Goal: Find specific page/section: Find specific page/section

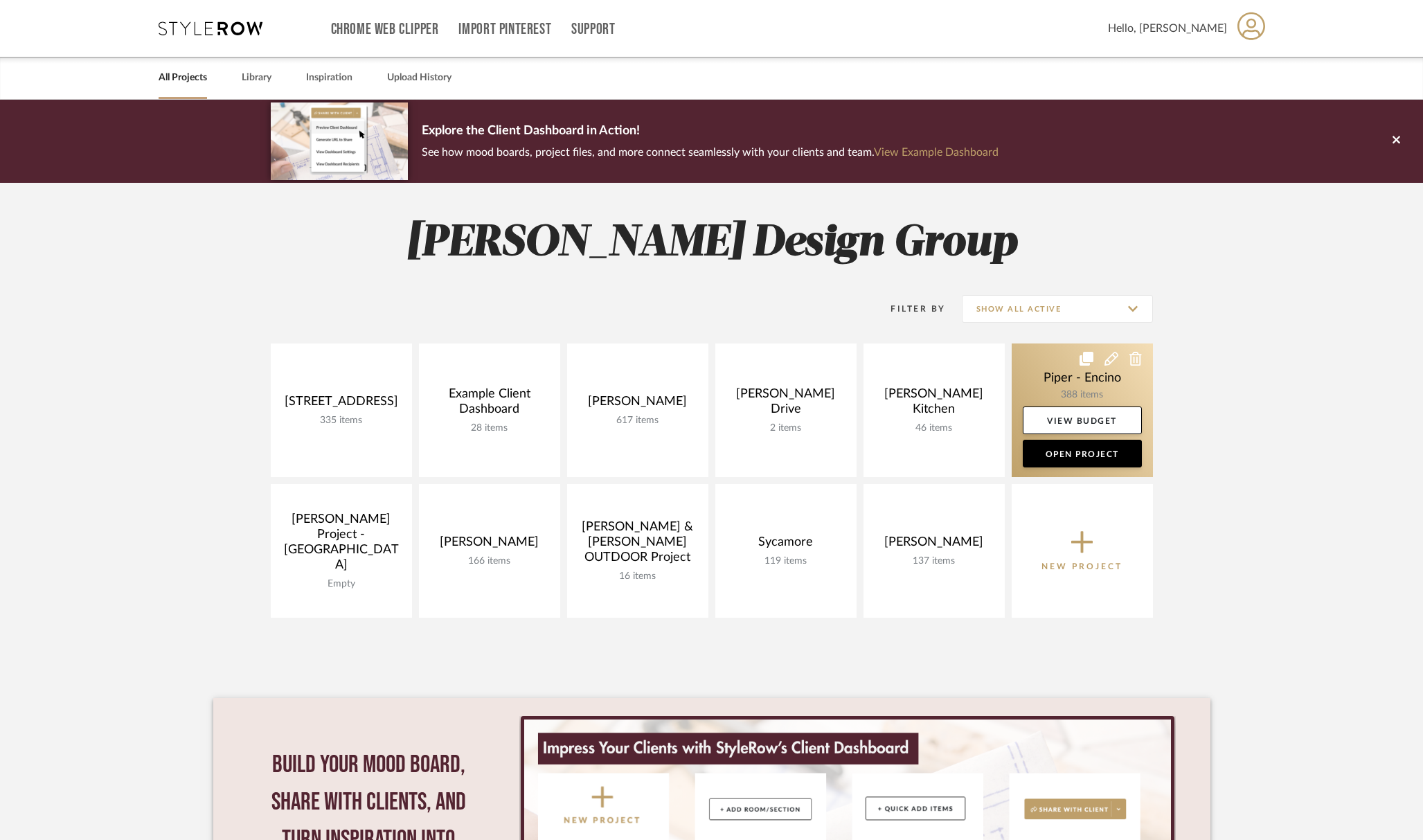
click at [1065, 394] on link at bounding box center [1082, 410] width 142 height 133
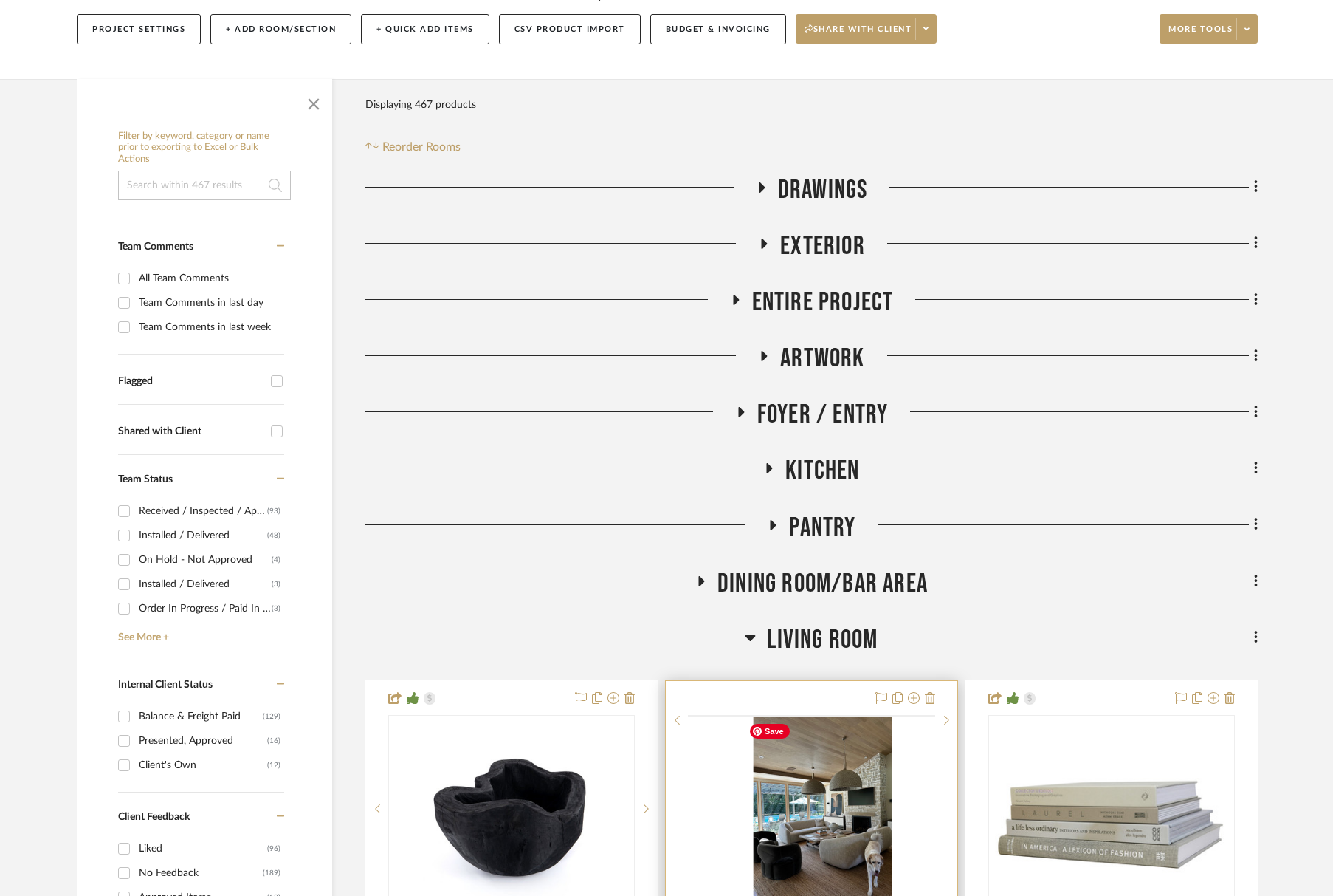
scroll to position [567, 0]
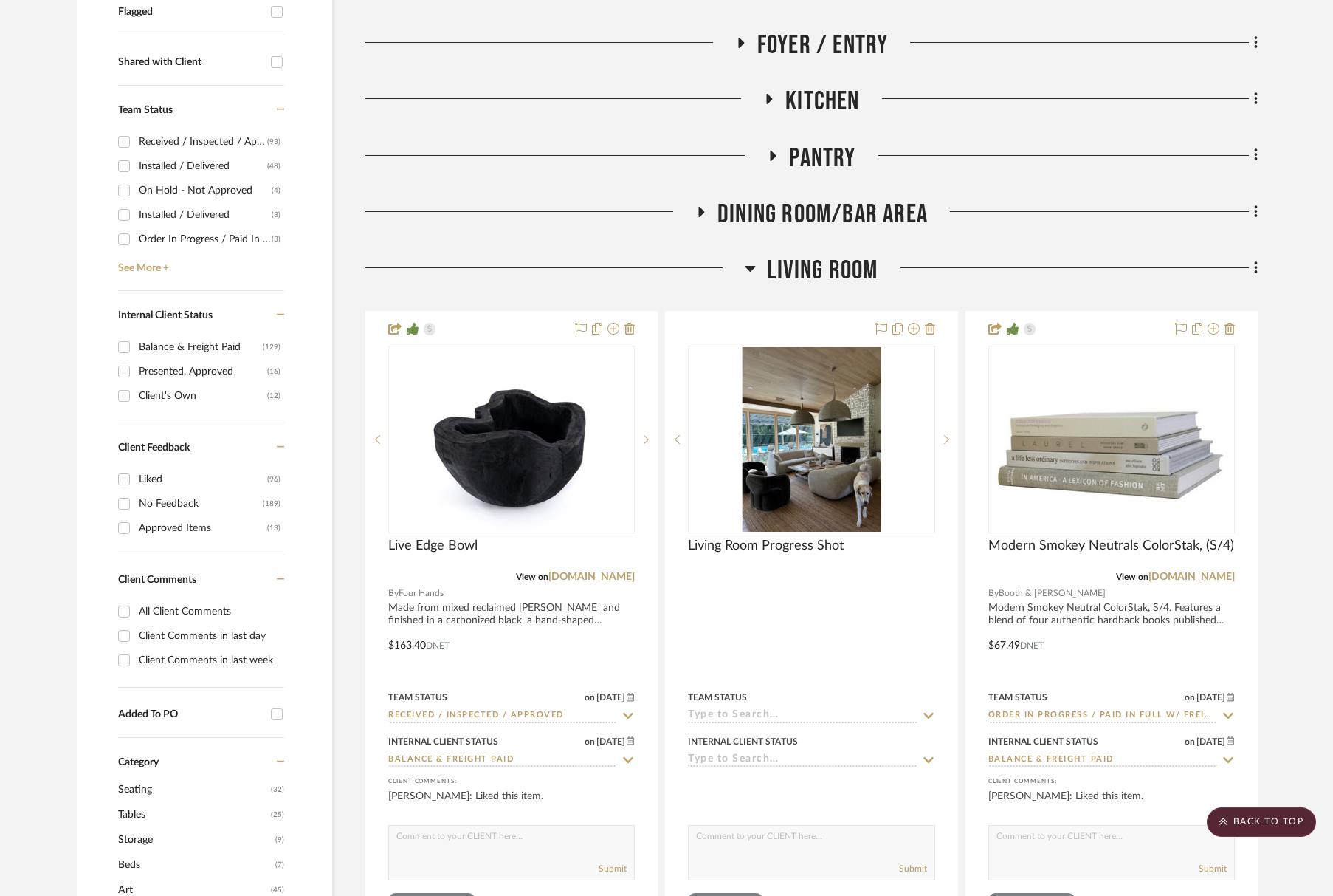
click at [871, 277] on span "Living Room" at bounding box center [822, 270] width 111 height 31
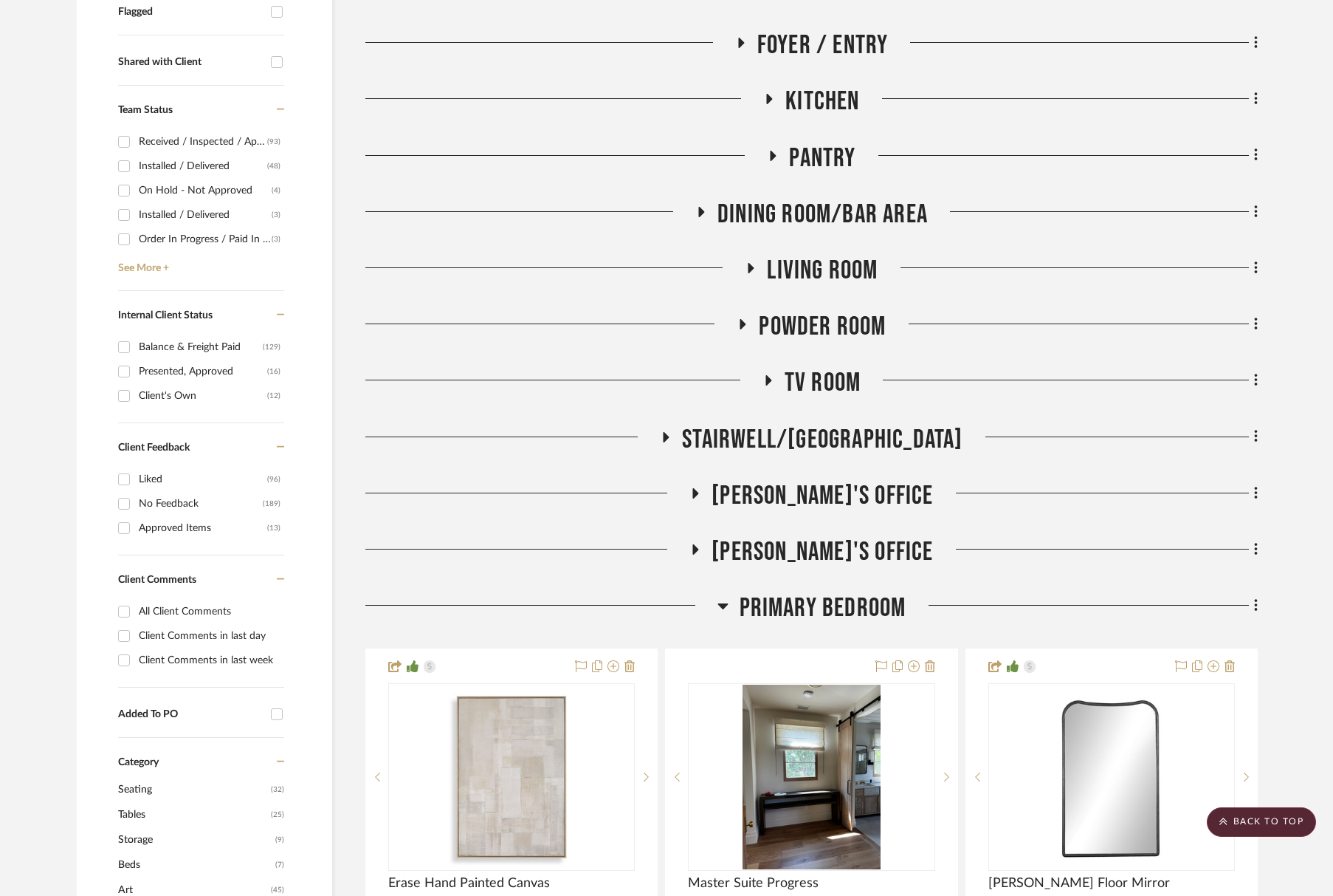
click at [853, 322] on span "Powder Room" at bounding box center [823, 326] width 127 height 31
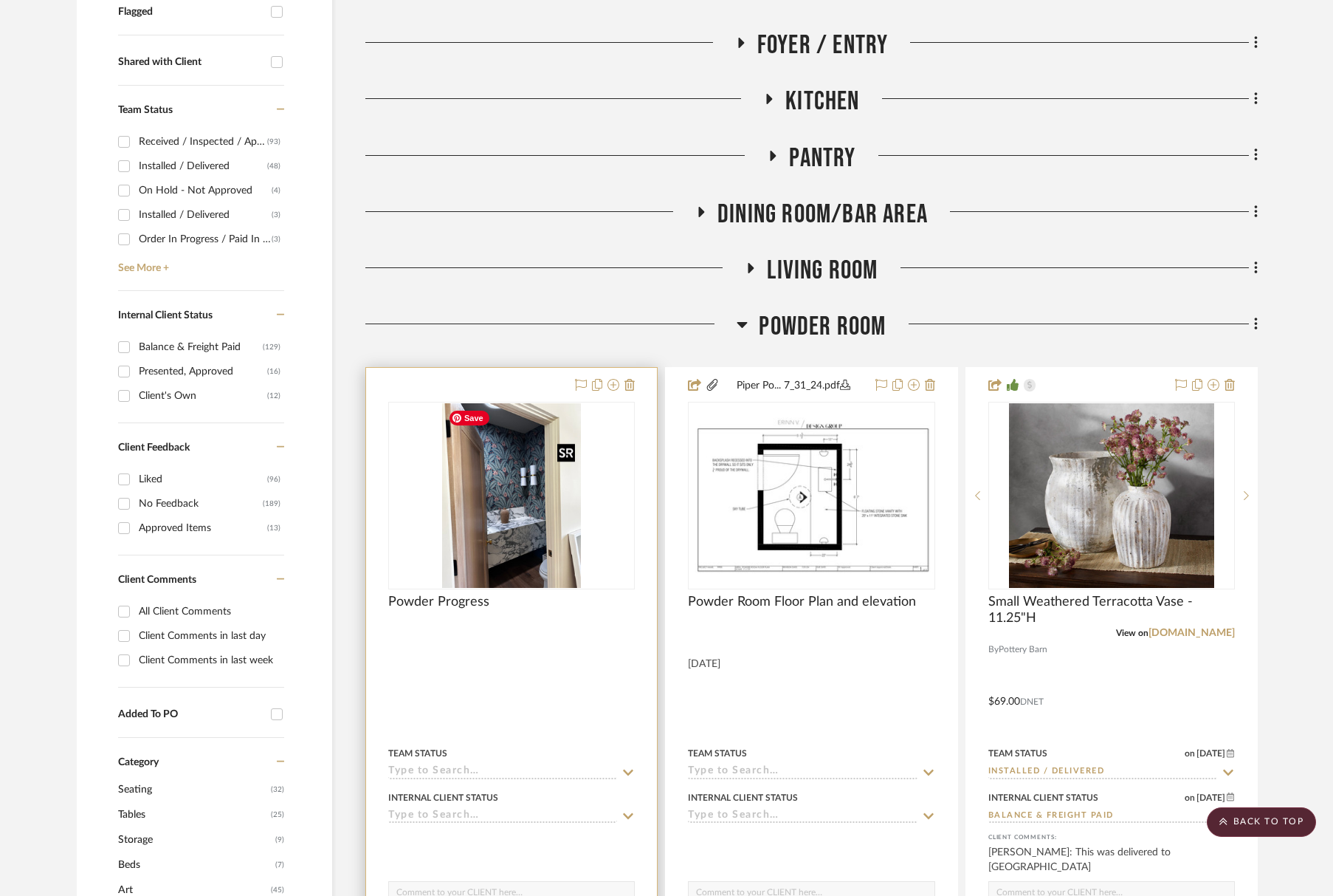
click at [466, 553] on img "0" at bounding box center [511, 496] width 139 height 185
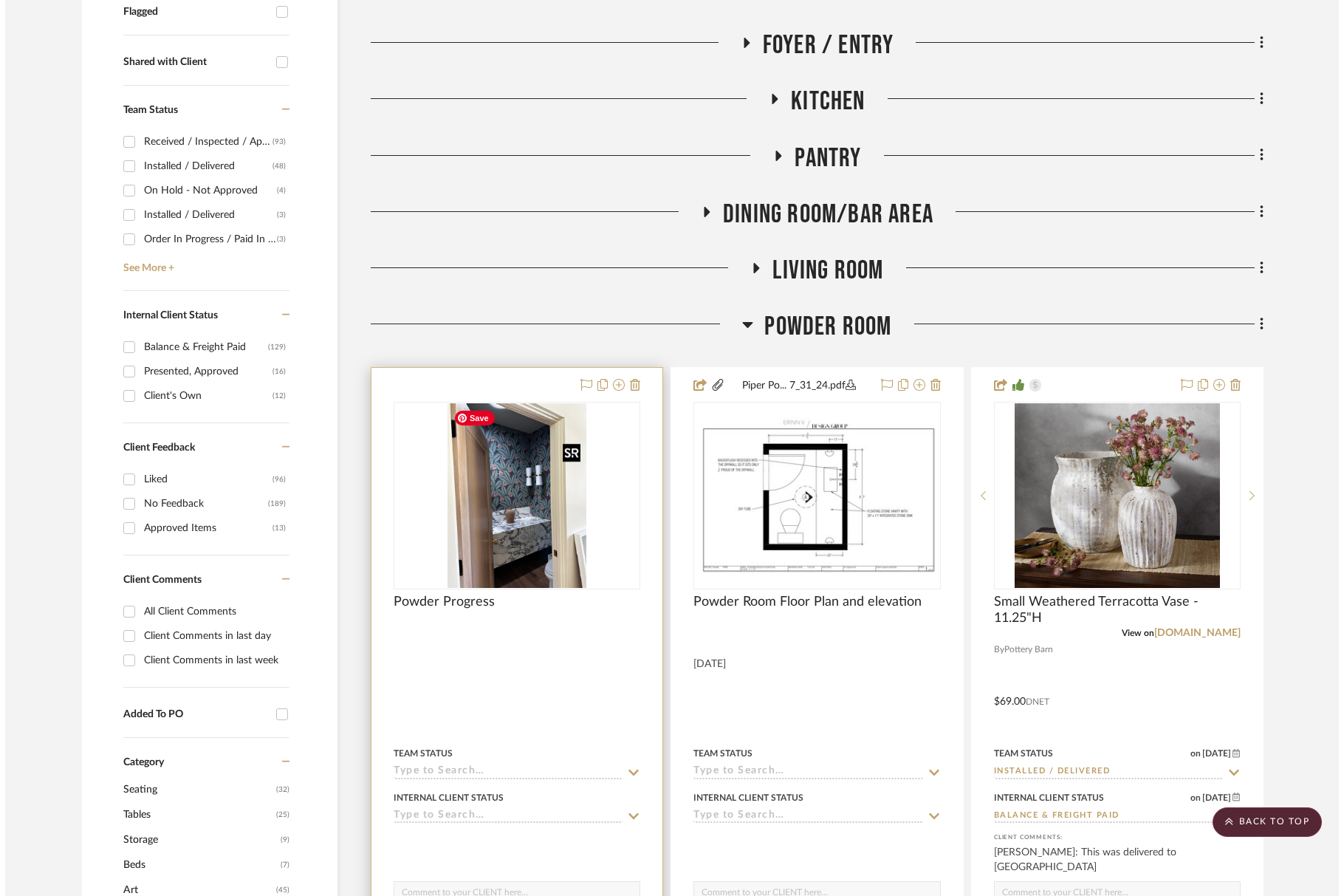
scroll to position [0, 0]
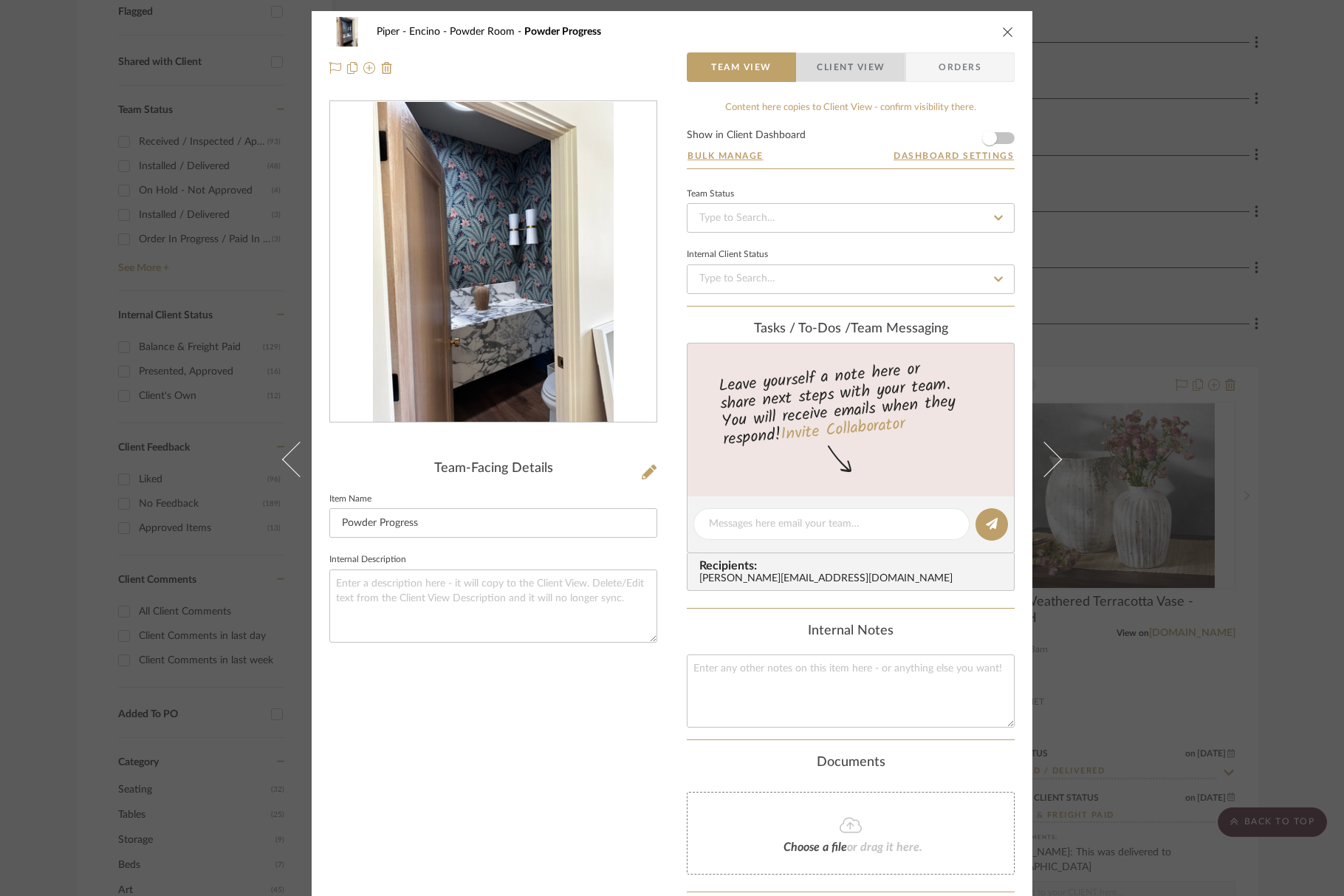
click at [847, 65] on span "Client View" at bounding box center [851, 67] width 68 height 30
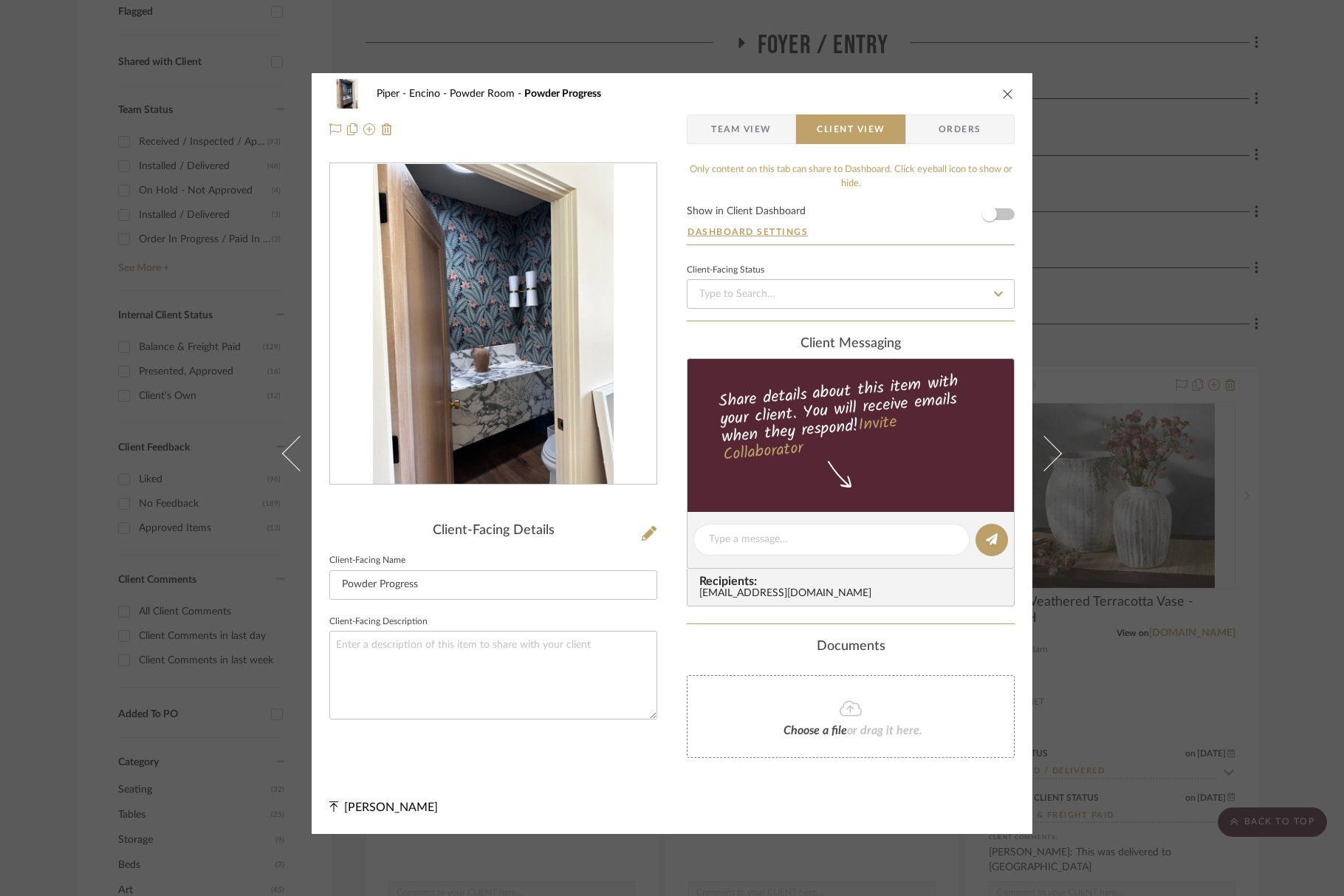
click at [1007, 97] on icon "close" at bounding box center [1008, 94] width 12 height 12
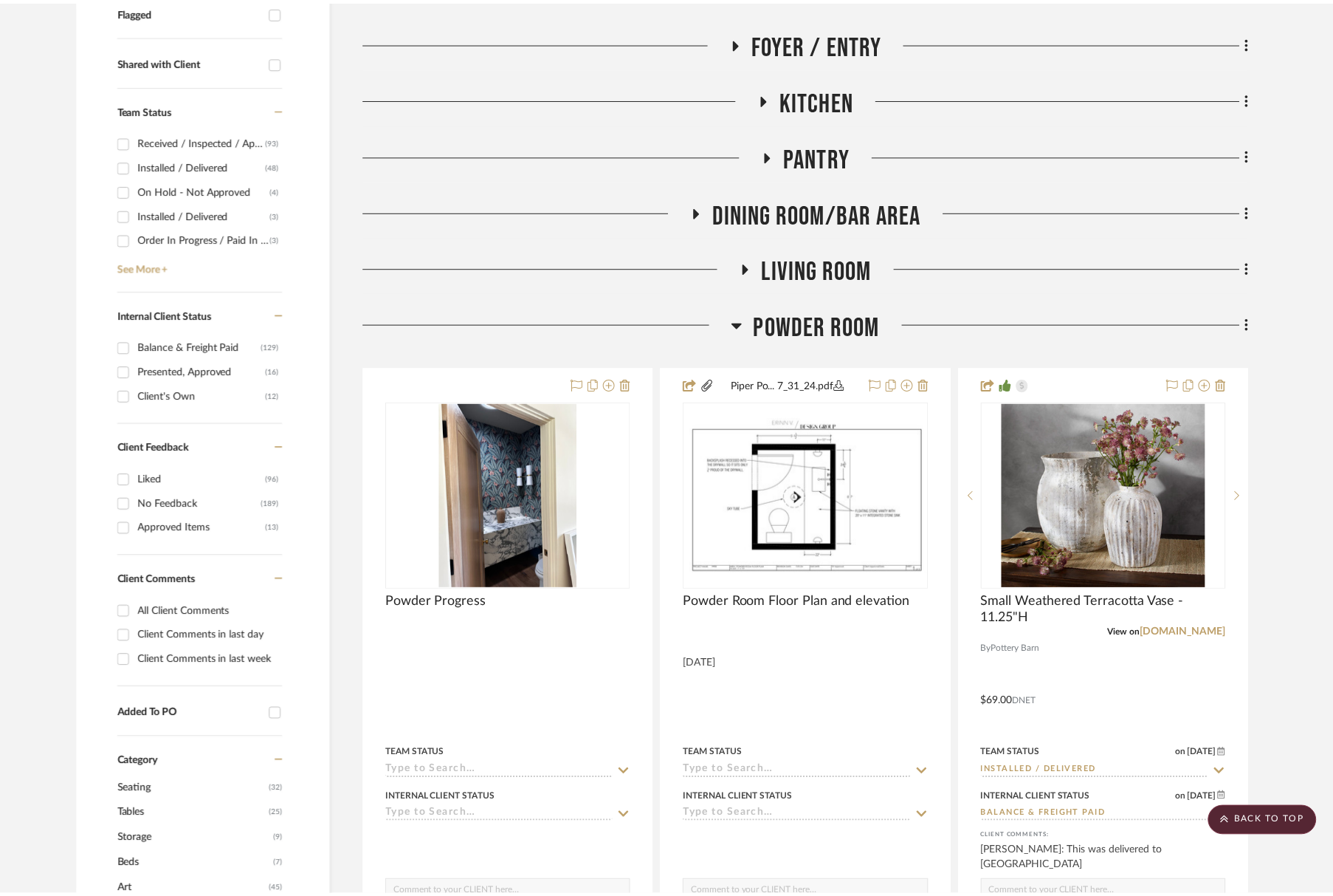
scroll to position [567, 0]
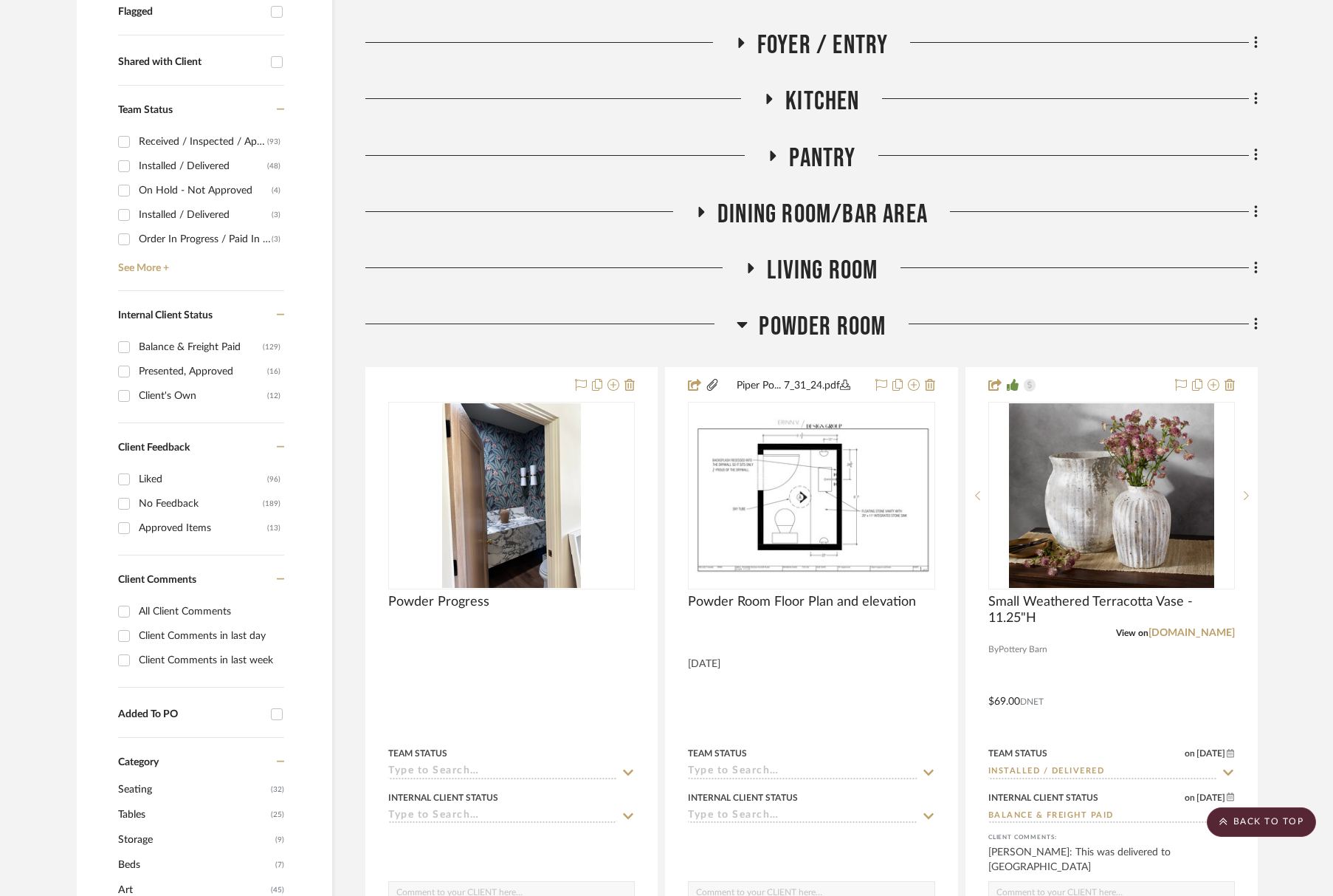
click at [814, 325] on span "Powder Room" at bounding box center [823, 326] width 127 height 31
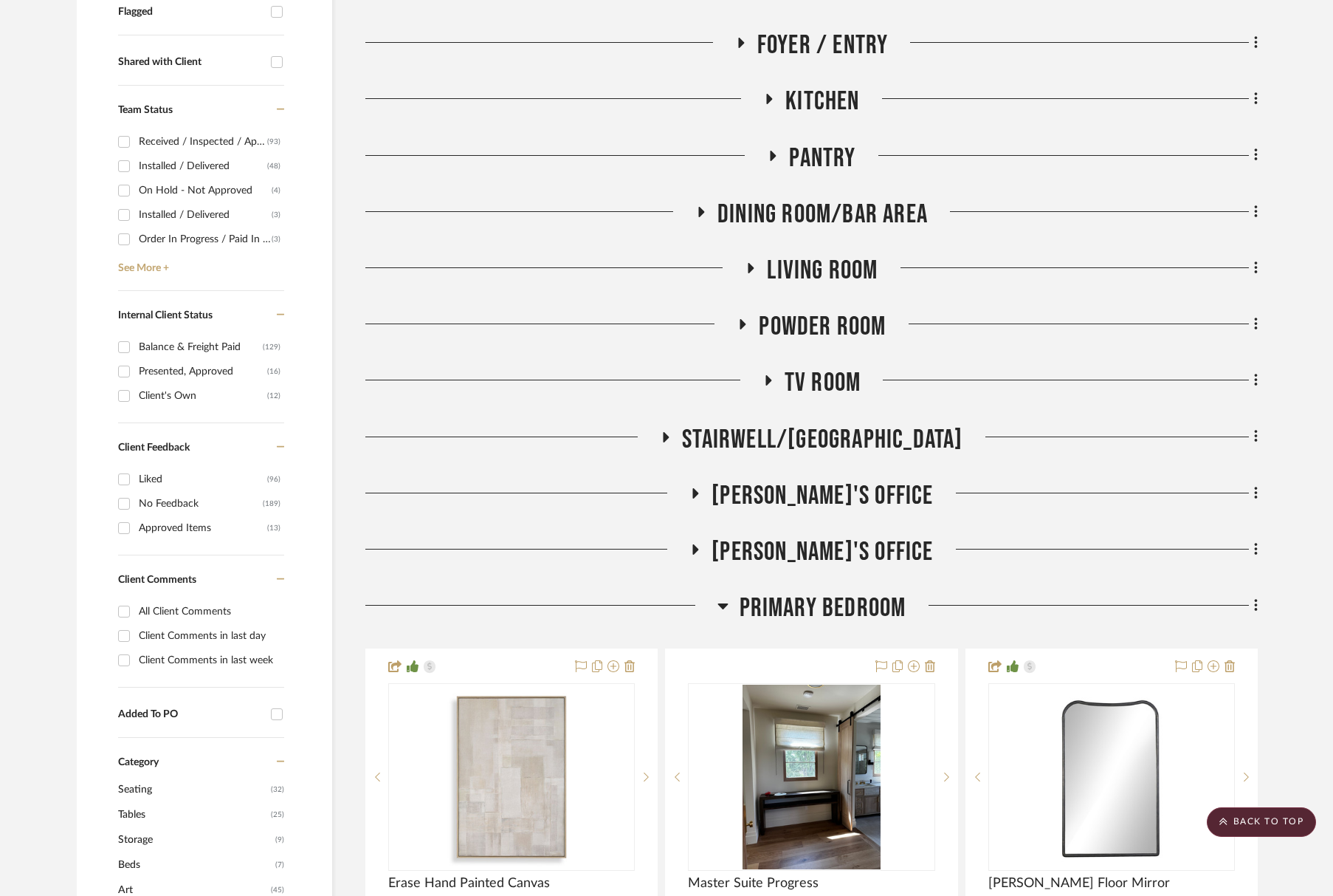
click at [829, 446] on span "Stairwell/Hallway Area" at bounding box center [823, 440] width 281 height 31
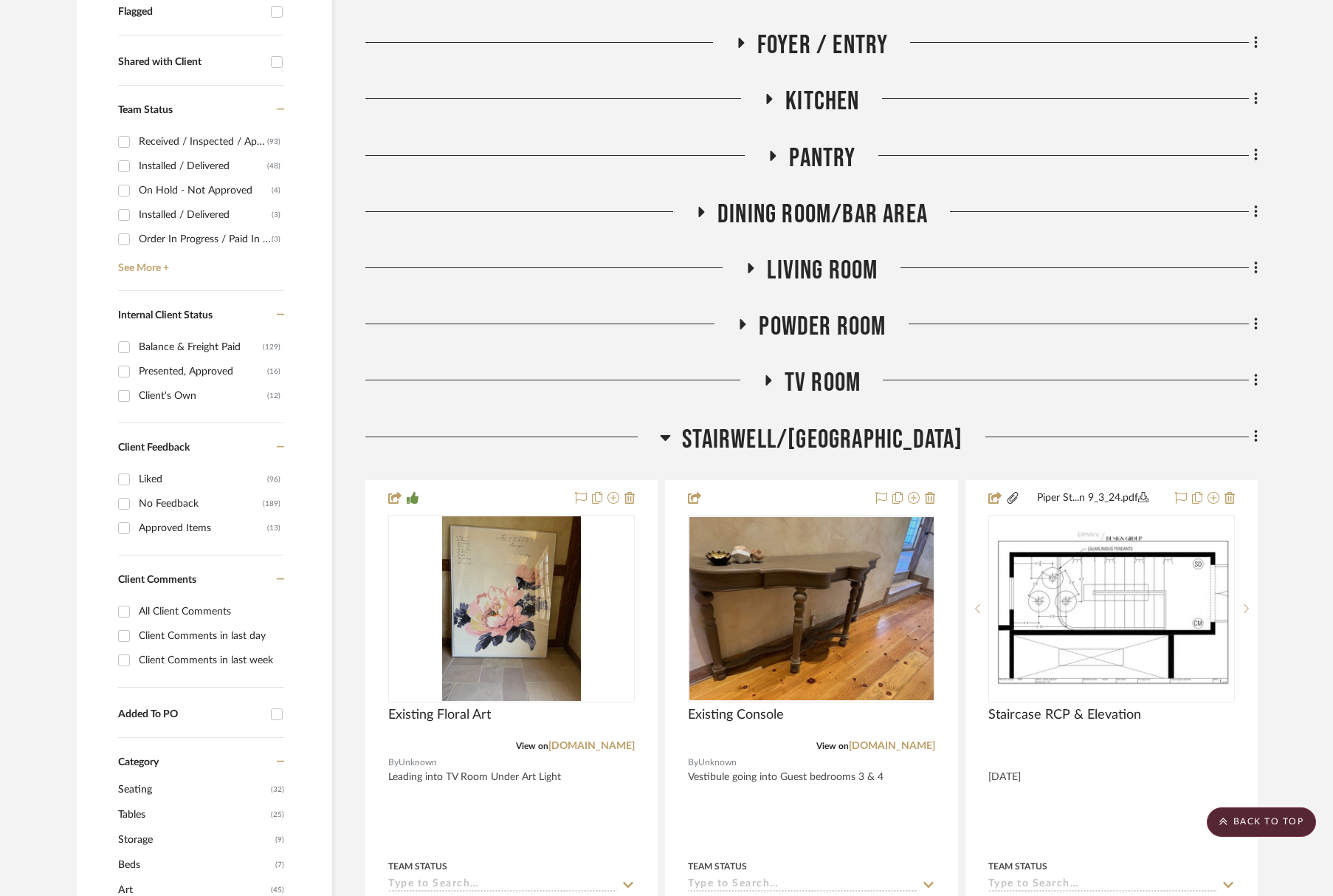
click at [829, 446] on span "Stairwell/Hallway Area" at bounding box center [823, 440] width 281 height 31
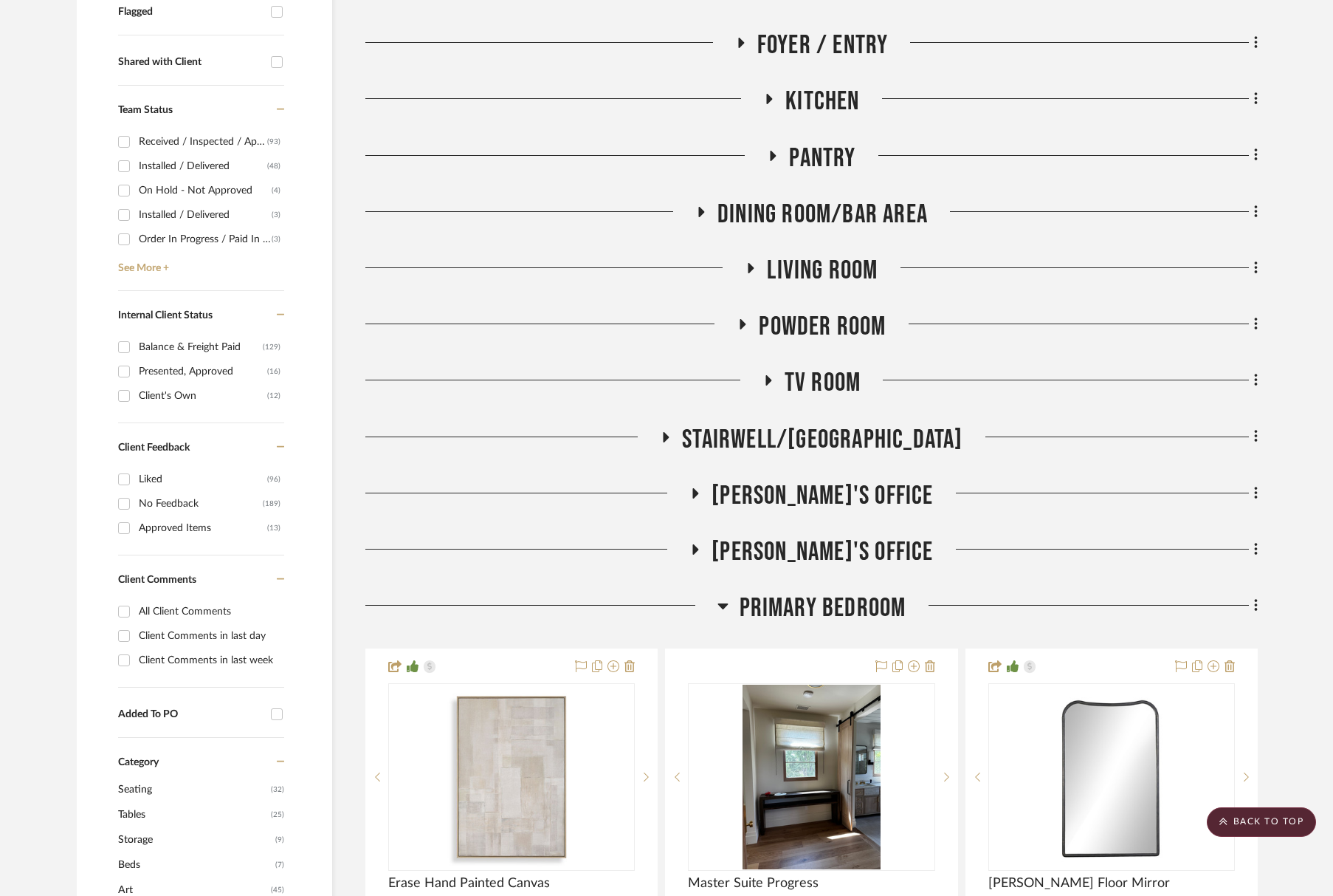
click at [829, 386] on span "TV Room" at bounding box center [823, 383] width 76 height 31
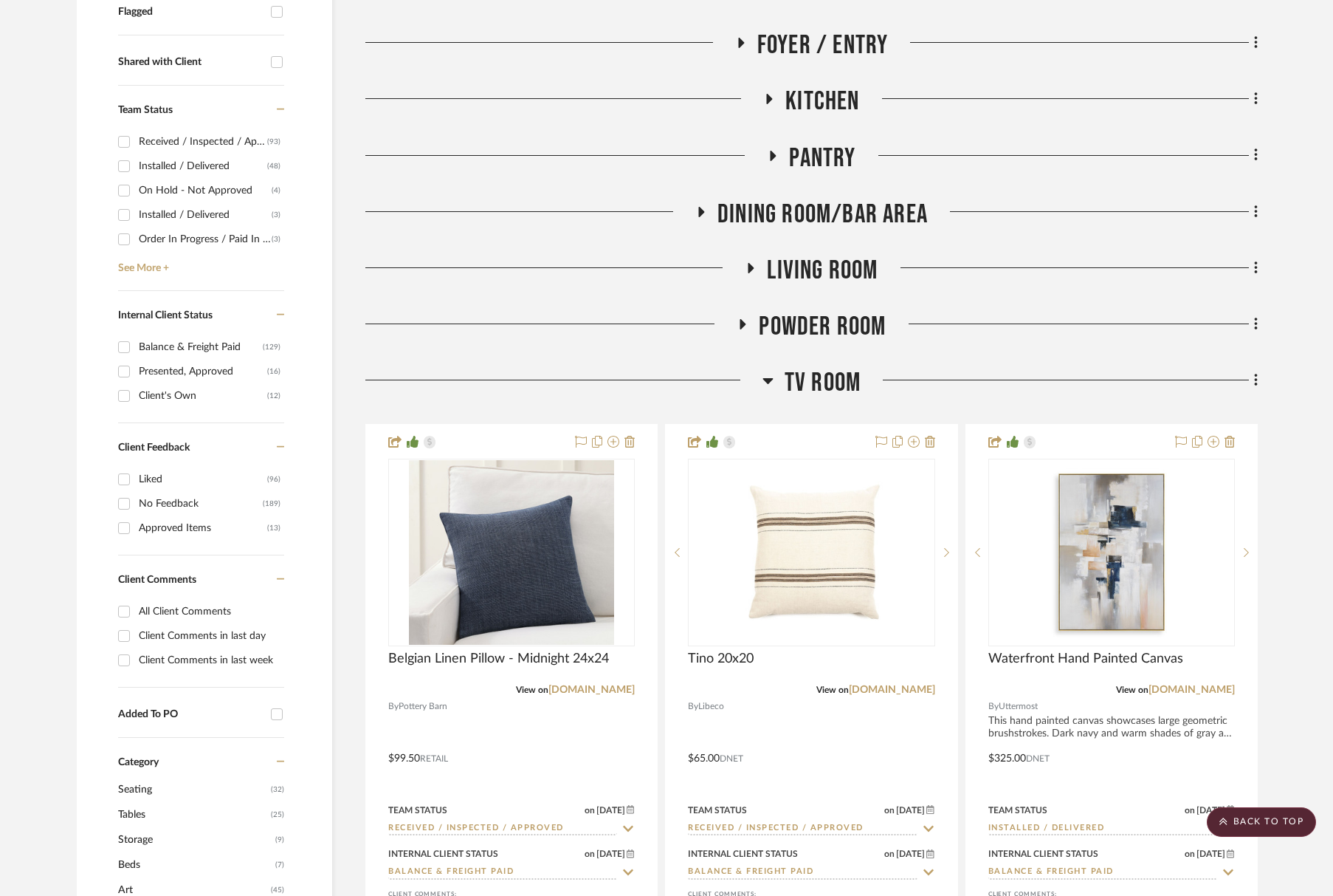
click at [829, 385] on span "TV Room" at bounding box center [823, 383] width 76 height 31
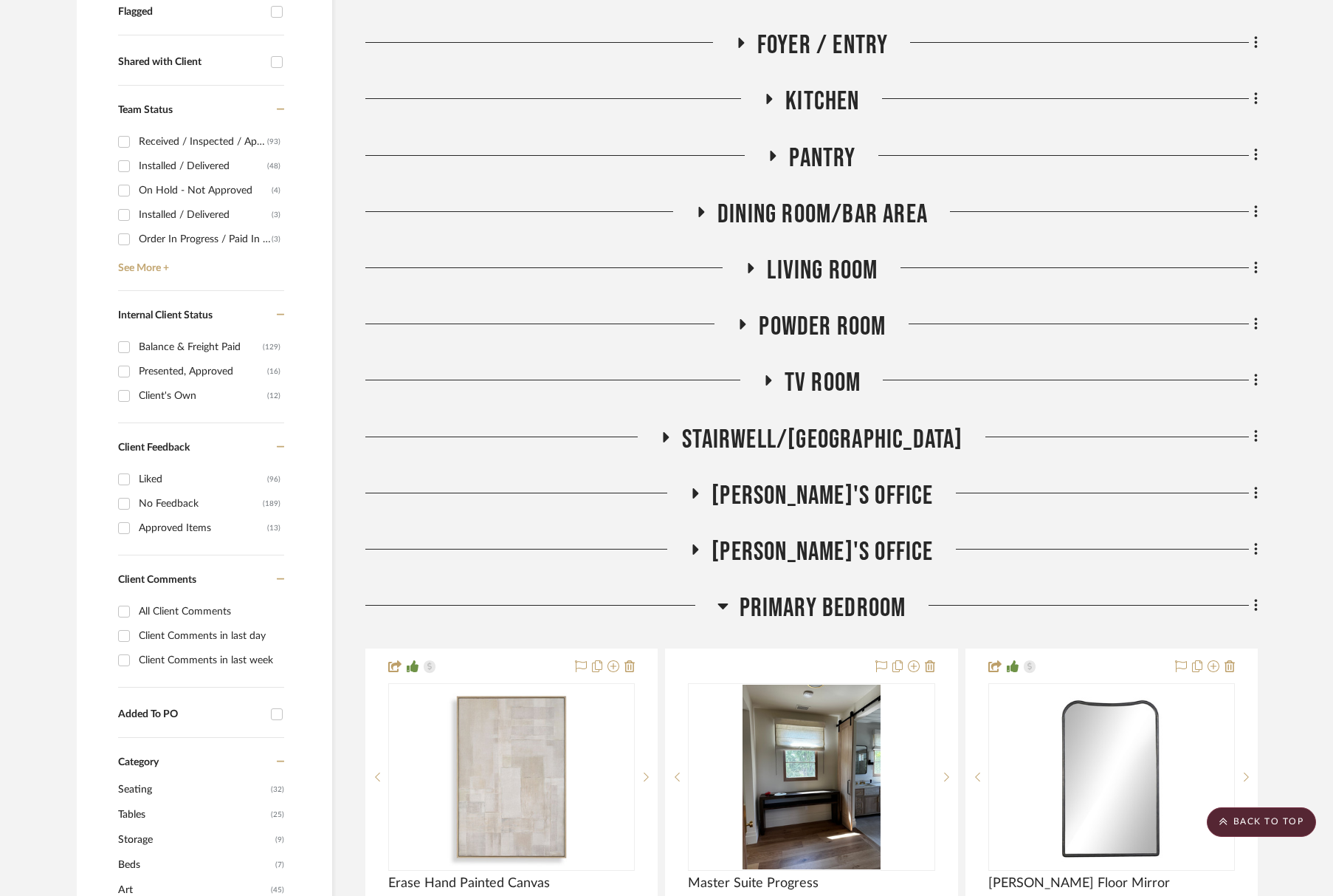
click at [828, 338] on span "Powder Room" at bounding box center [823, 326] width 127 height 31
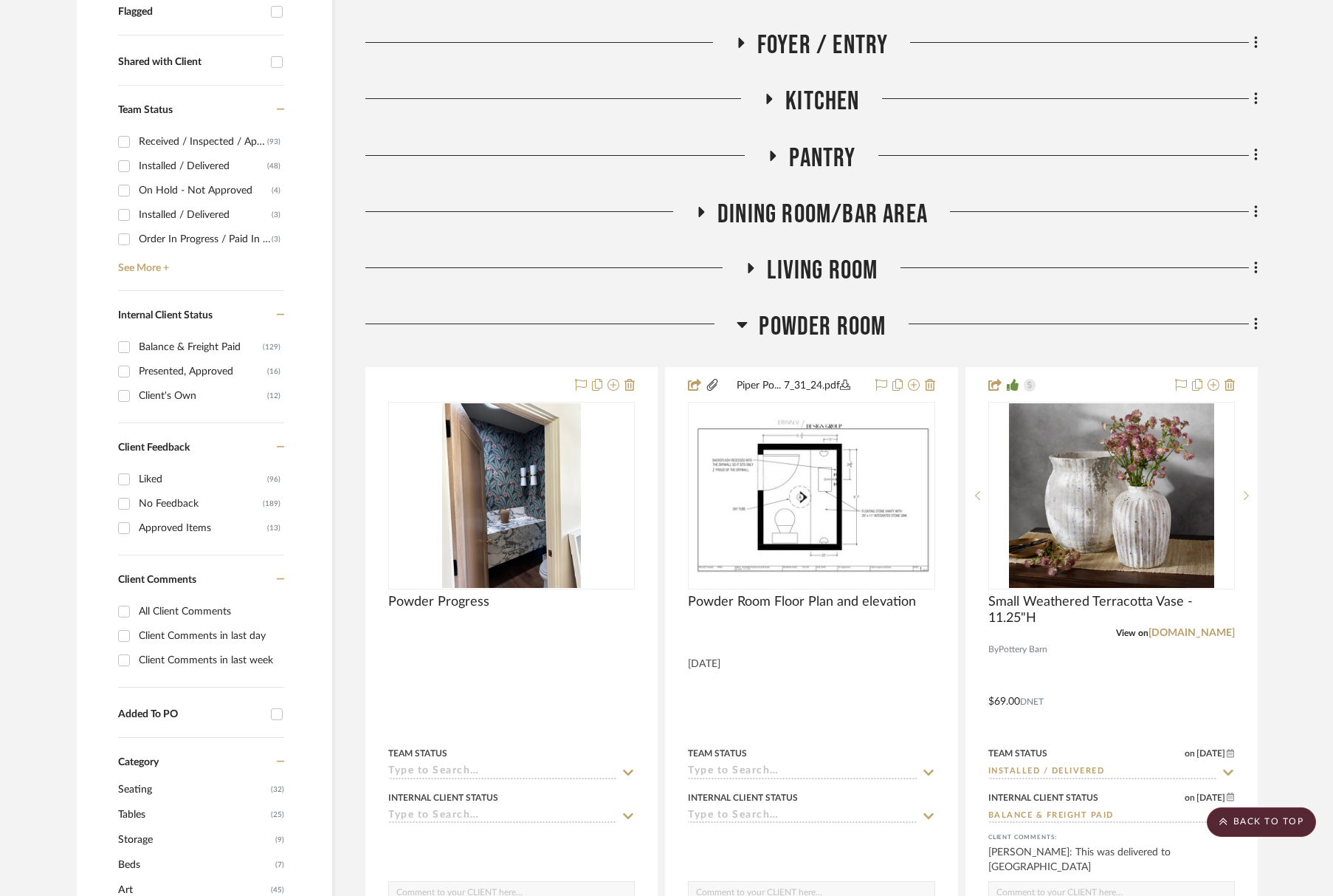
click at [828, 339] on span "Powder Room" at bounding box center [823, 326] width 127 height 31
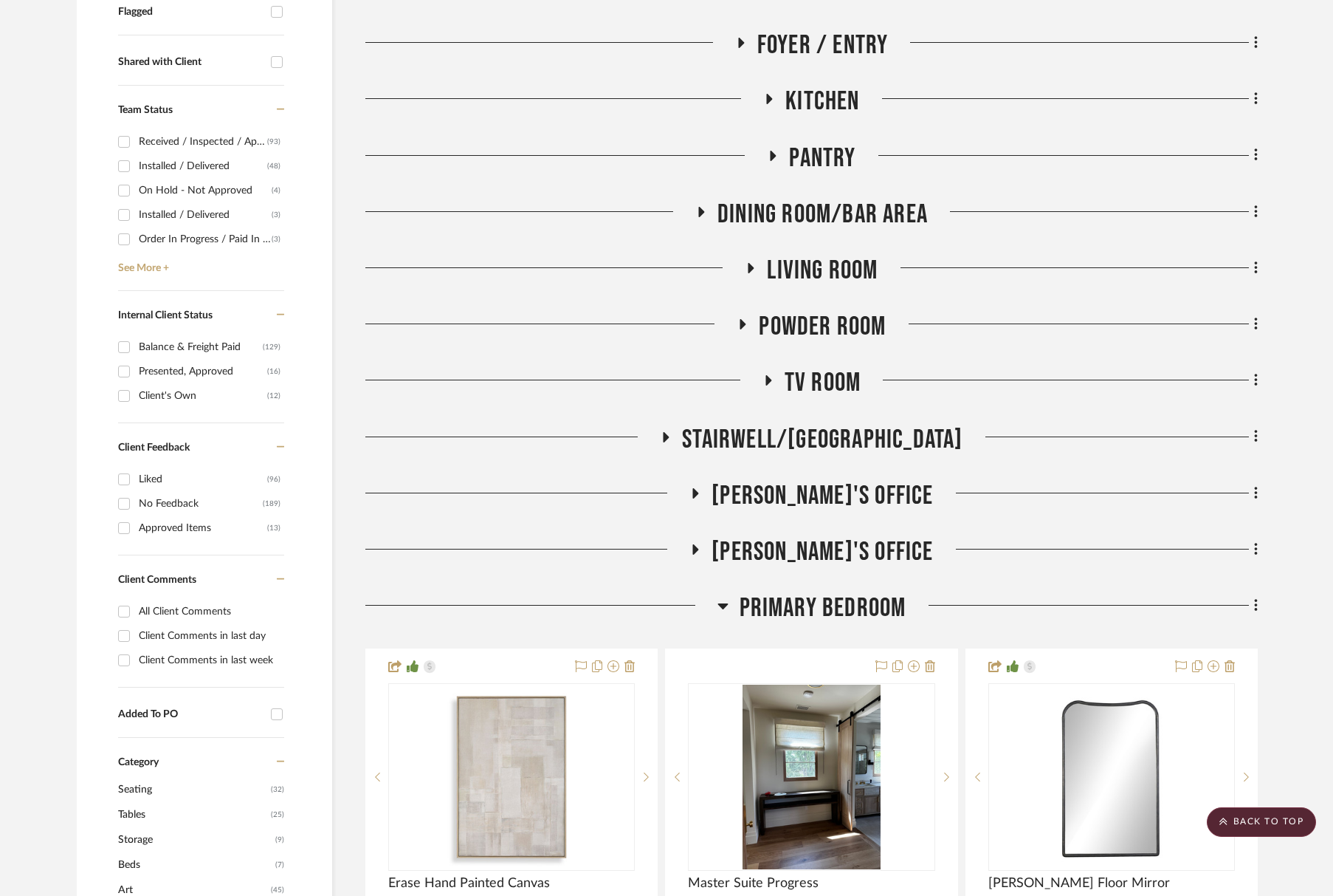
click at [829, 271] on span "Living Room" at bounding box center [822, 270] width 111 height 31
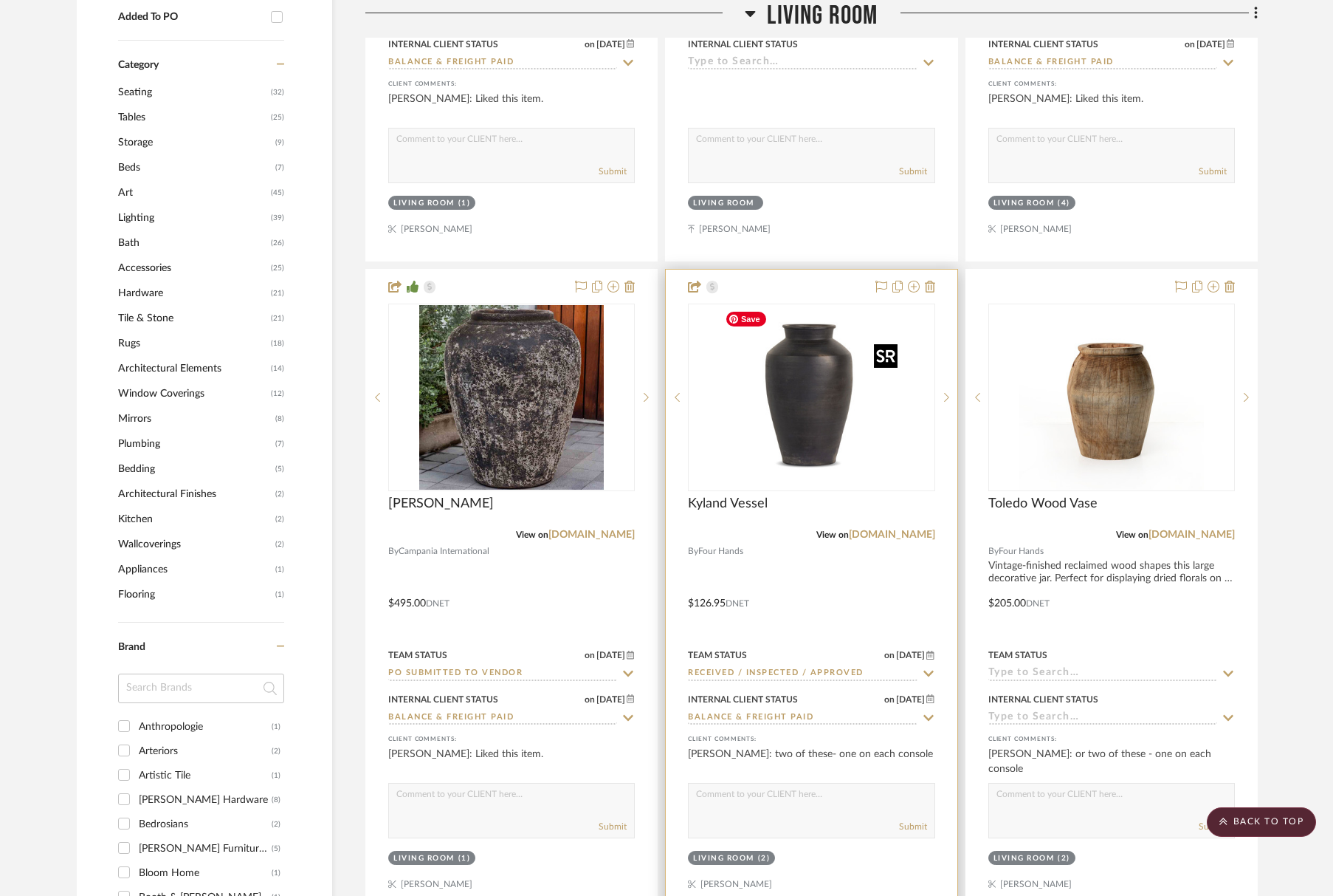
scroll to position [1267, 0]
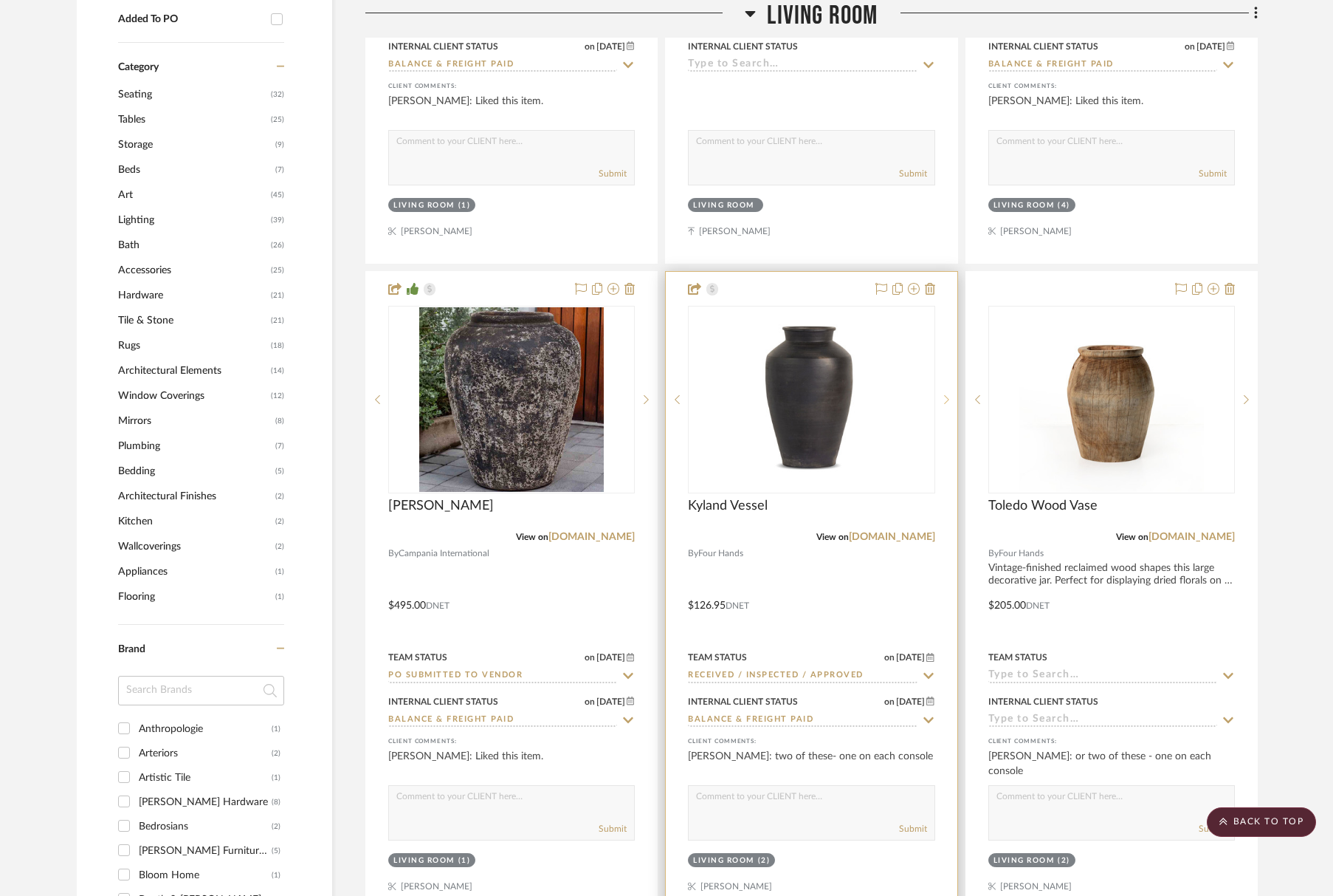
click at [945, 396] on icon at bounding box center [947, 400] width 5 height 9
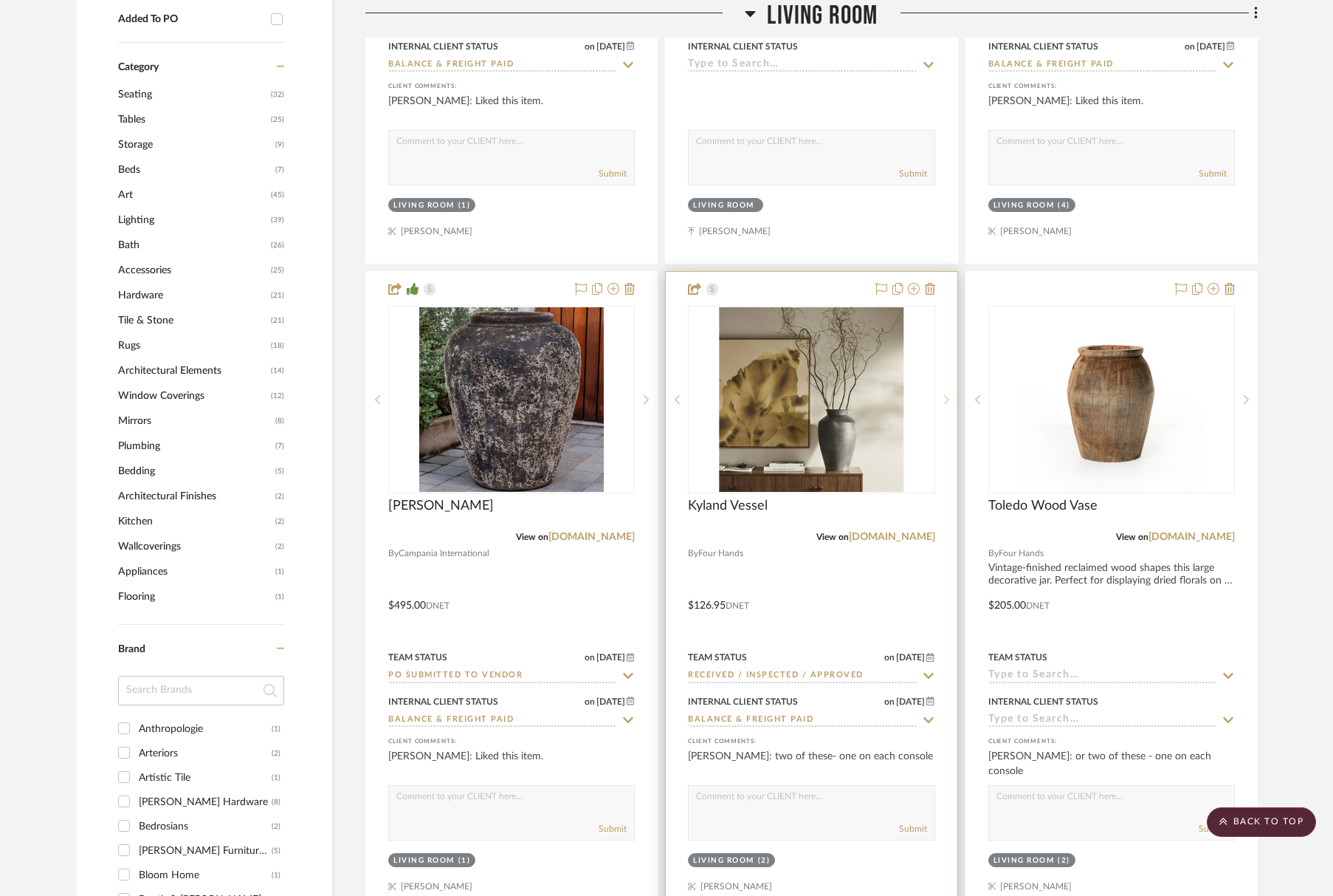
scroll to position [1265, 0]
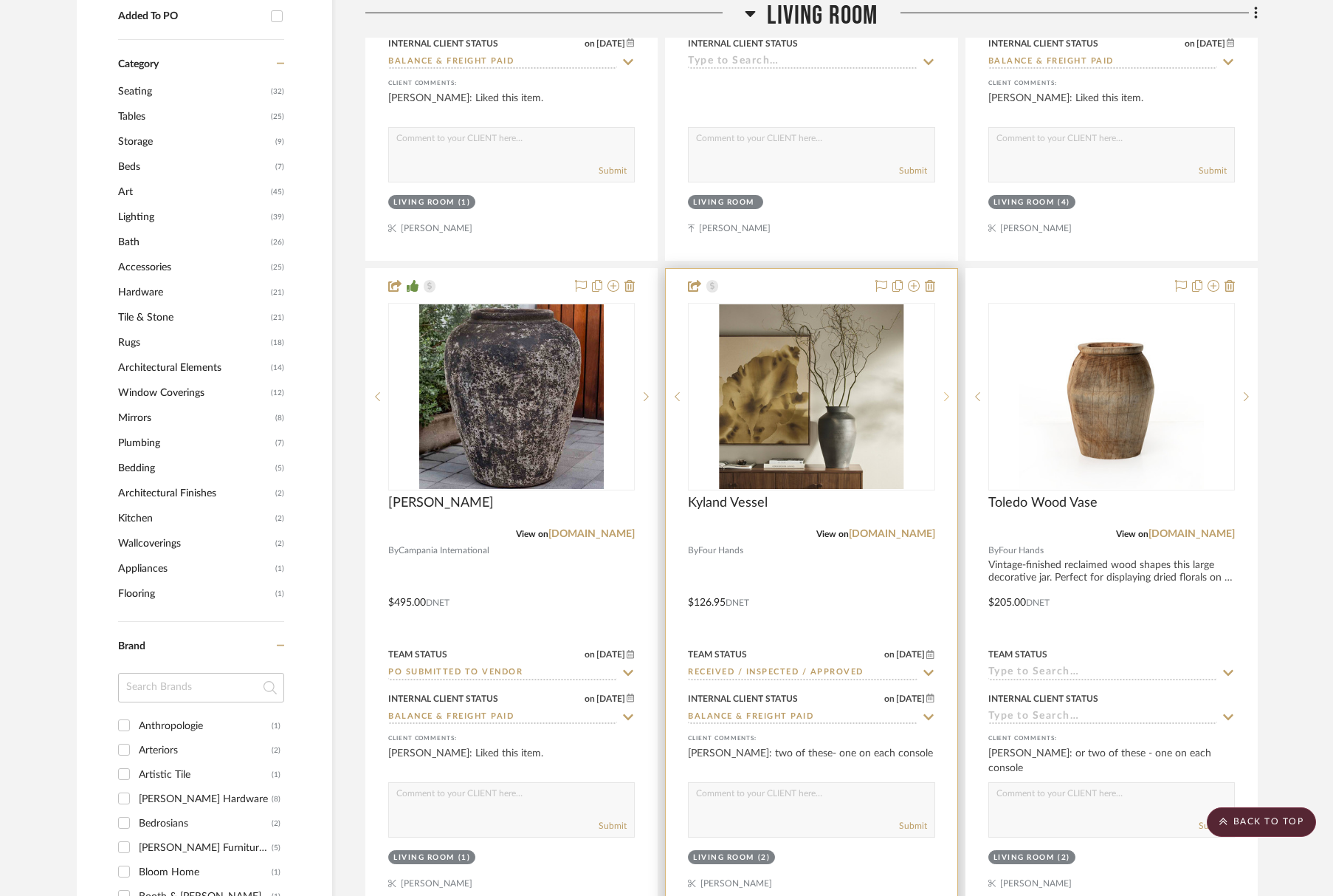
click at [945, 396] on icon at bounding box center [947, 397] width 5 height 10
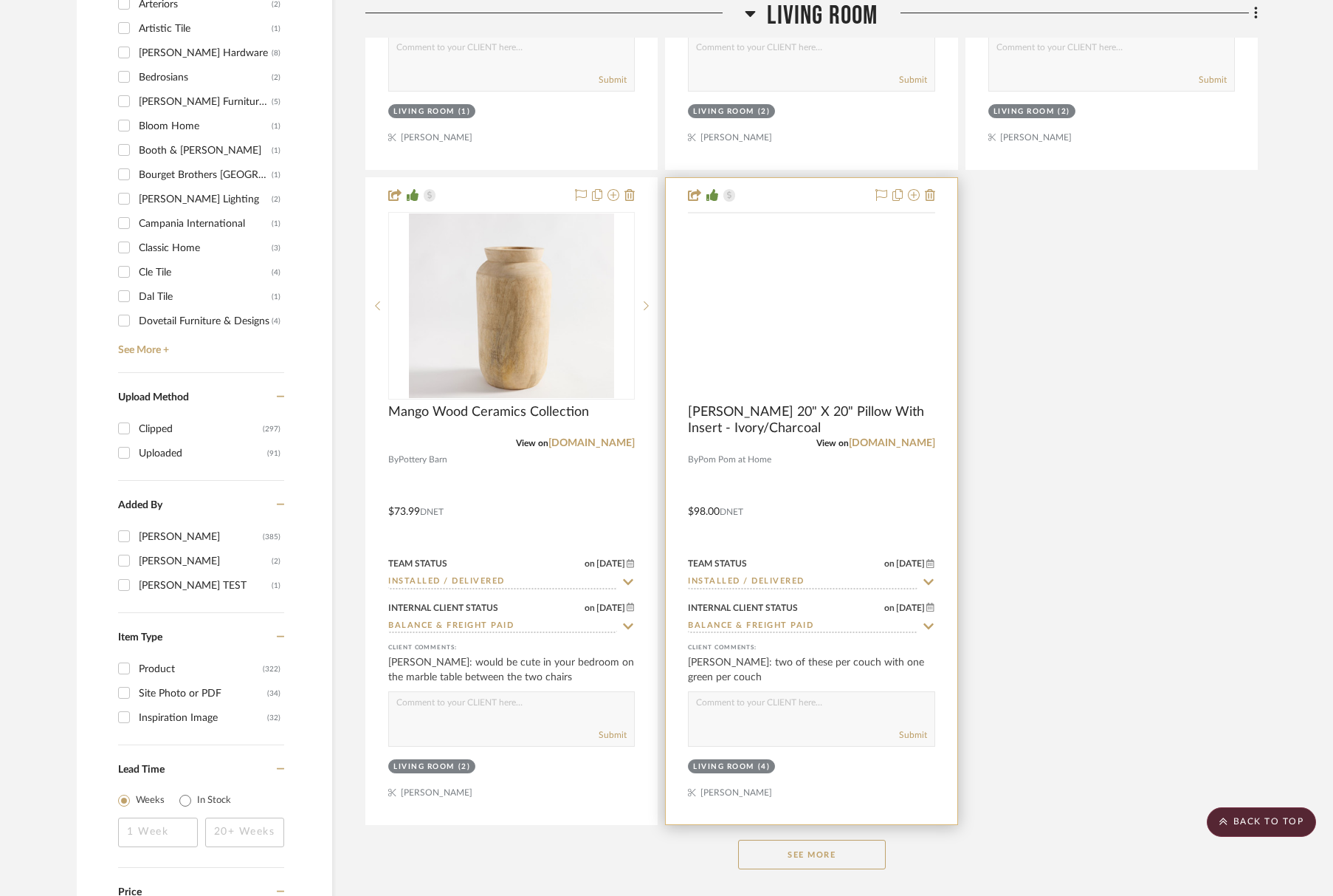
scroll to position [2203, 0]
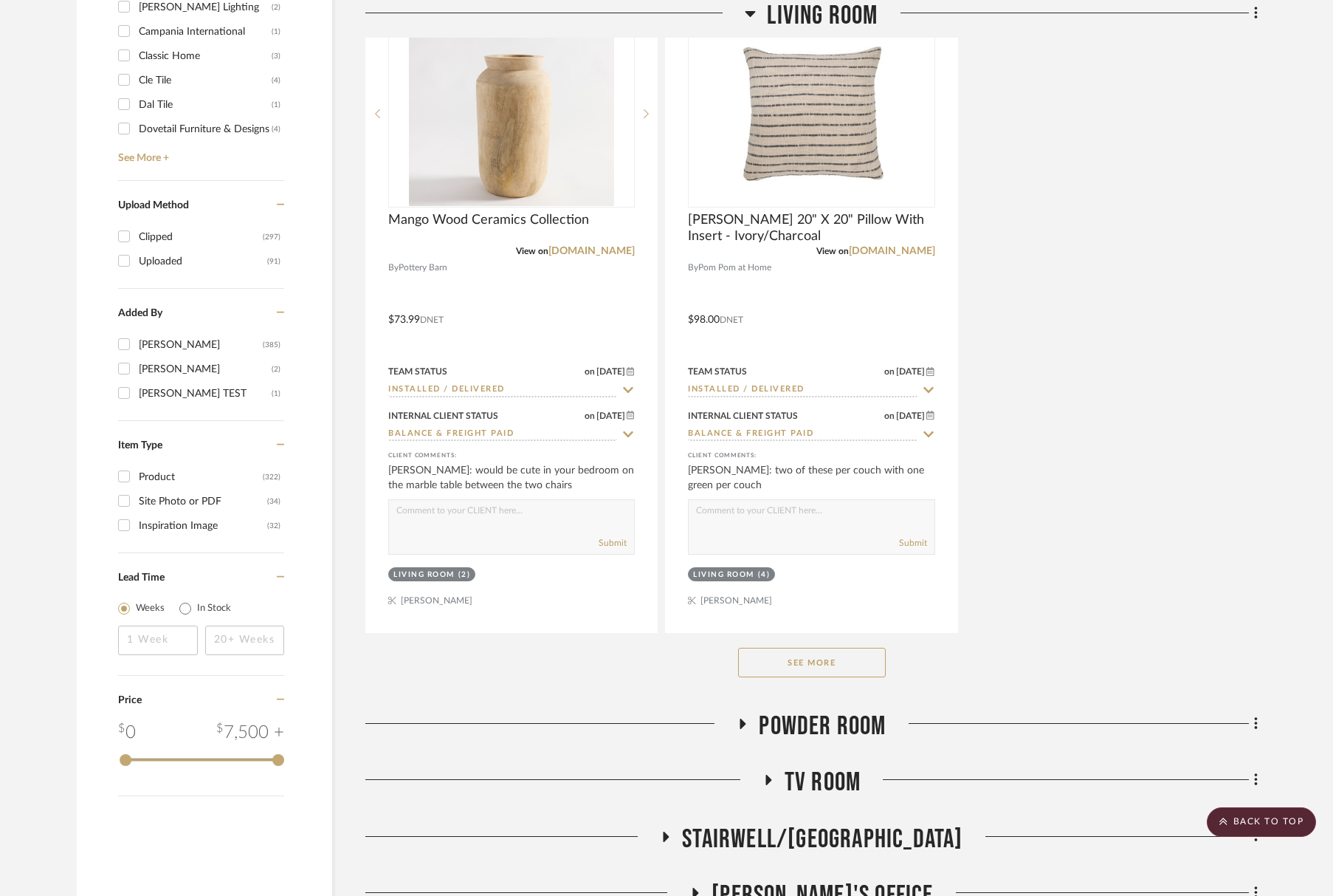
click at [830, 733] on span "Powder Room" at bounding box center [823, 726] width 127 height 31
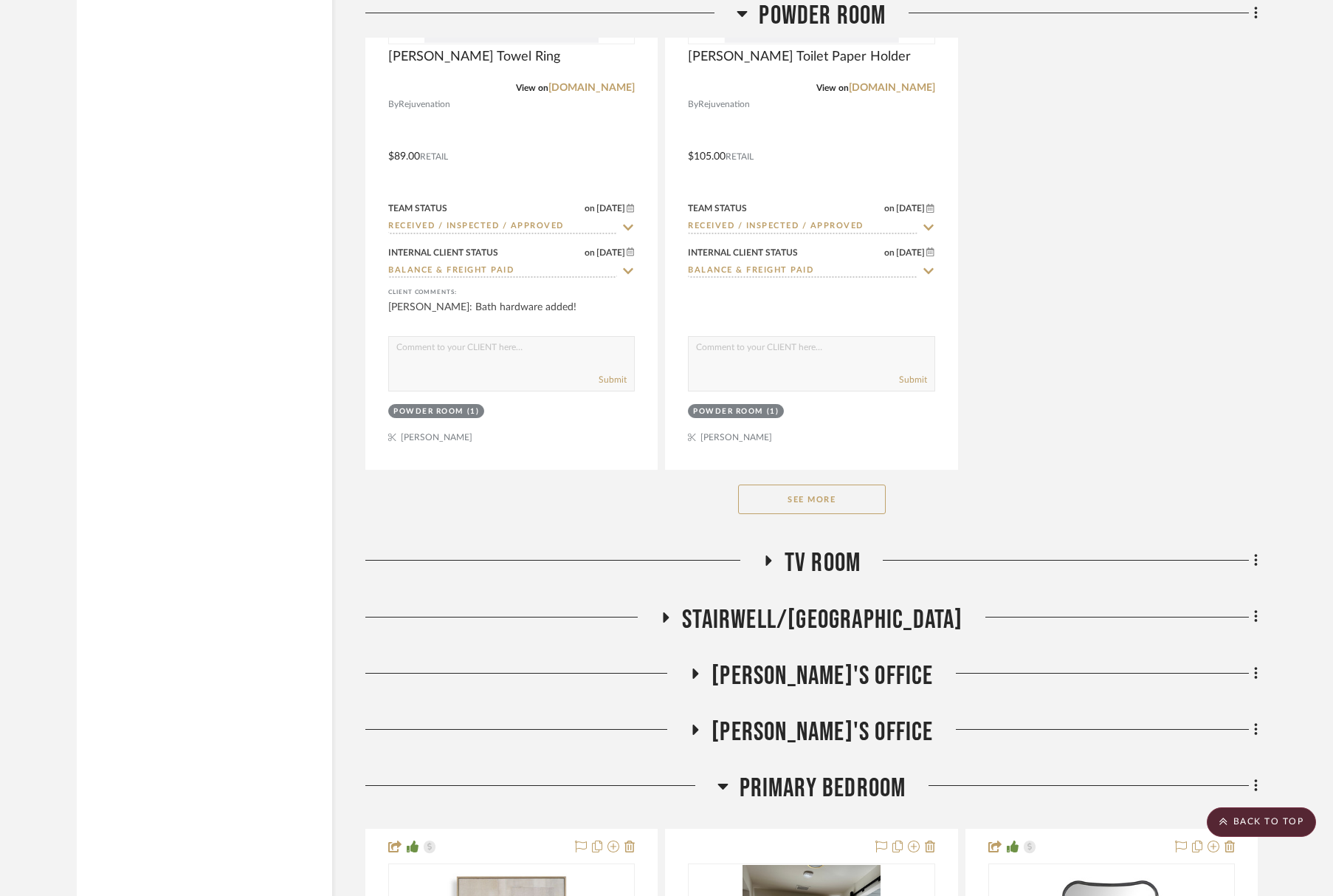
scroll to position [4620, 0]
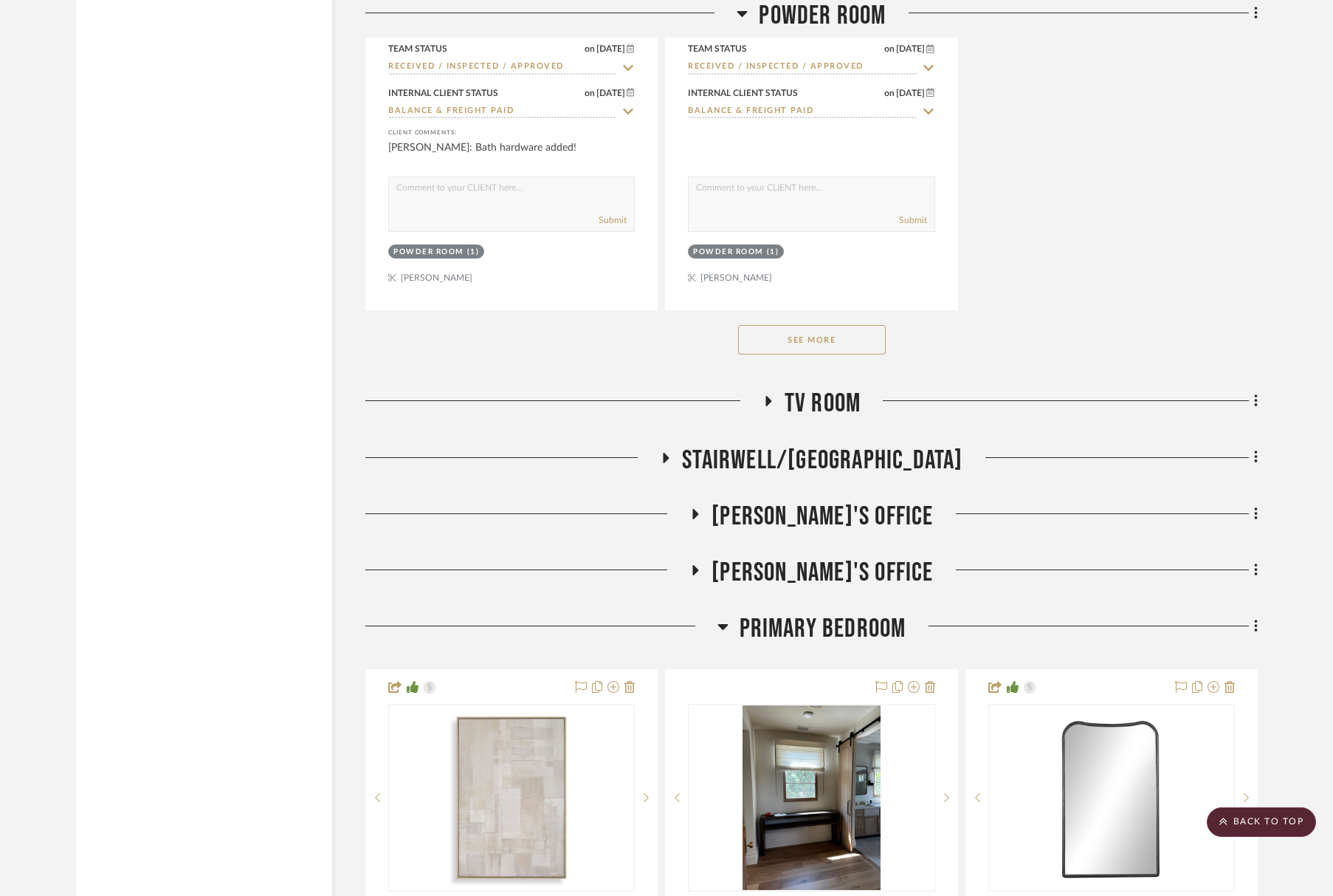
click at [816, 633] on span "Primary Bedroom" at bounding box center [823, 628] width 167 height 31
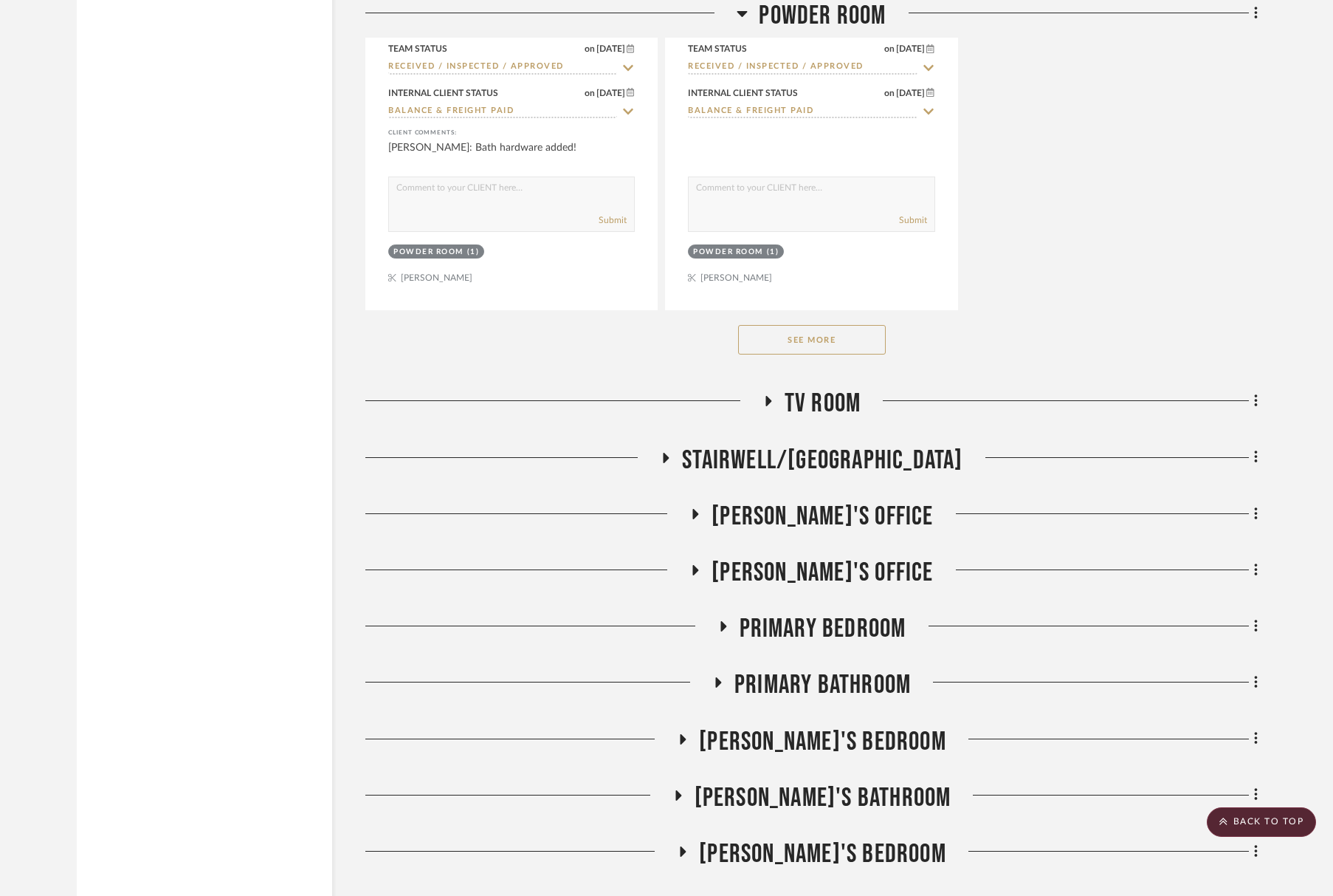
click at [819, 675] on span "Primary Bathroom" at bounding box center [823, 685] width 176 height 31
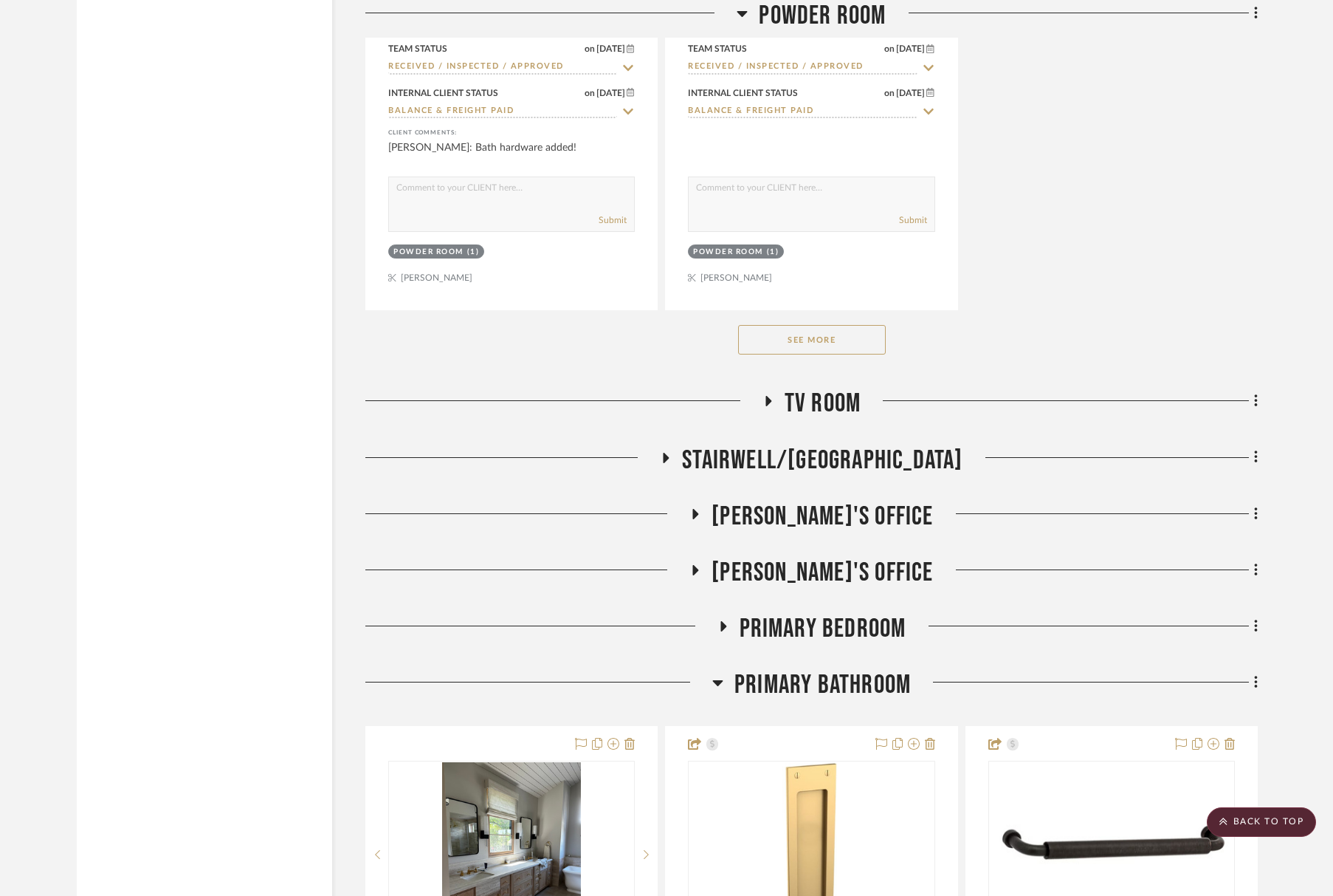
click at [819, 675] on span "Primary Bathroom" at bounding box center [823, 685] width 176 height 31
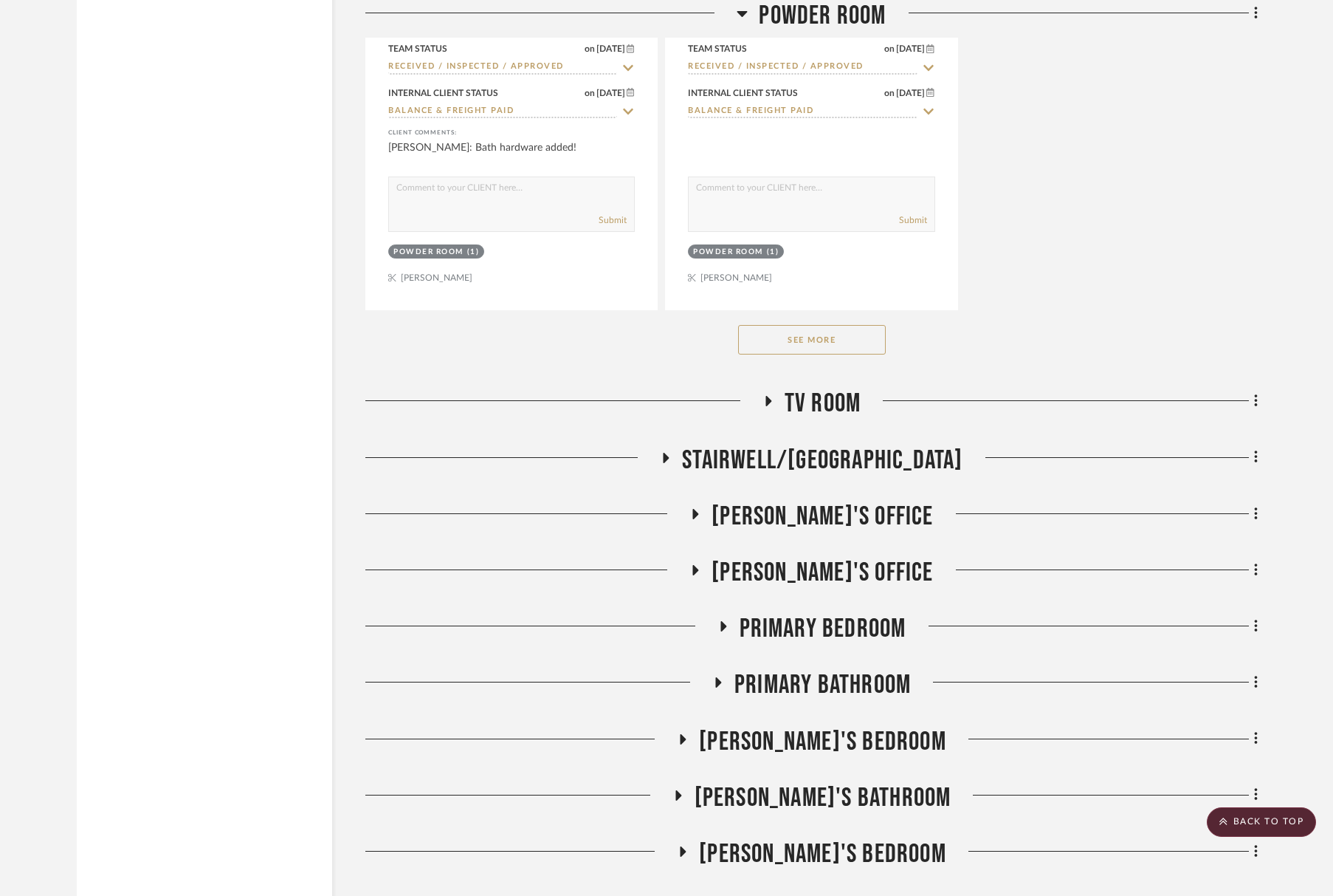
click at [821, 507] on span "Tara's Office" at bounding box center [823, 516] width 222 height 31
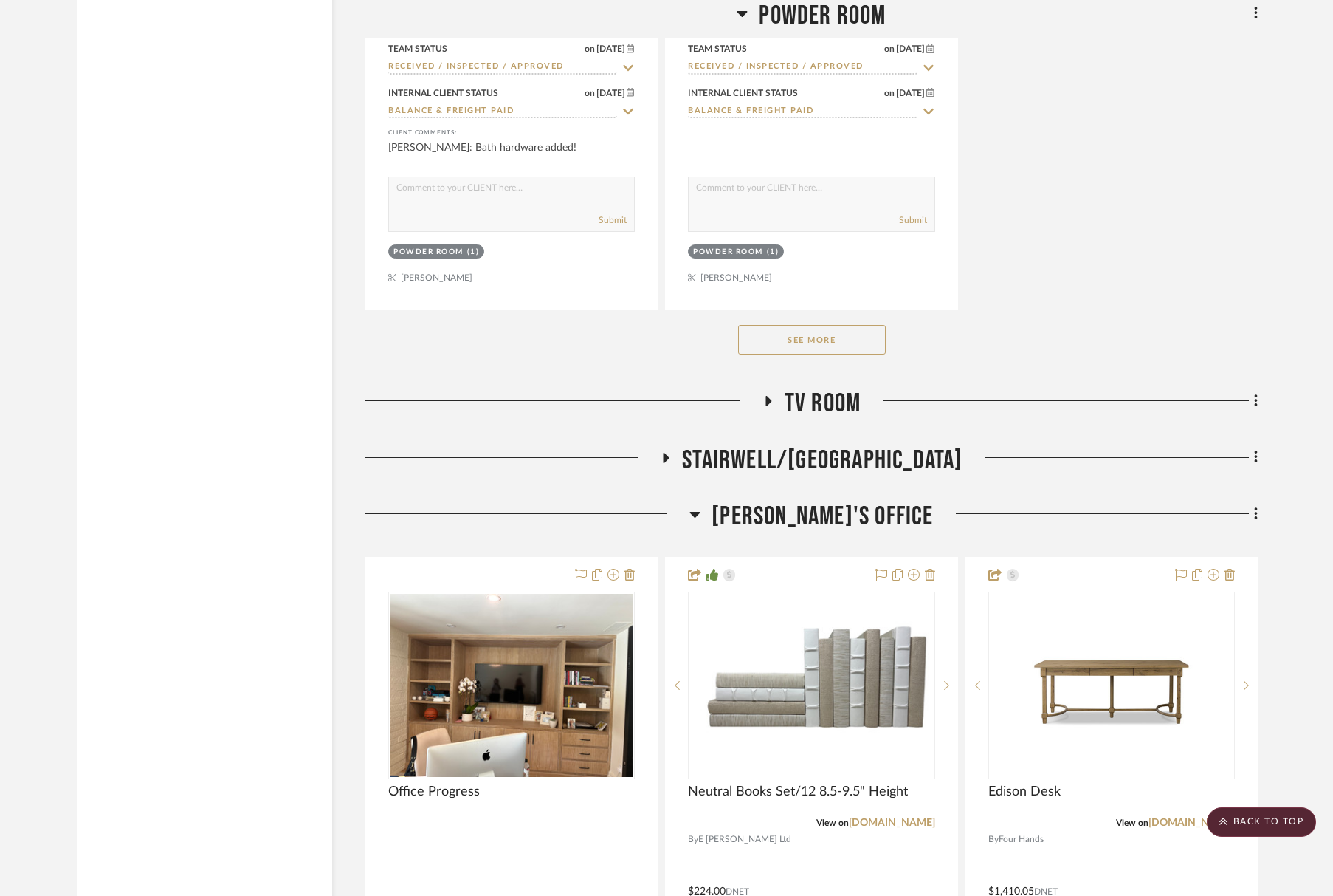
click at [820, 504] on span "Tara's Office" at bounding box center [823, 516] width 222 height 31
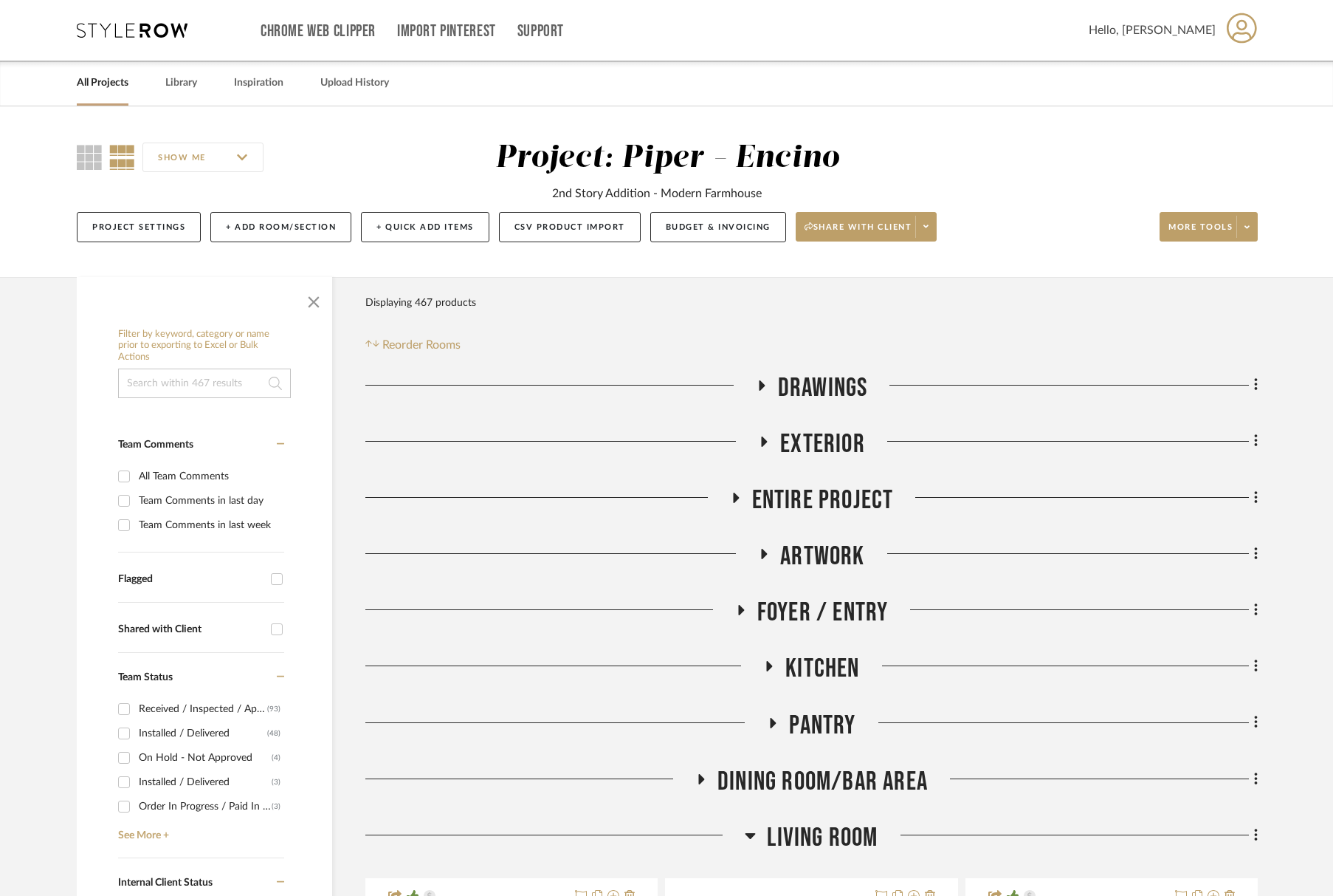
scroll to position [201, 0]
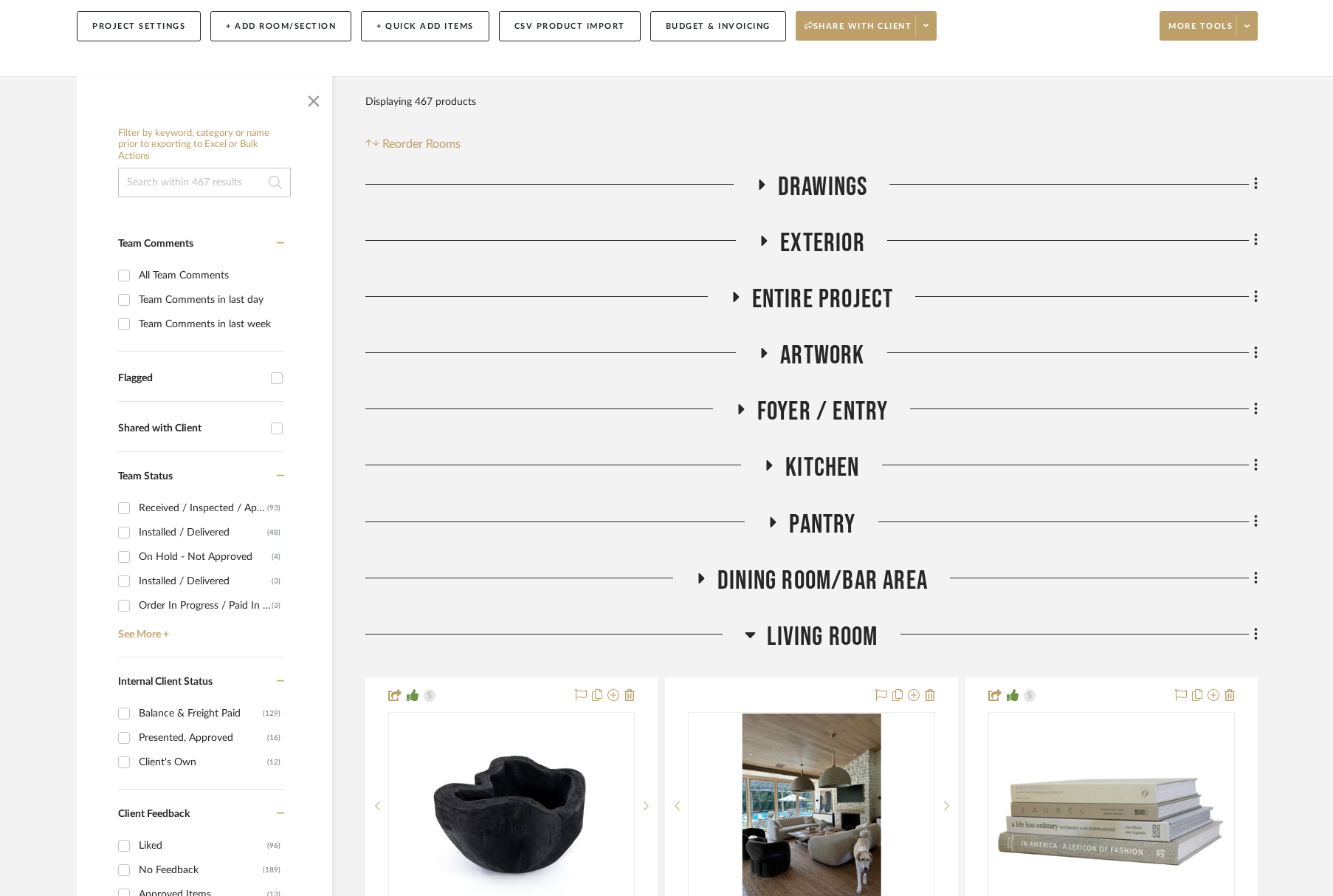
click at [825, 632] on span "Living Room" at bounding box center [822, 637] width 111 height 31
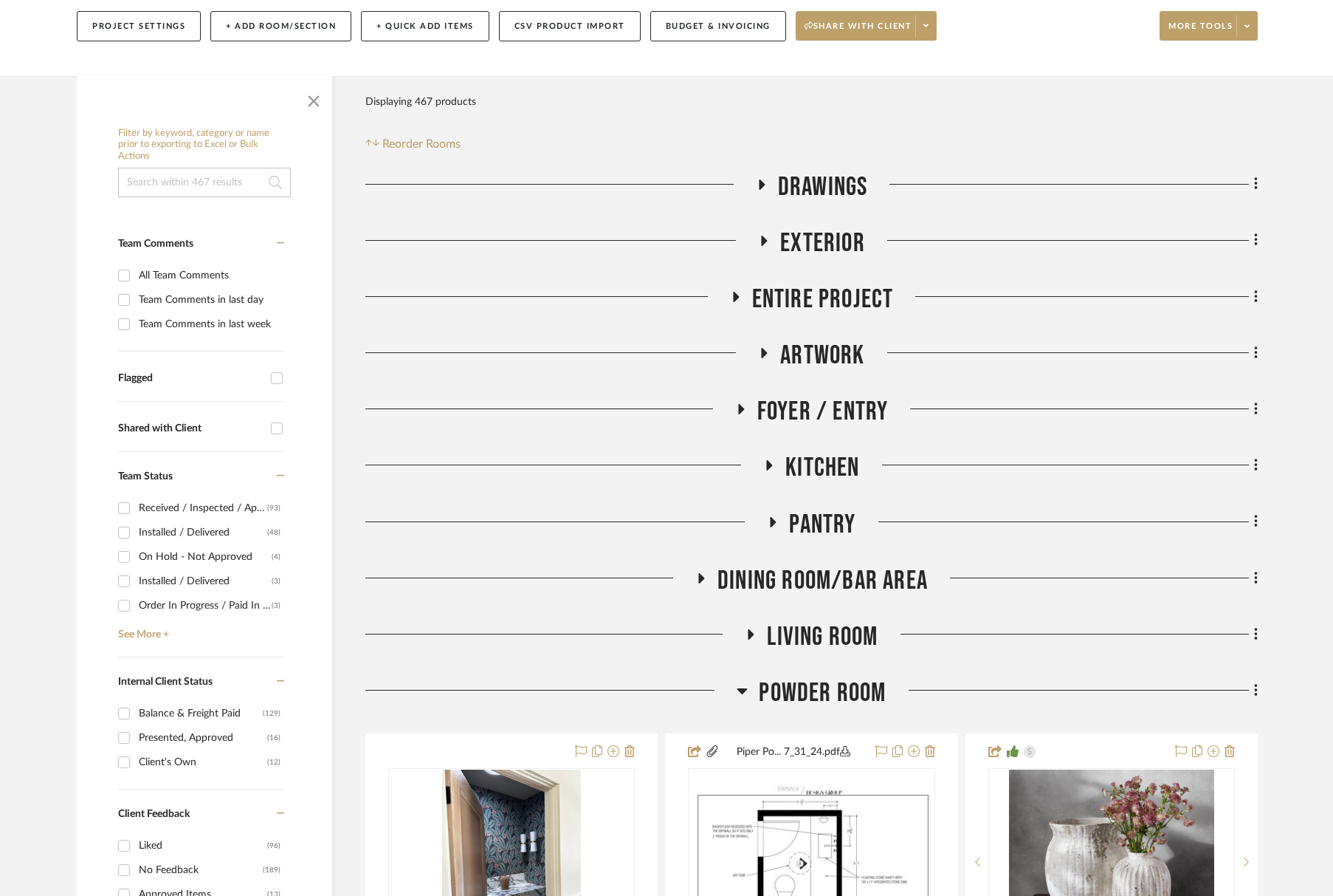
click at [847, 698] on span "Powder Room" at bounding box center [823, 693] width 127 height 31
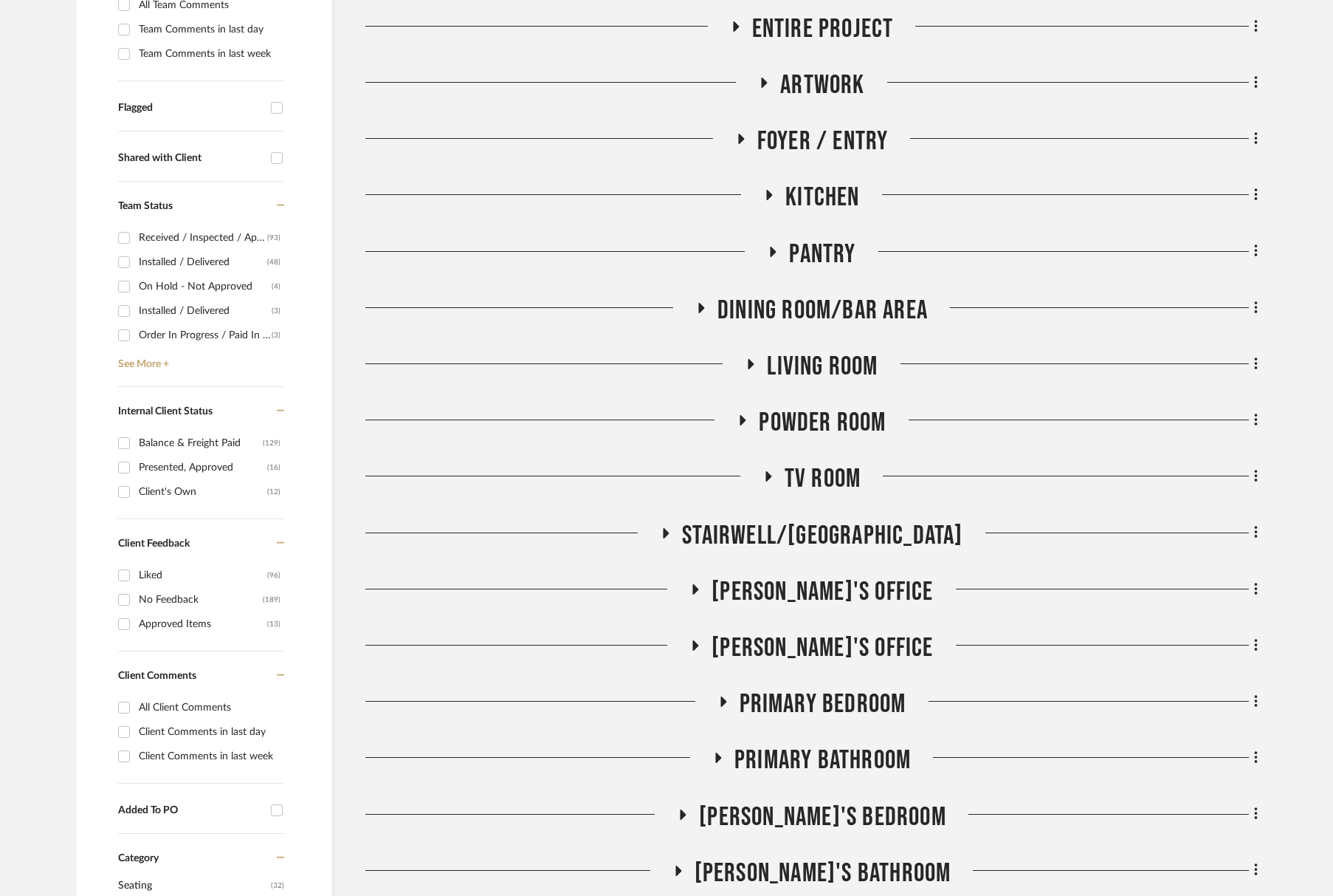
click at [838, 587] on span "Tara's Office" at bounding box center [823, 592] width 222 height 31
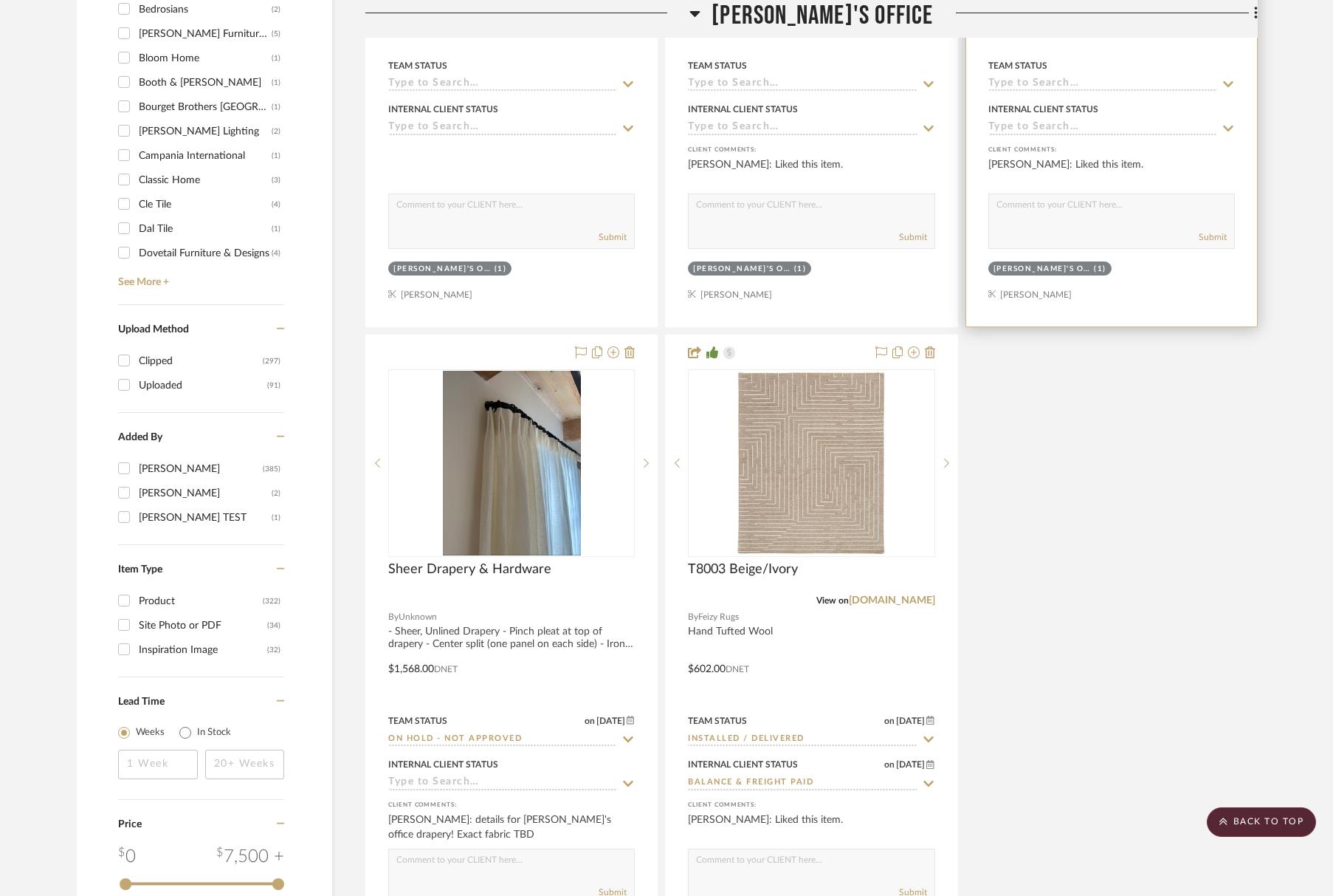
scroll to position [2608, 0]
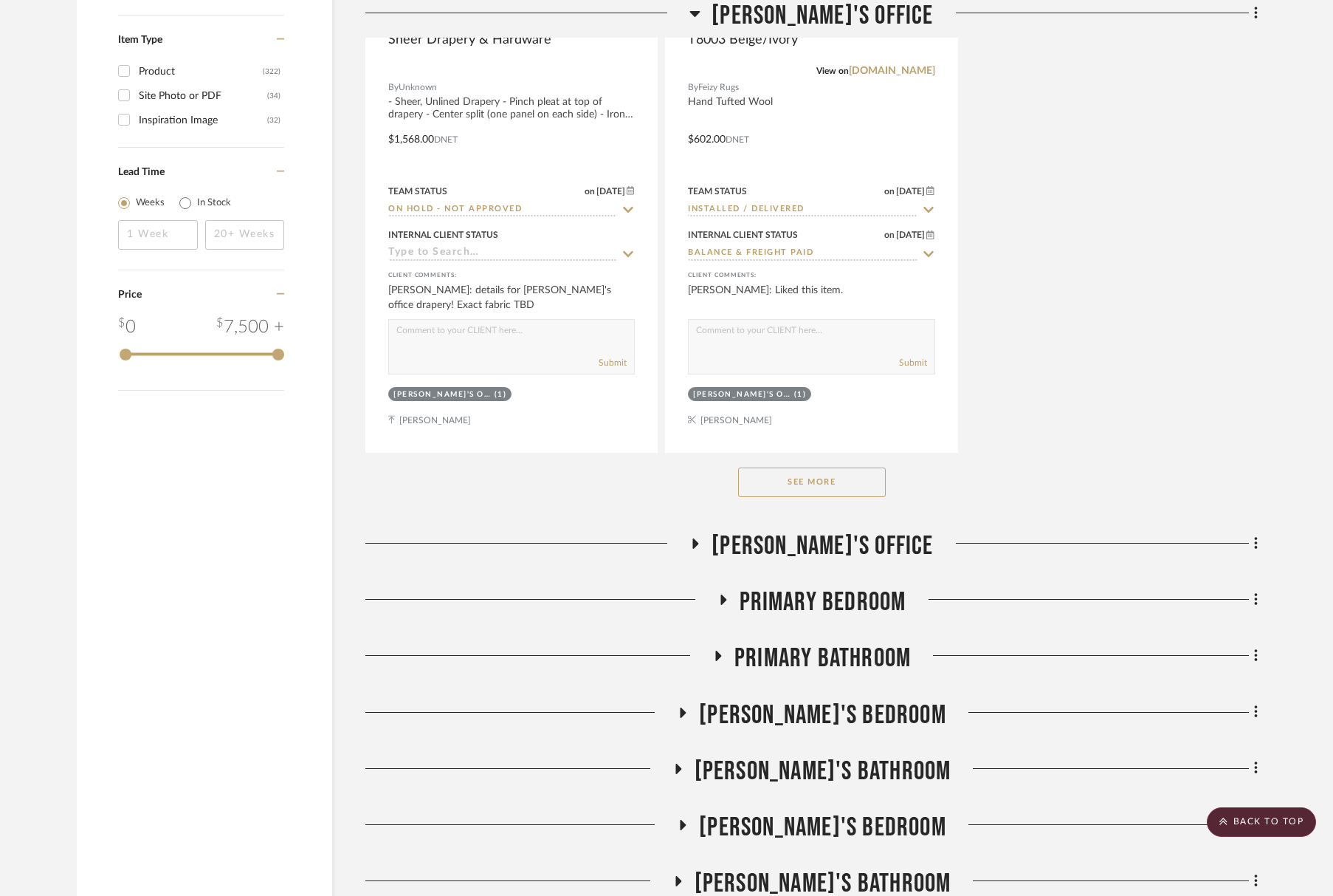
click at [815, 484] on button "See More" at bounding box center [811, 482] width 147 height 30
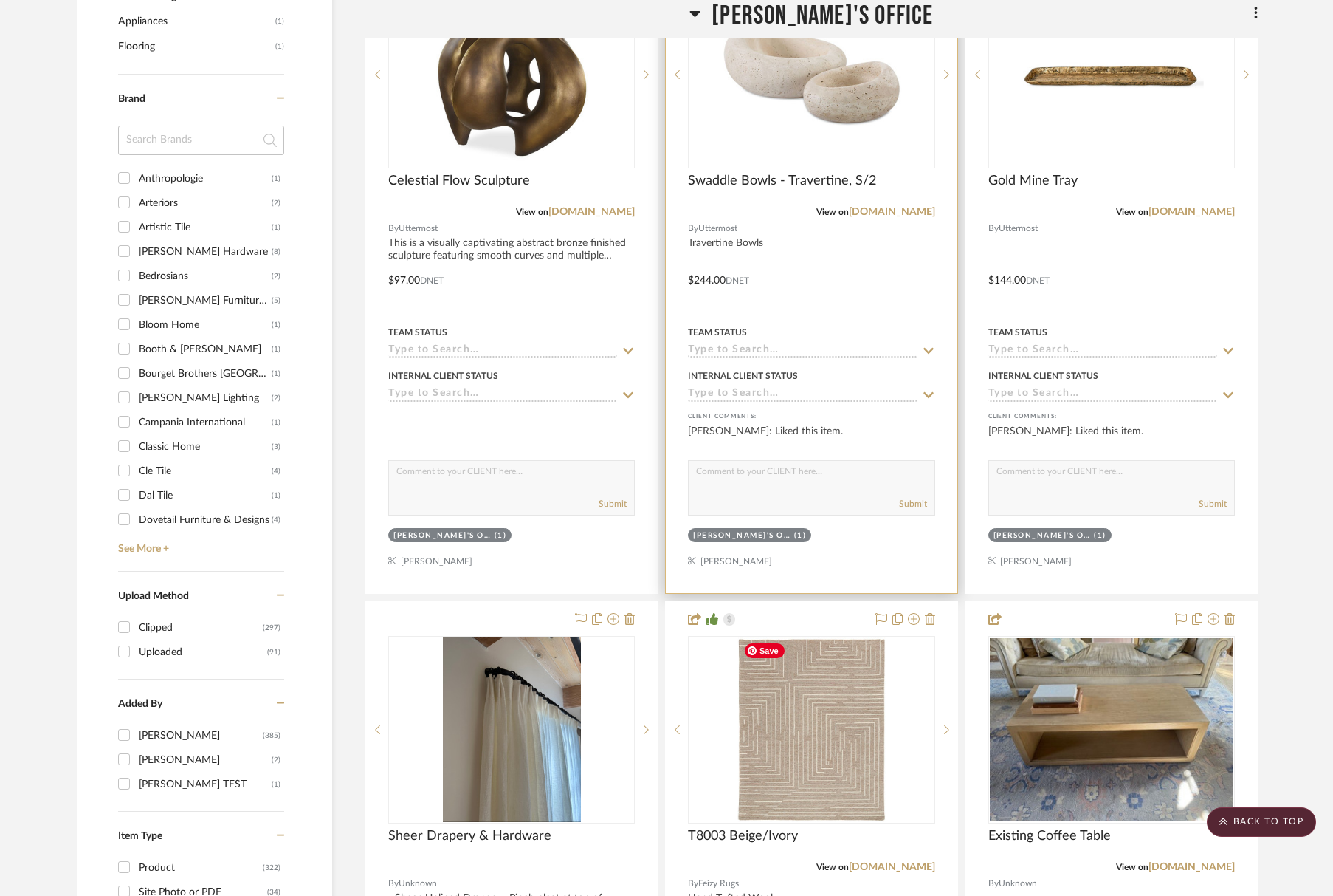
scroll to position [1796, 0]
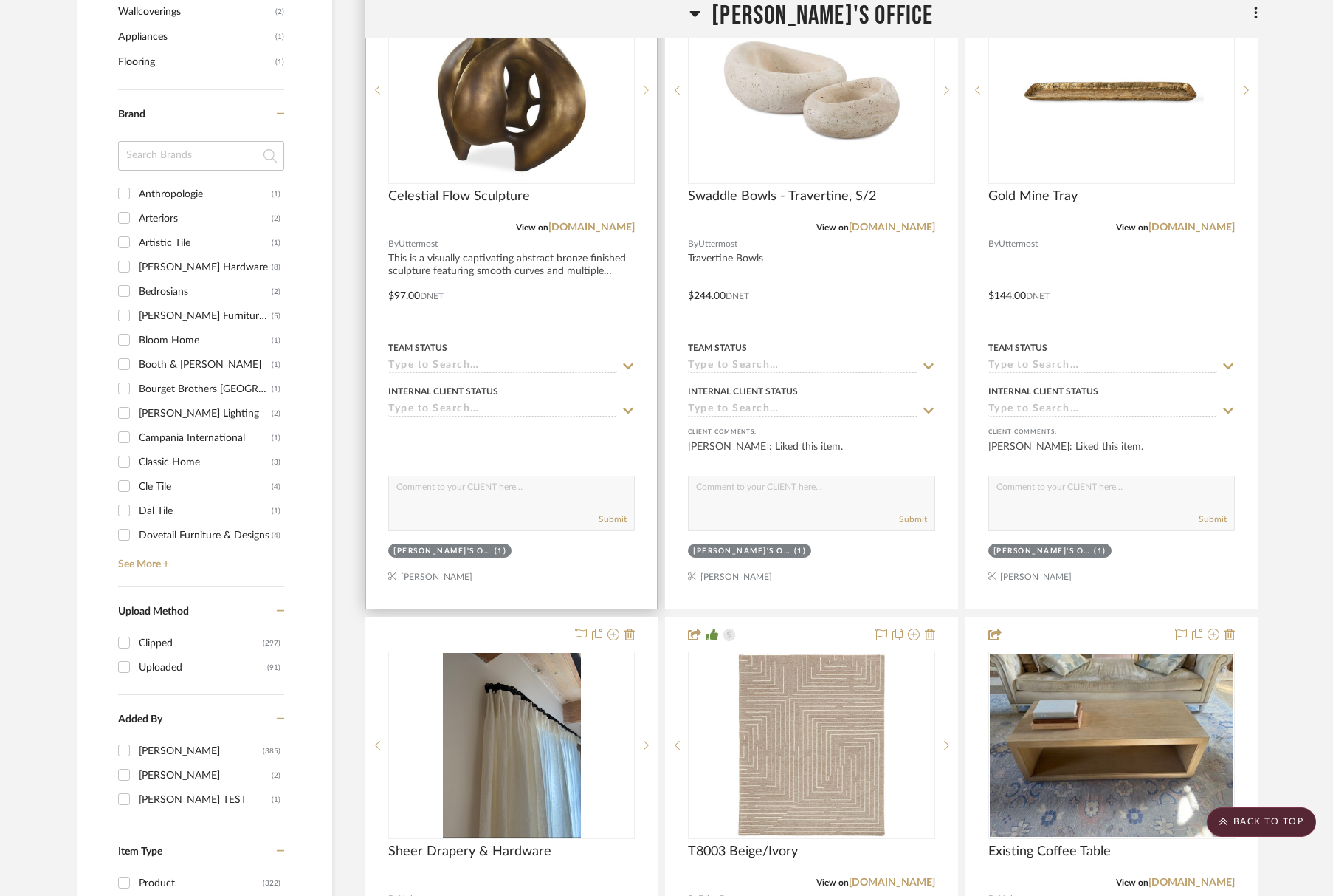
click at [648, 89] on icon at bounding box center [647, 90] width 5 height 9
click at [649, 89] on icon at bounding box center [646, 90] width 5 height 10
click at [649, 88] on icon at bounding box center [646, 90] width 5 height 10
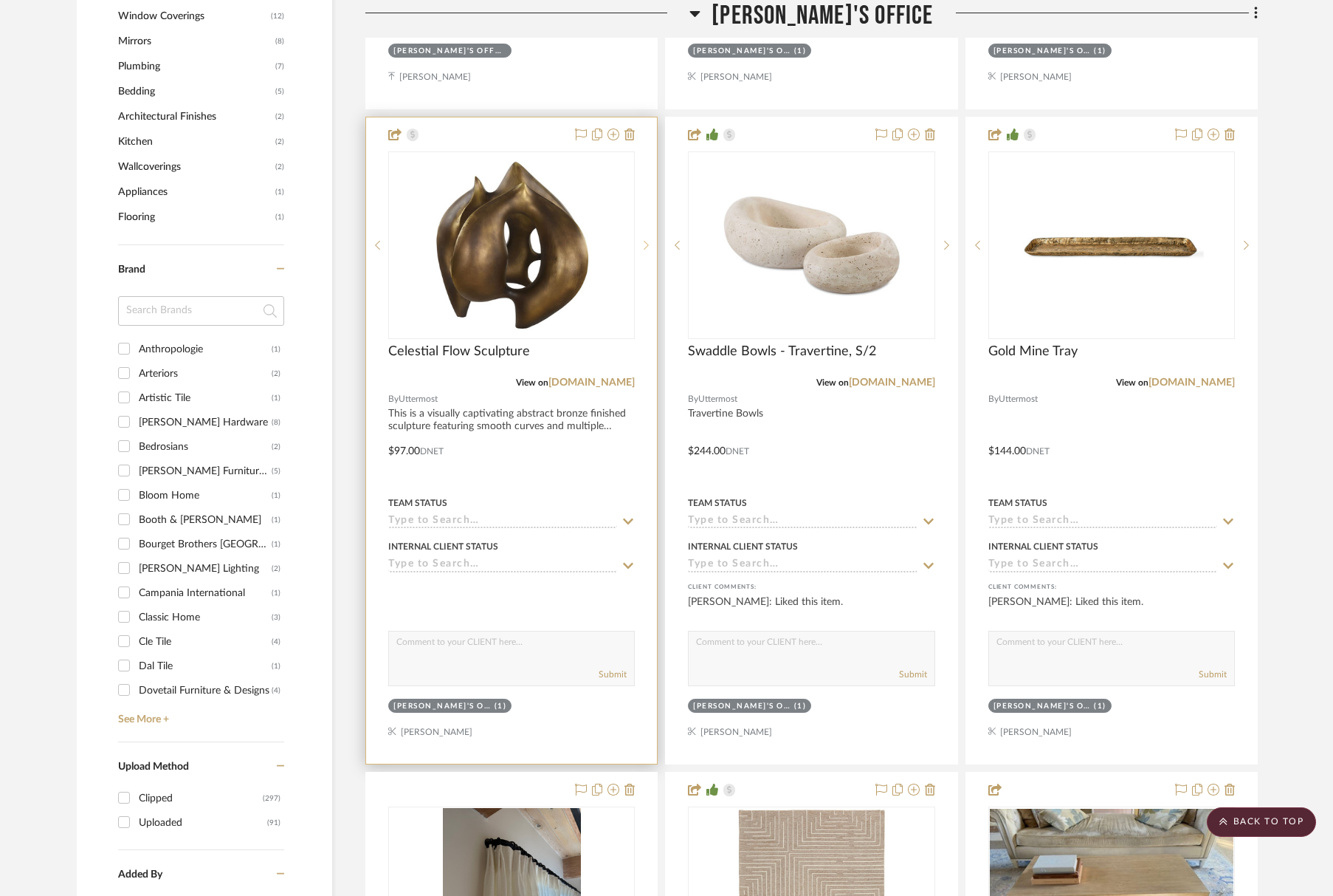
scroll to position [1626, 0]
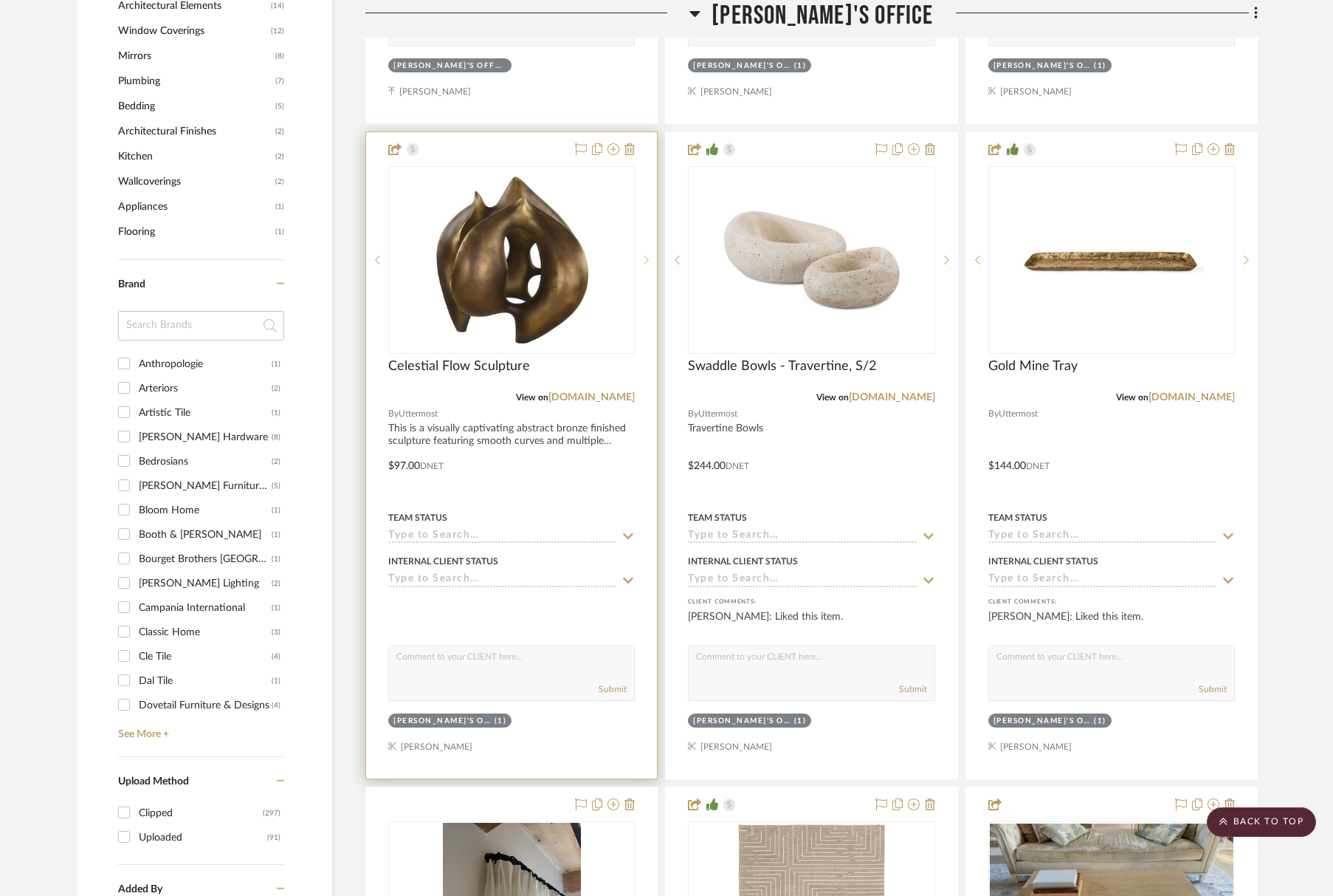
click at [647, 267] on div at bounding box center [646, 259] width 22 height 188
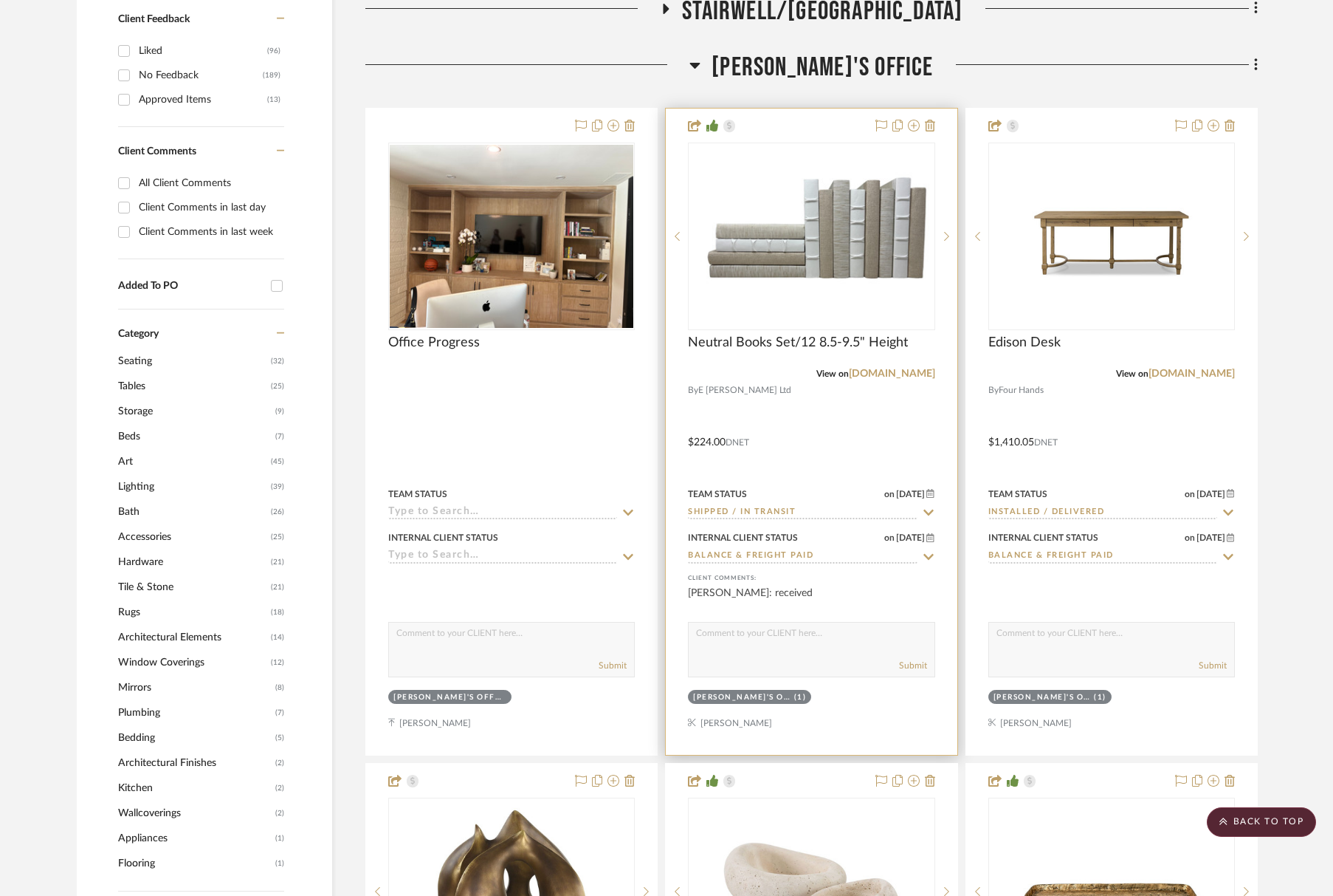
scroll to position [997, 0]
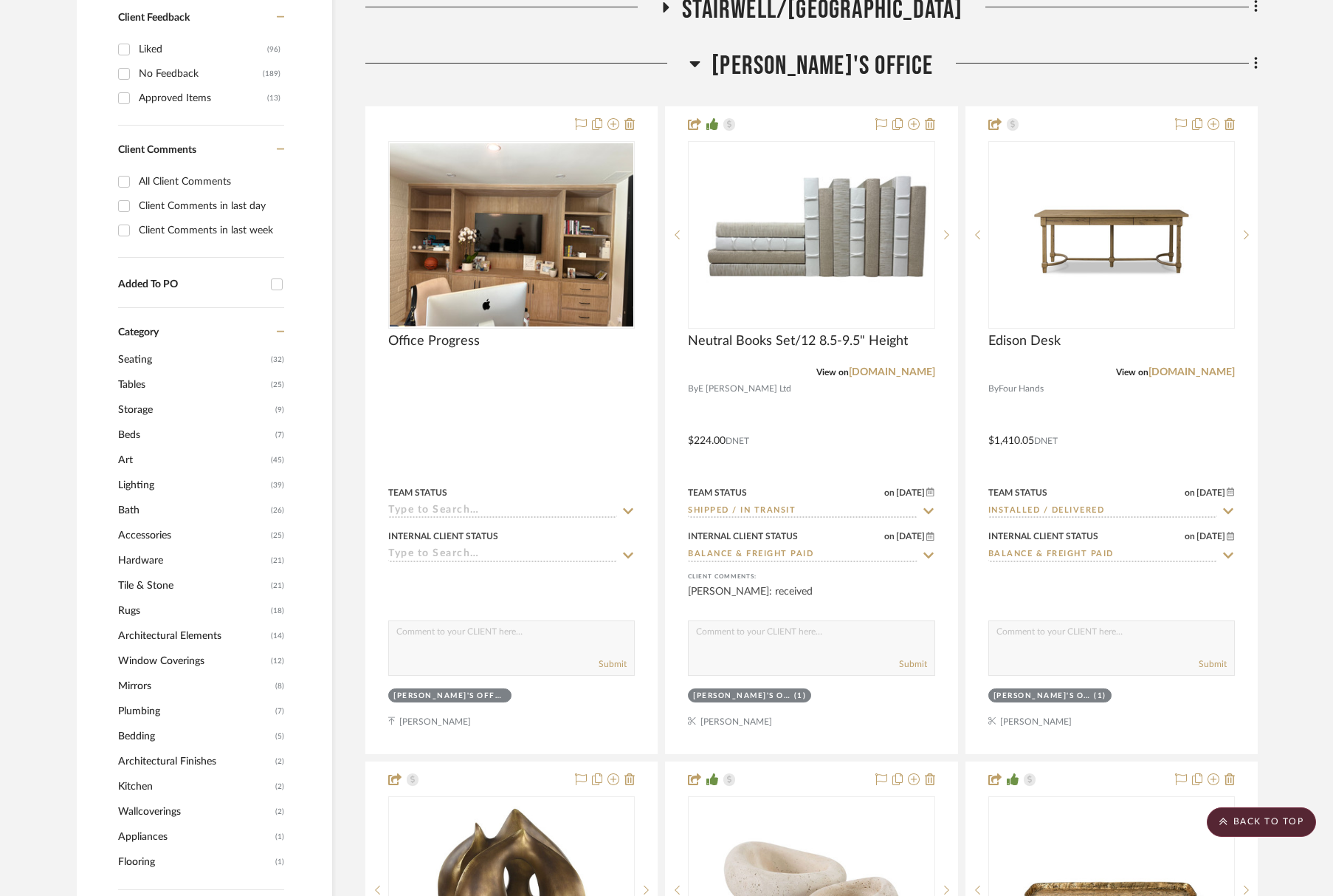
click at [818, 71] on span "Tara's Office" at bounding box center [823, 66] width 222 height 31
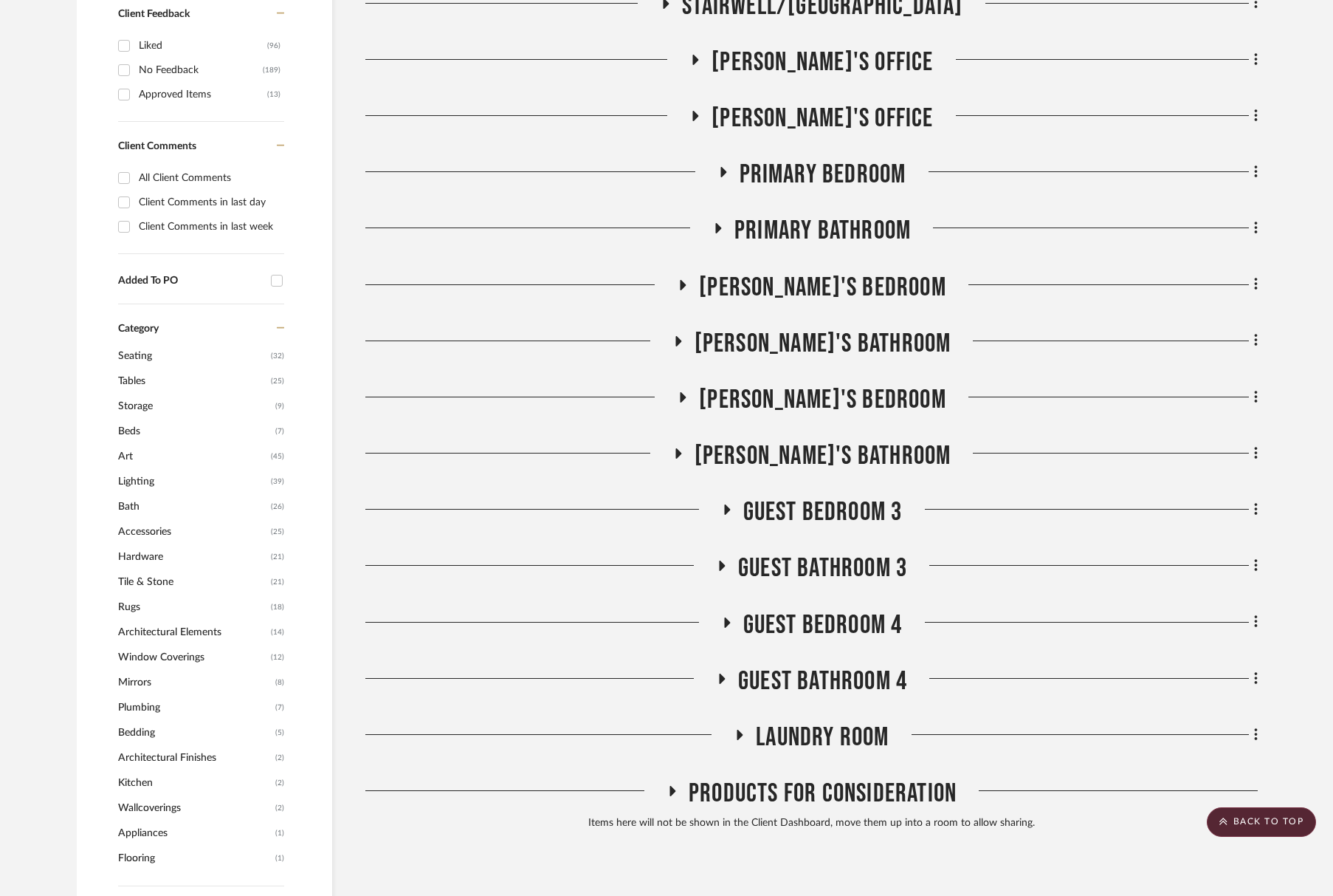
click at [824, 112] on span "Alex's Office" at bounding box center [823, 119] width 222 height 31
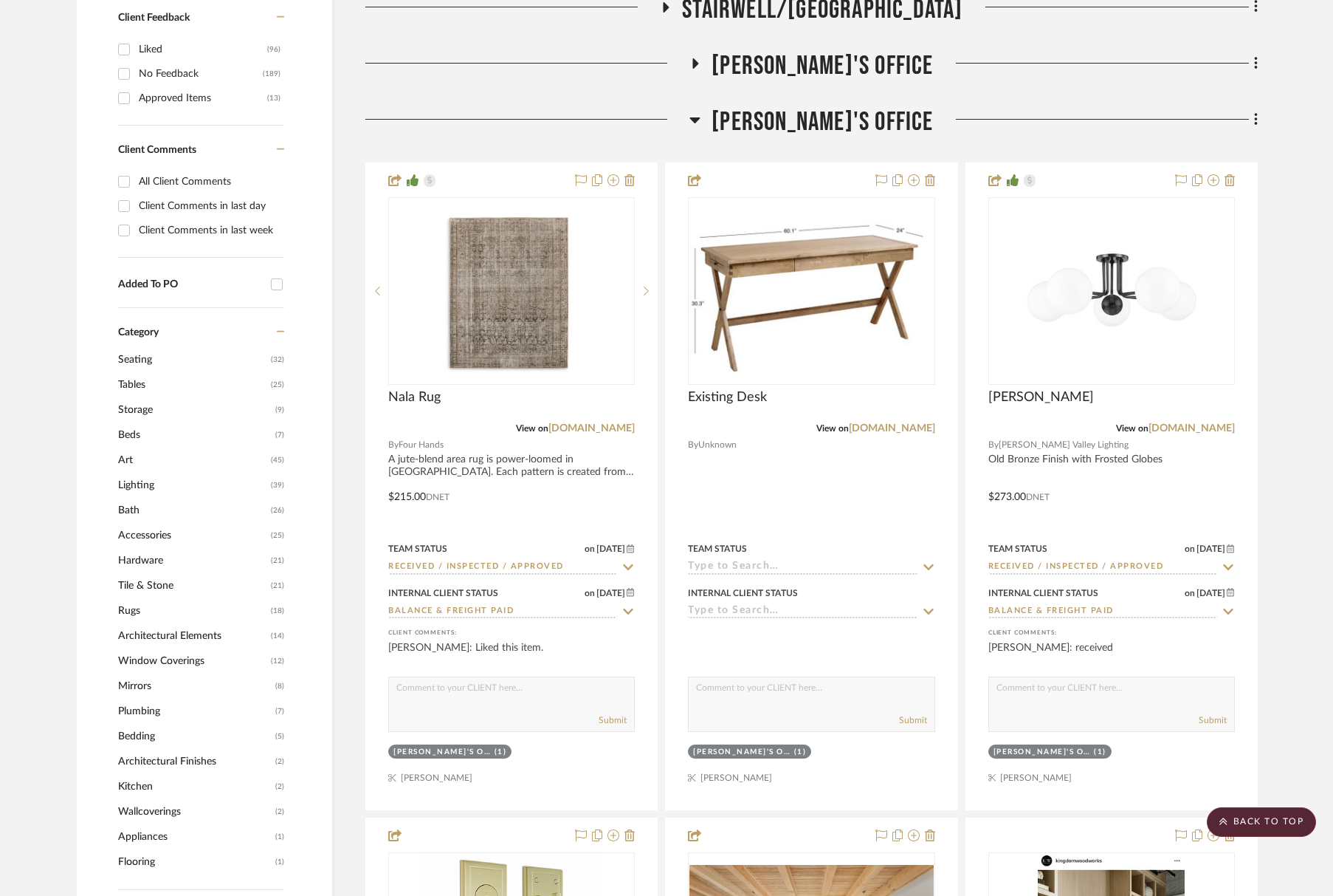
click at [824, 111] on span "Alex's Office" at bounding box center [823, 122] width 222 height 31
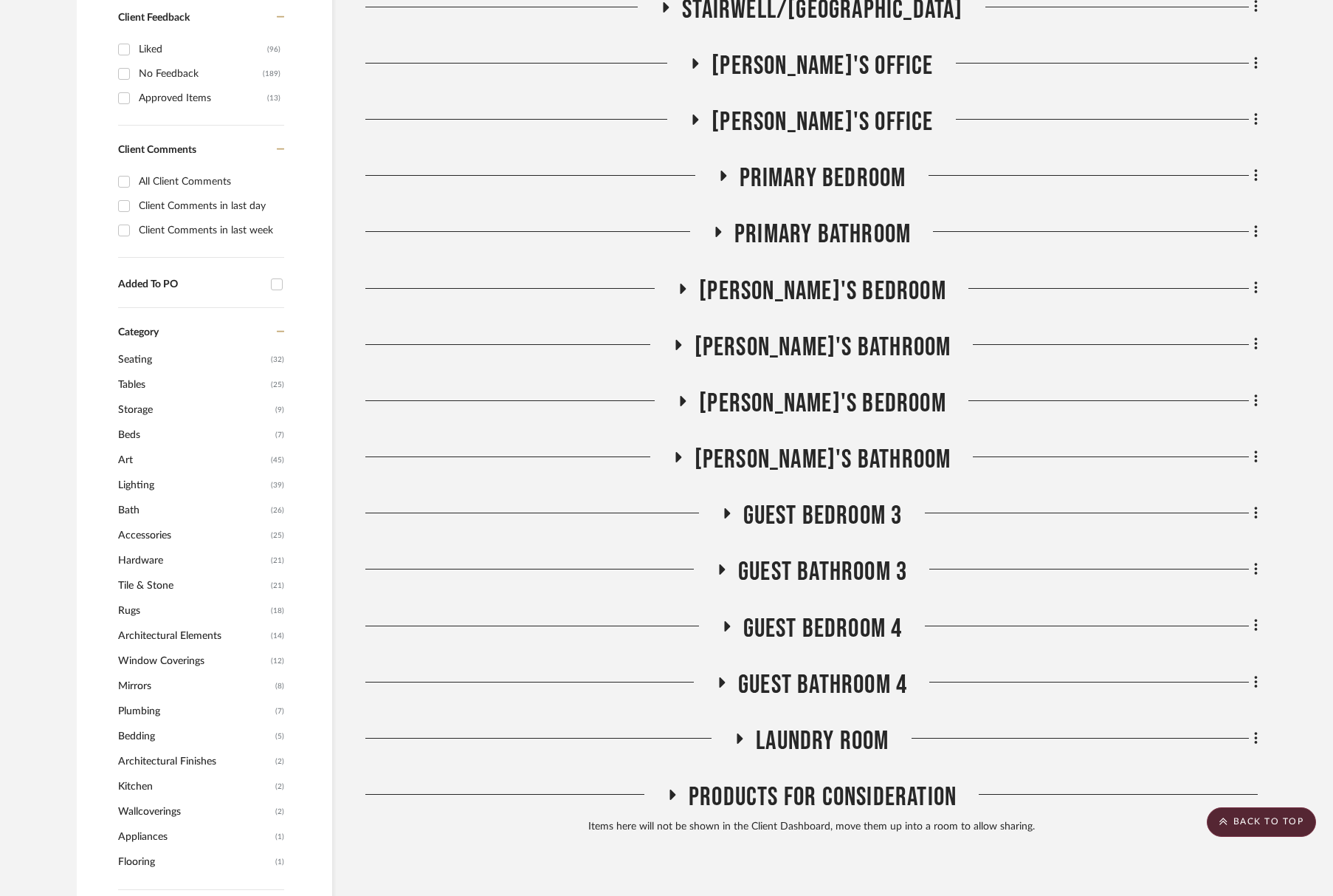
click at [829, 175] on span "Primary Bedroom" at bounding box center [823, 178] width 167 height 31
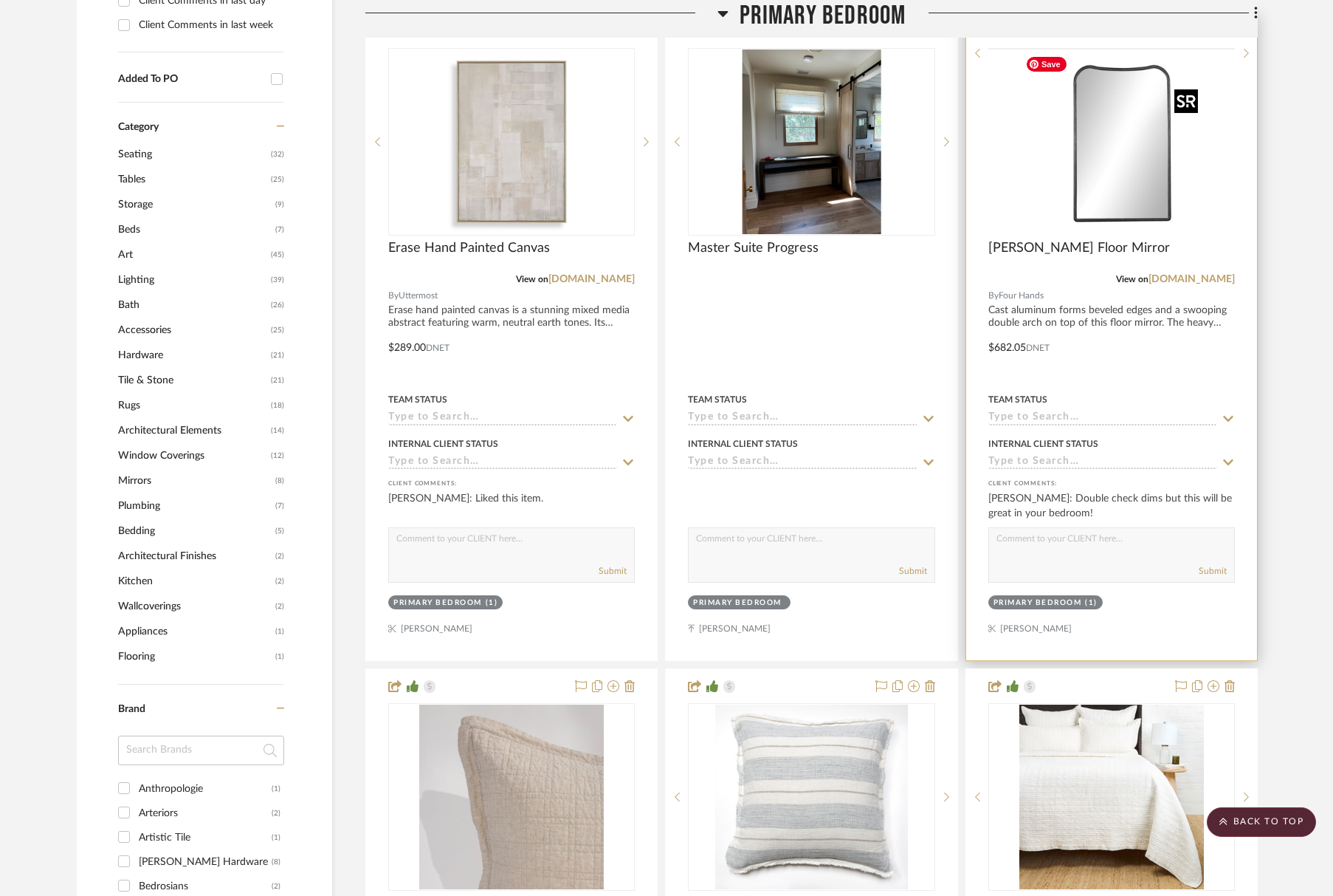
scroll to position [1199, 0]
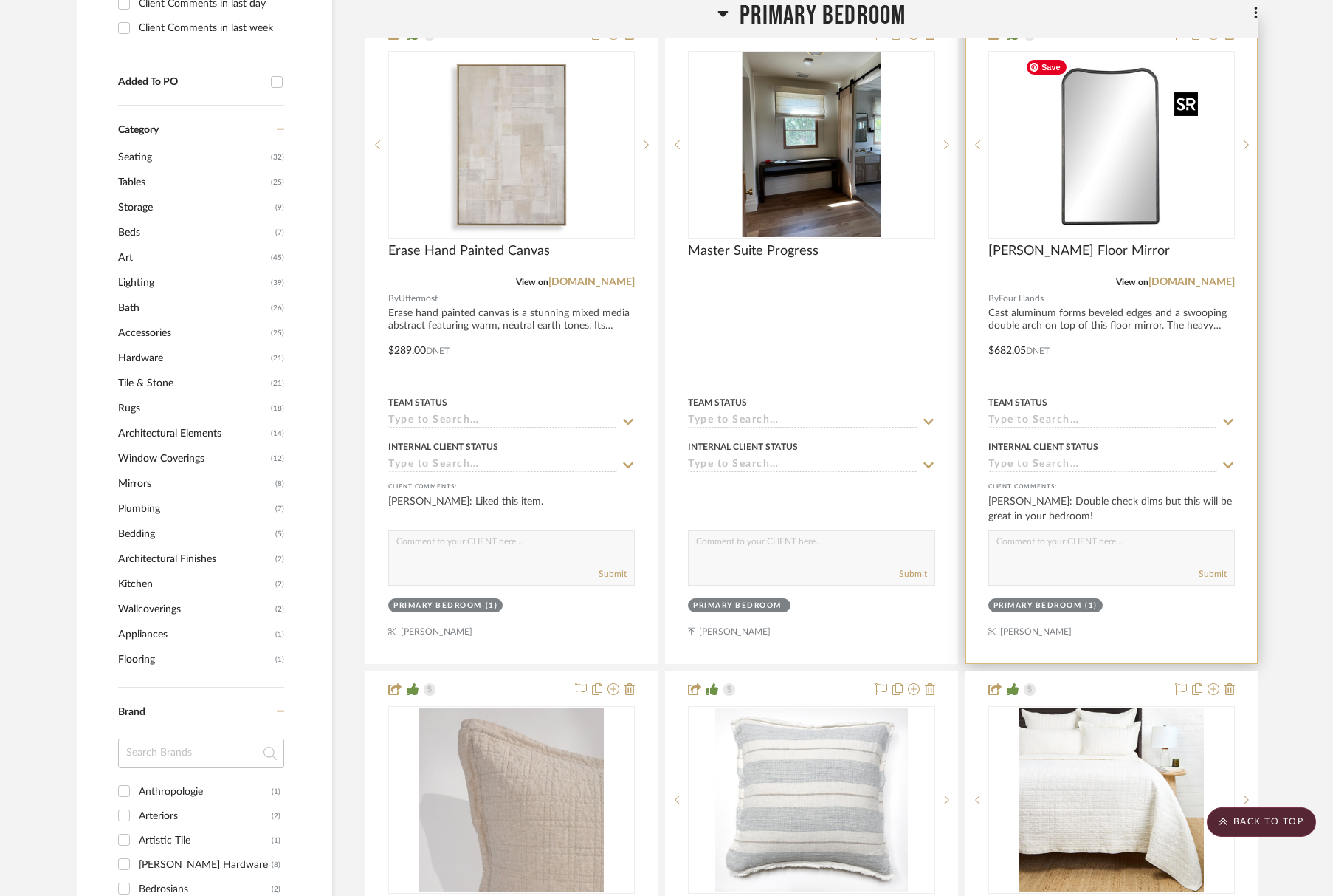
click at [0, 0] on img at bounding box center [0, 0] width 0 height 0
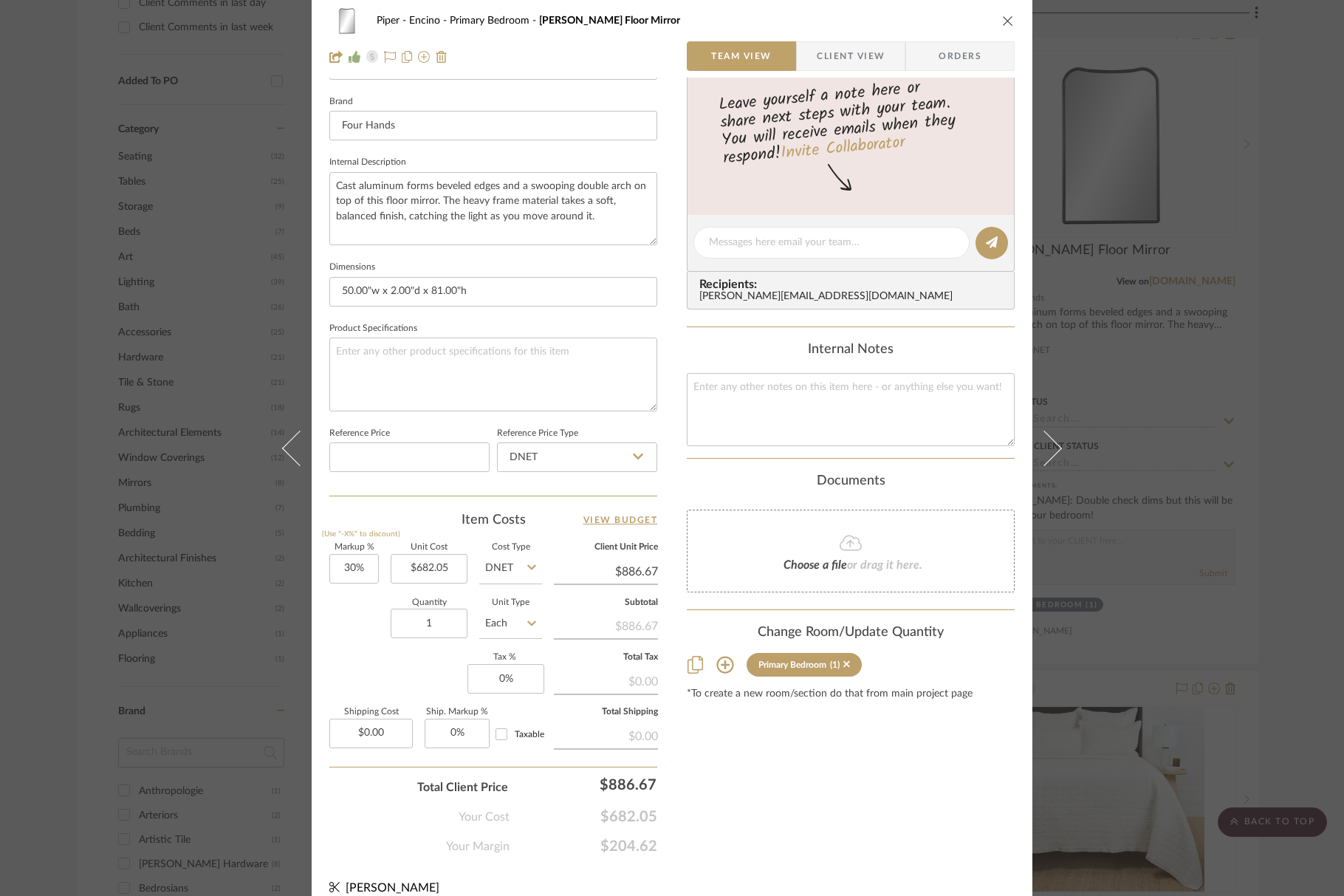
scroll to position [476, 0]
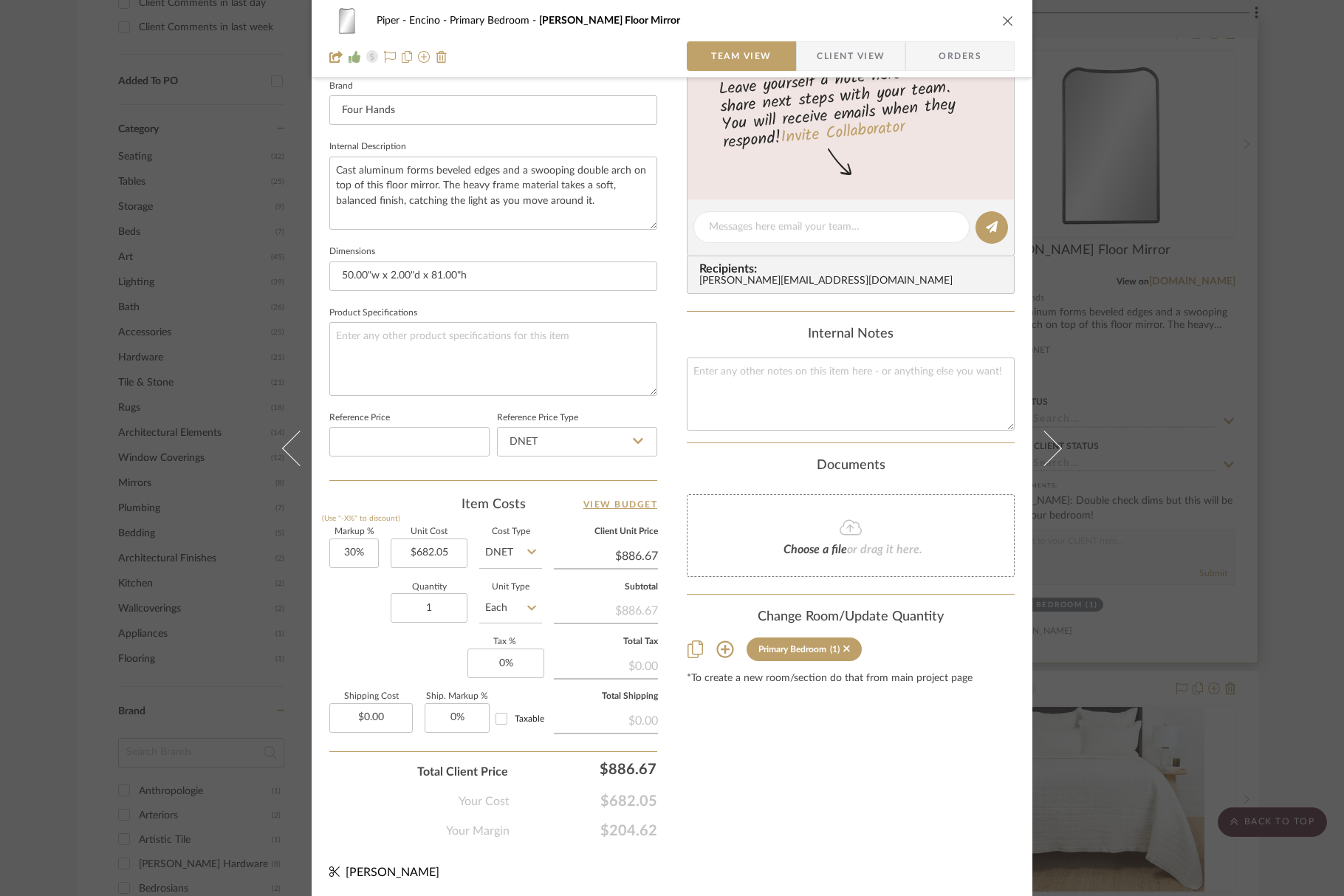
drag, startPoint x: 1002, startPoint y: 18, endPoint x: 1007, endPoint y: 98, distance: 80.2
click at [1002, 18] on icon "close" at bounding box center [1008, 21] width 12 height 12
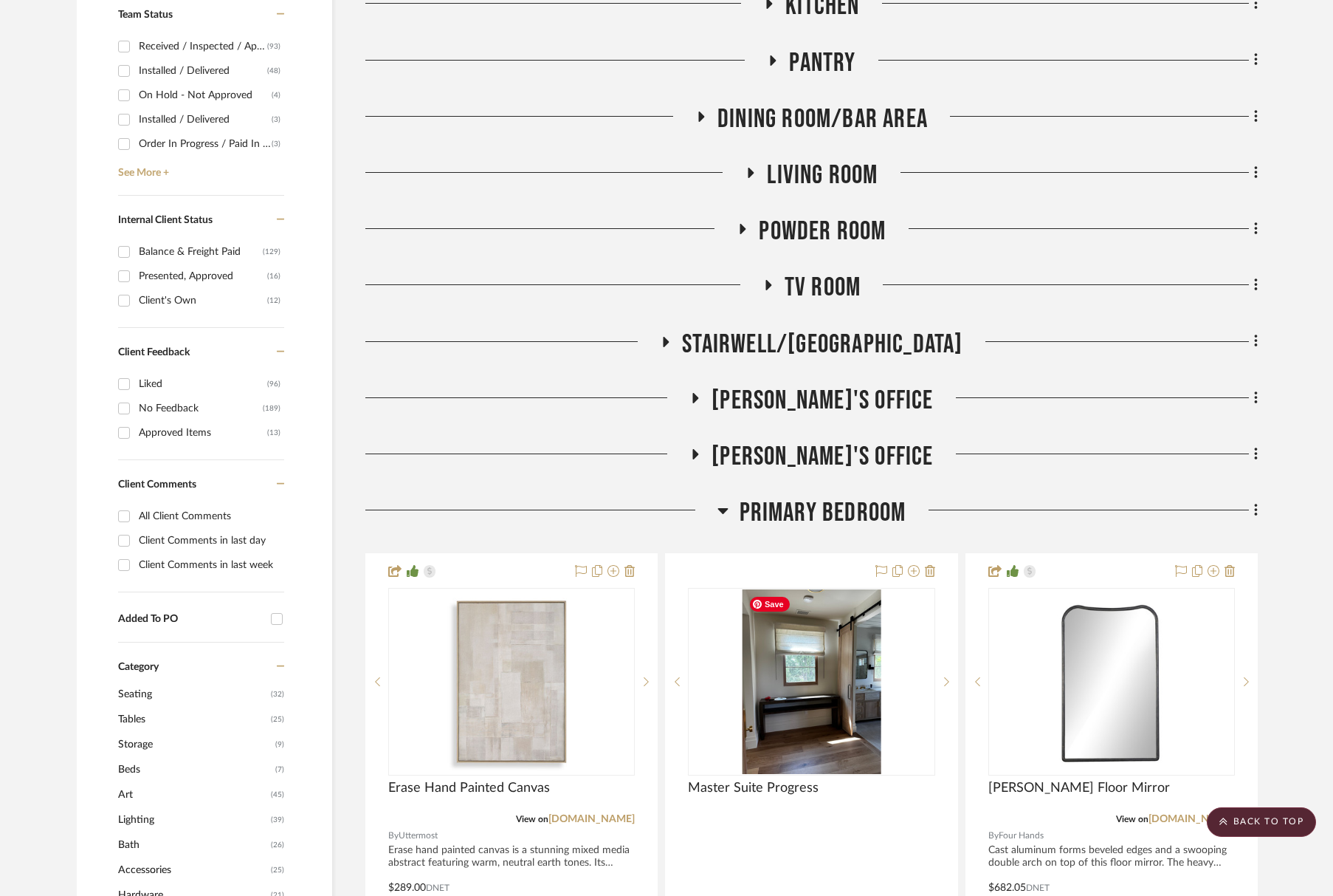
scroll to position [598, 0]
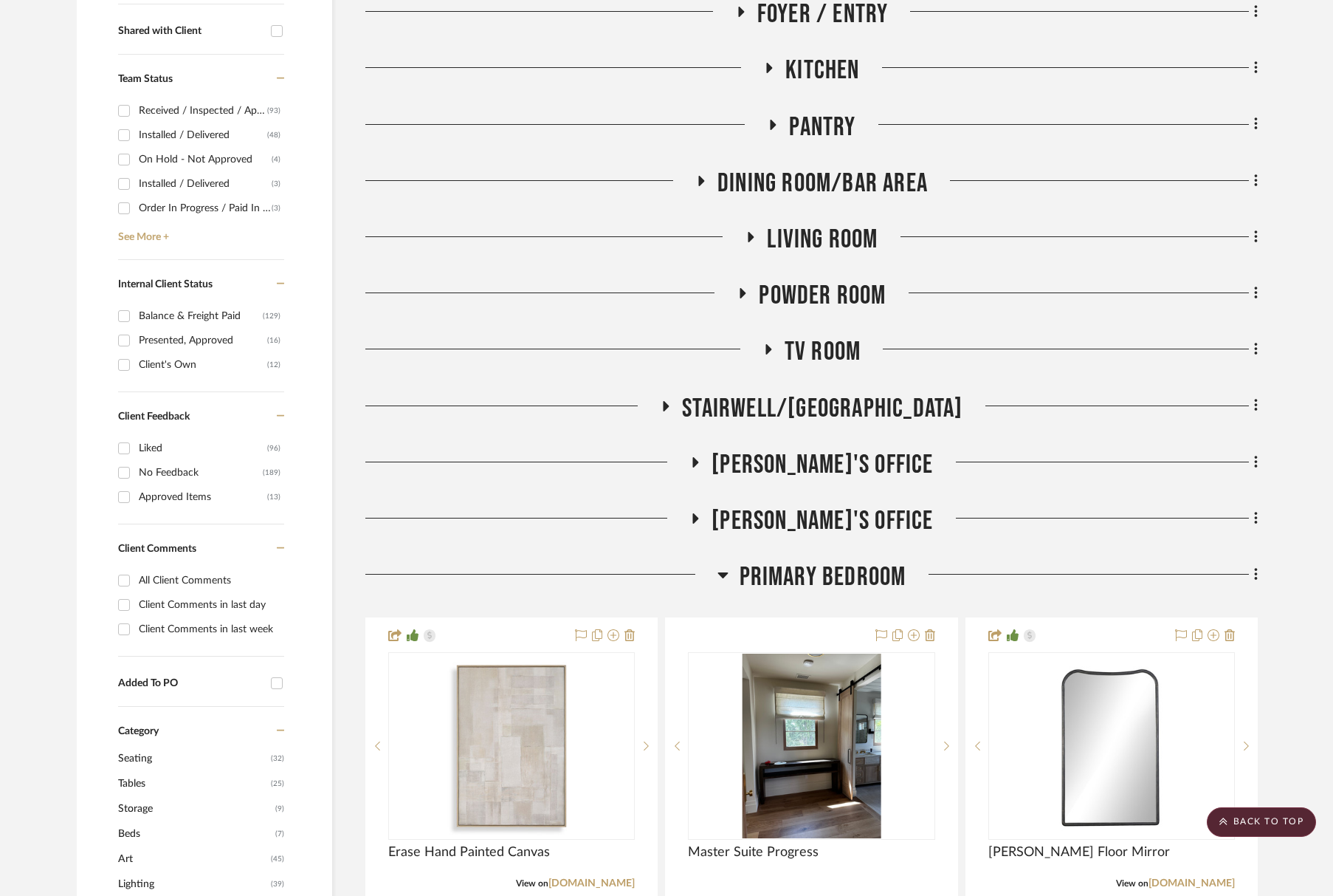
click at [817, 588] on span "Primary Bedroom" at bounding box center [823, 577] width 167 height 31
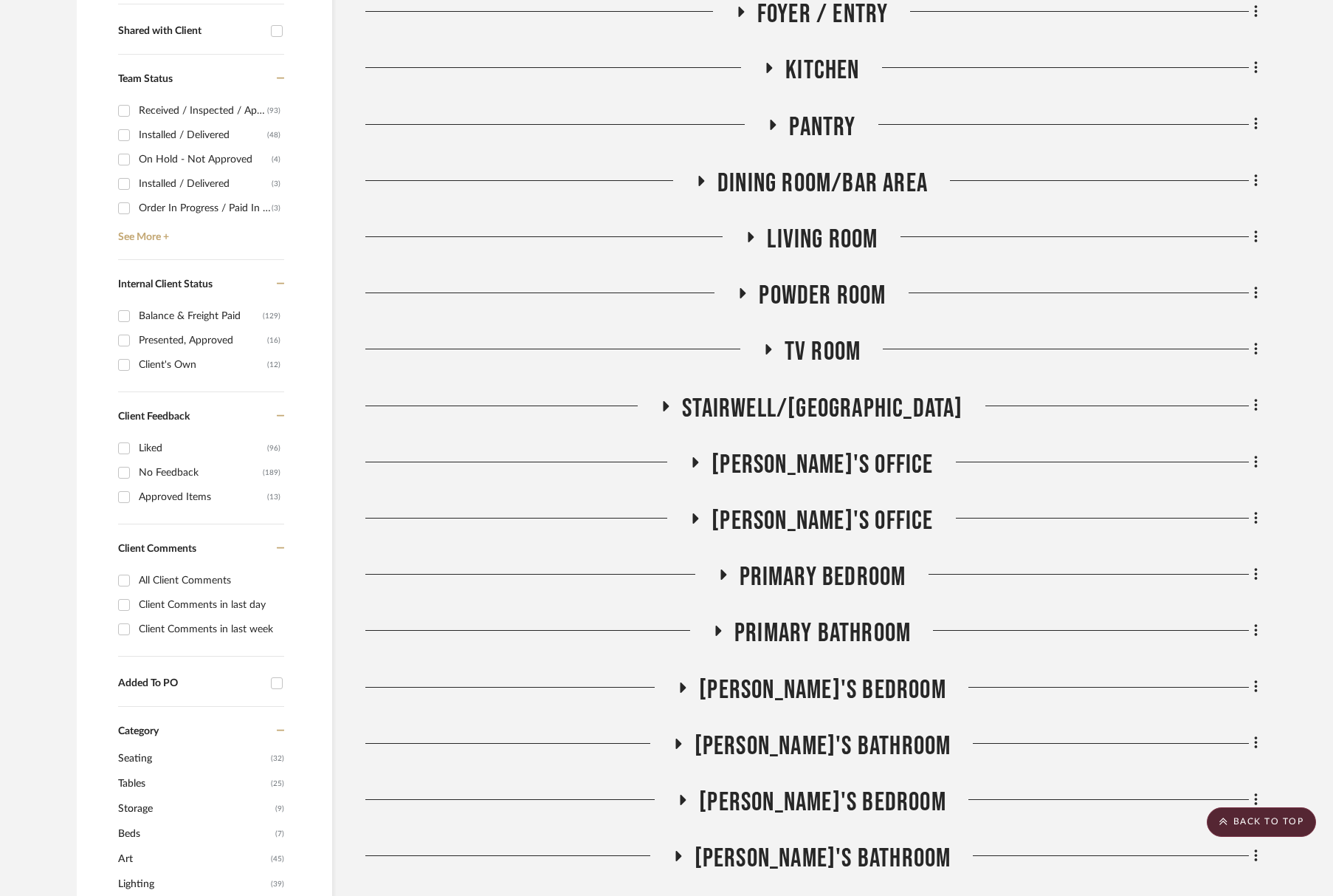
click at [838, 458] on span "Tara's Office" at bounding box center [823, 465] width 222 height 31
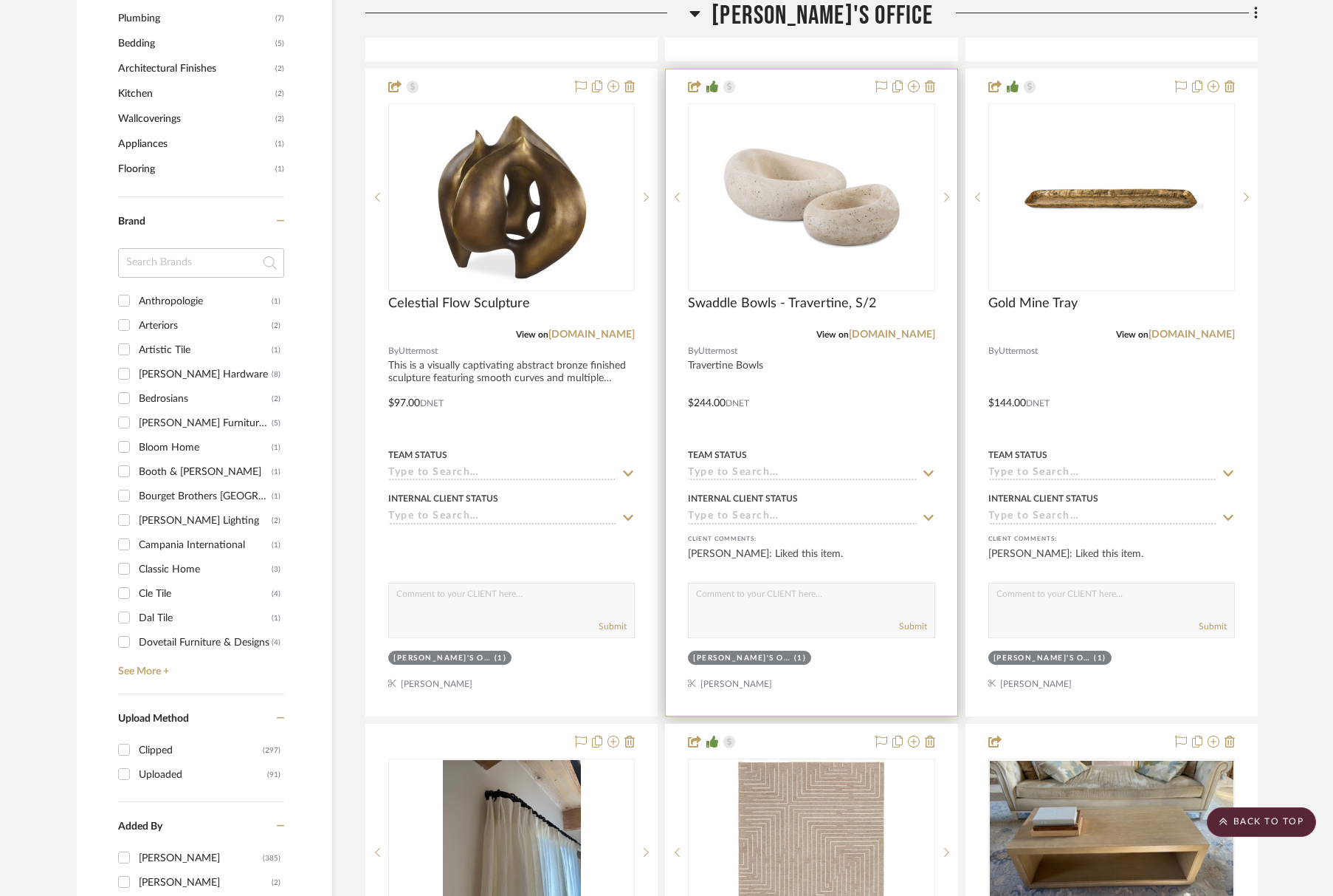
scroll to position [1699, 0]
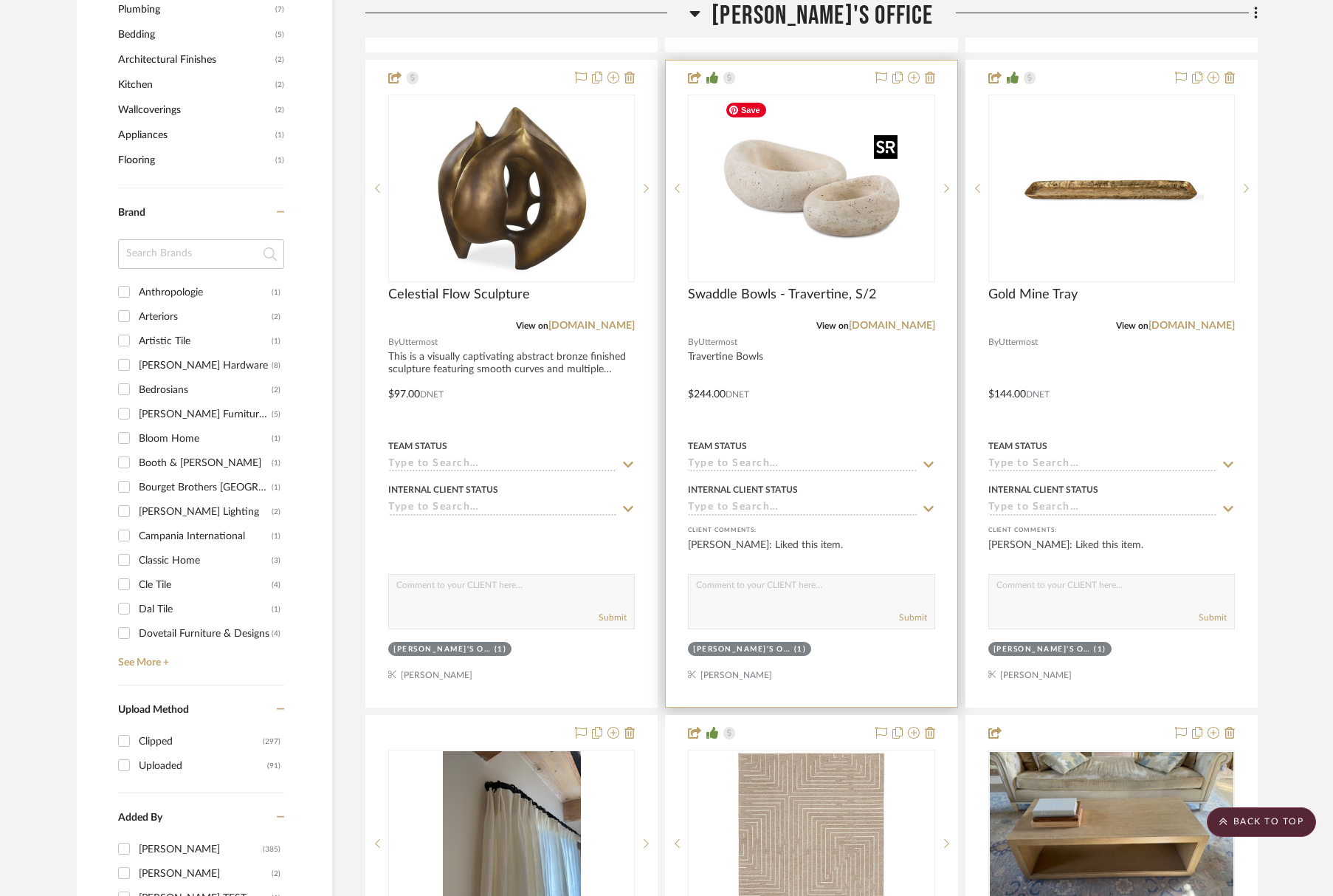
click at [788, 201] on img "0" at bounding box center [811, 188] width 185 height 185
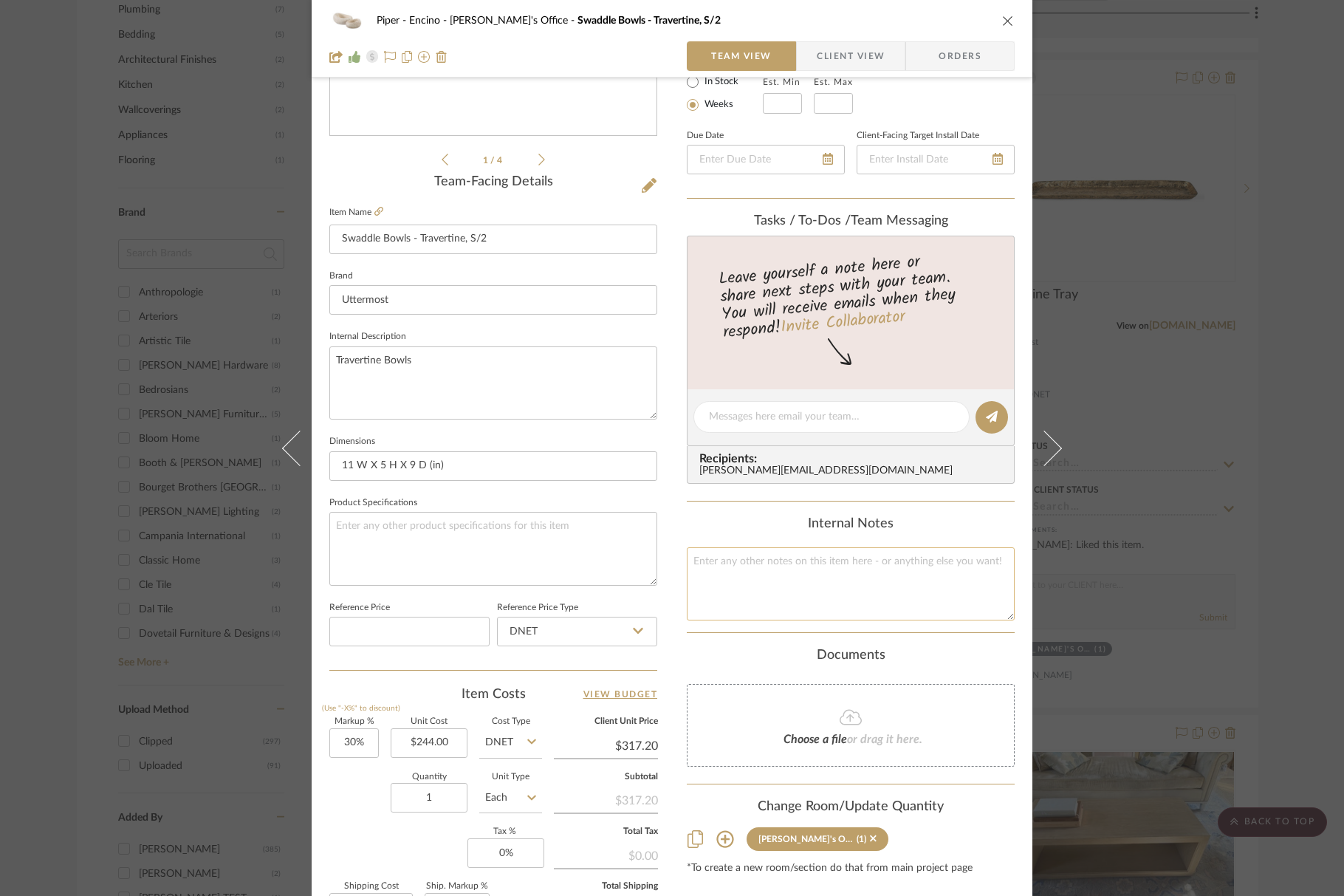
scroll to position [296, 0]
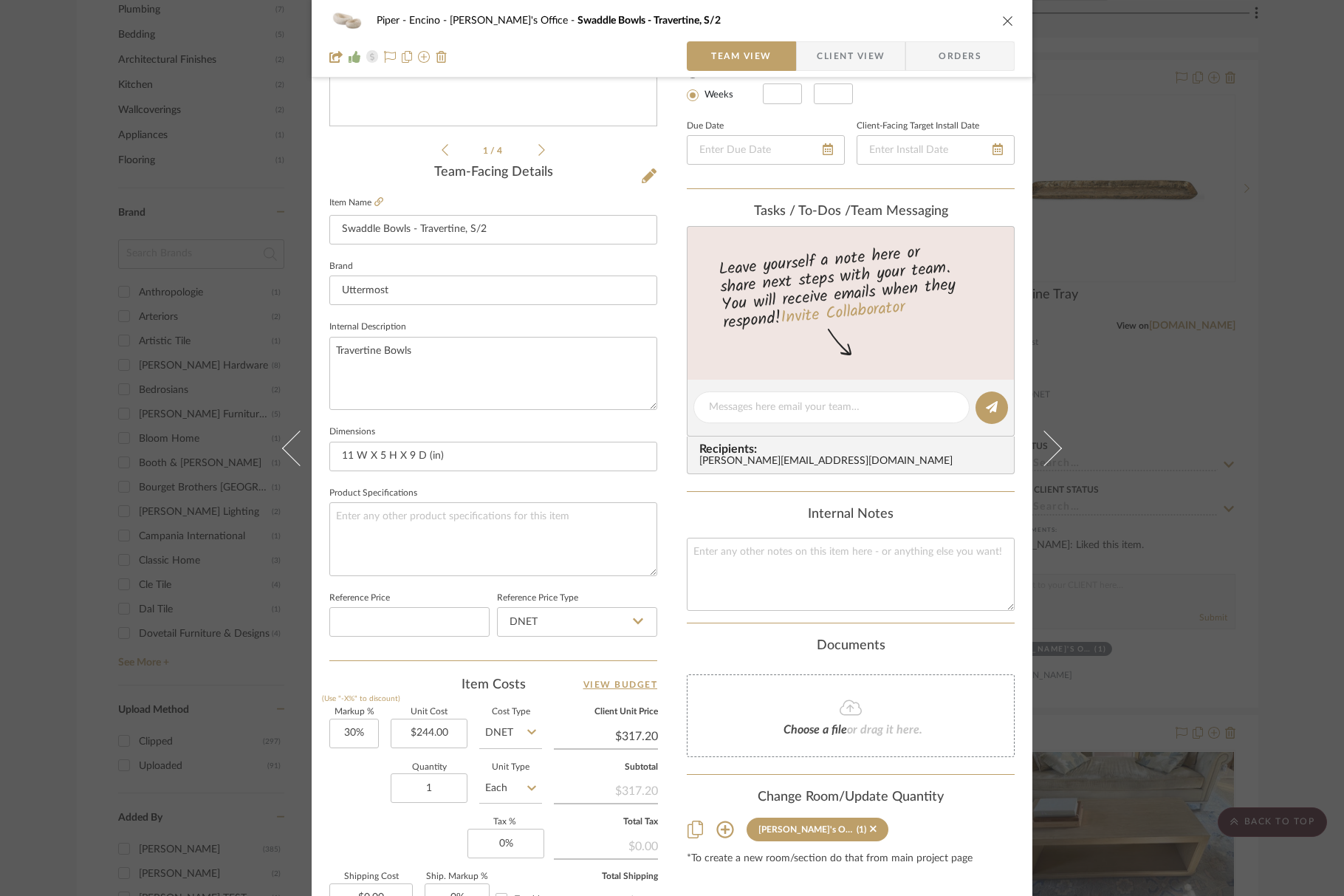
click at [1003, 24] on icon "close" at bounding box center [1008, 21] width 12 height 12
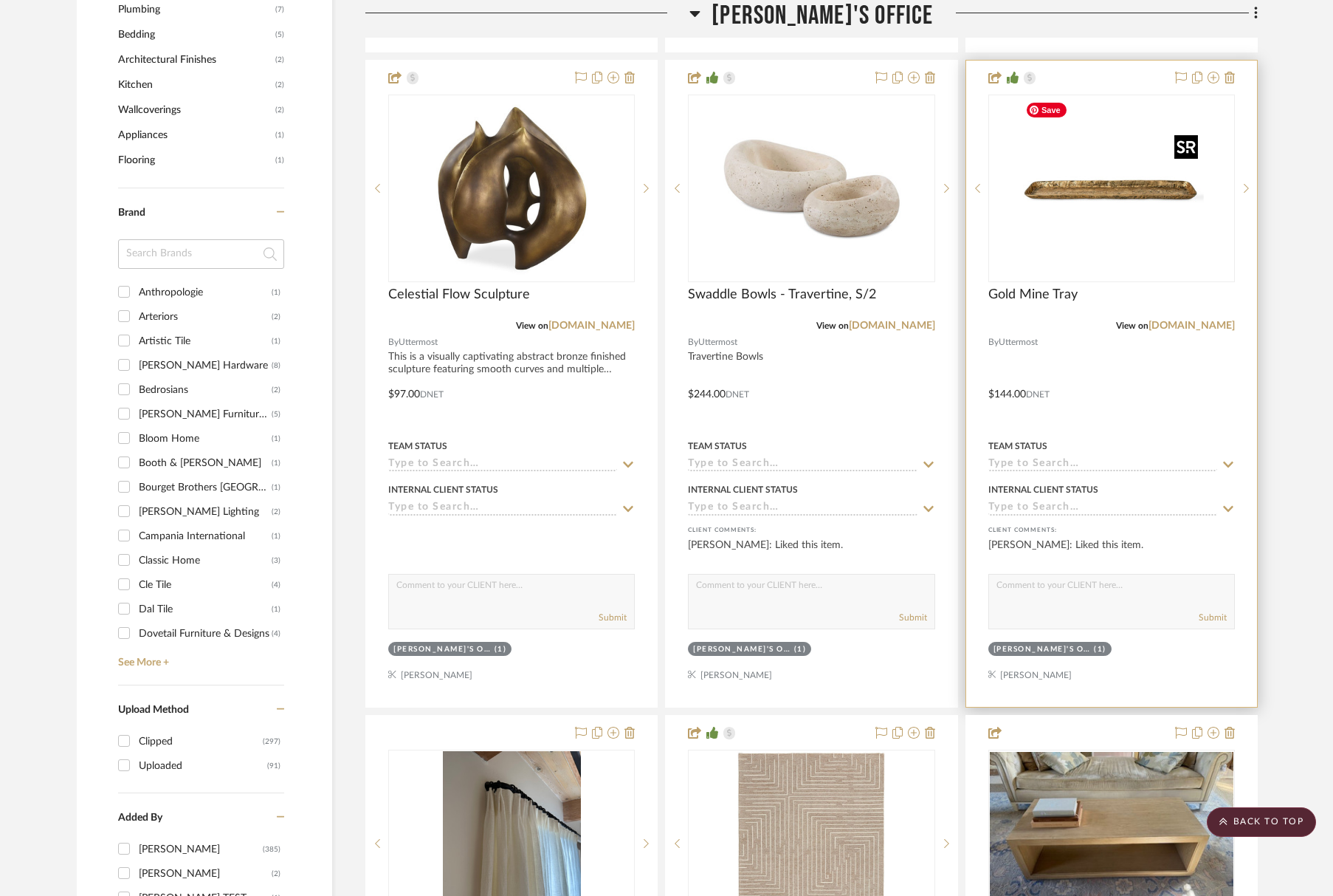
scroll to position [1694, 0]
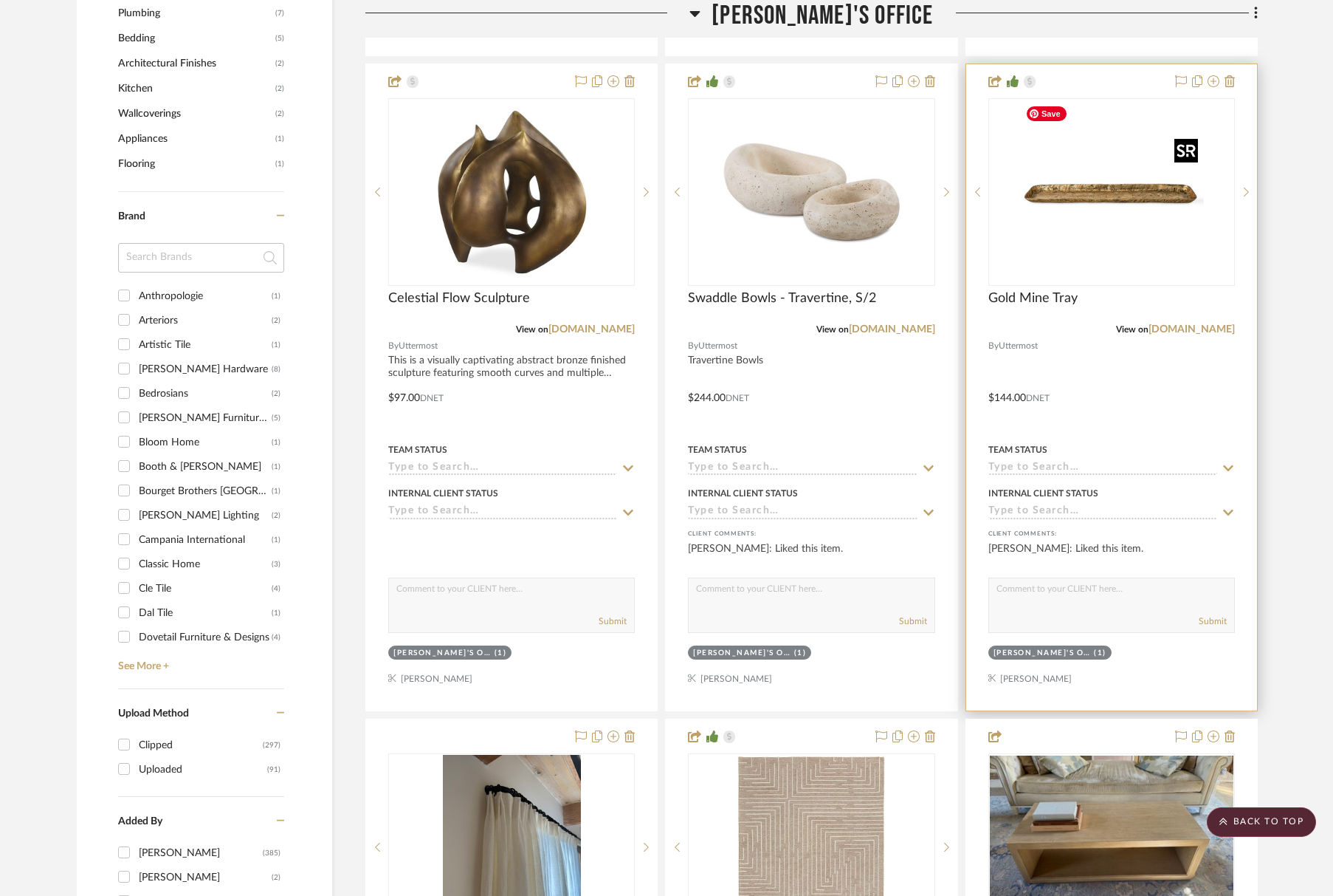
click at [0, 0] on img at bounding box center [0, 0] width 0 height 0
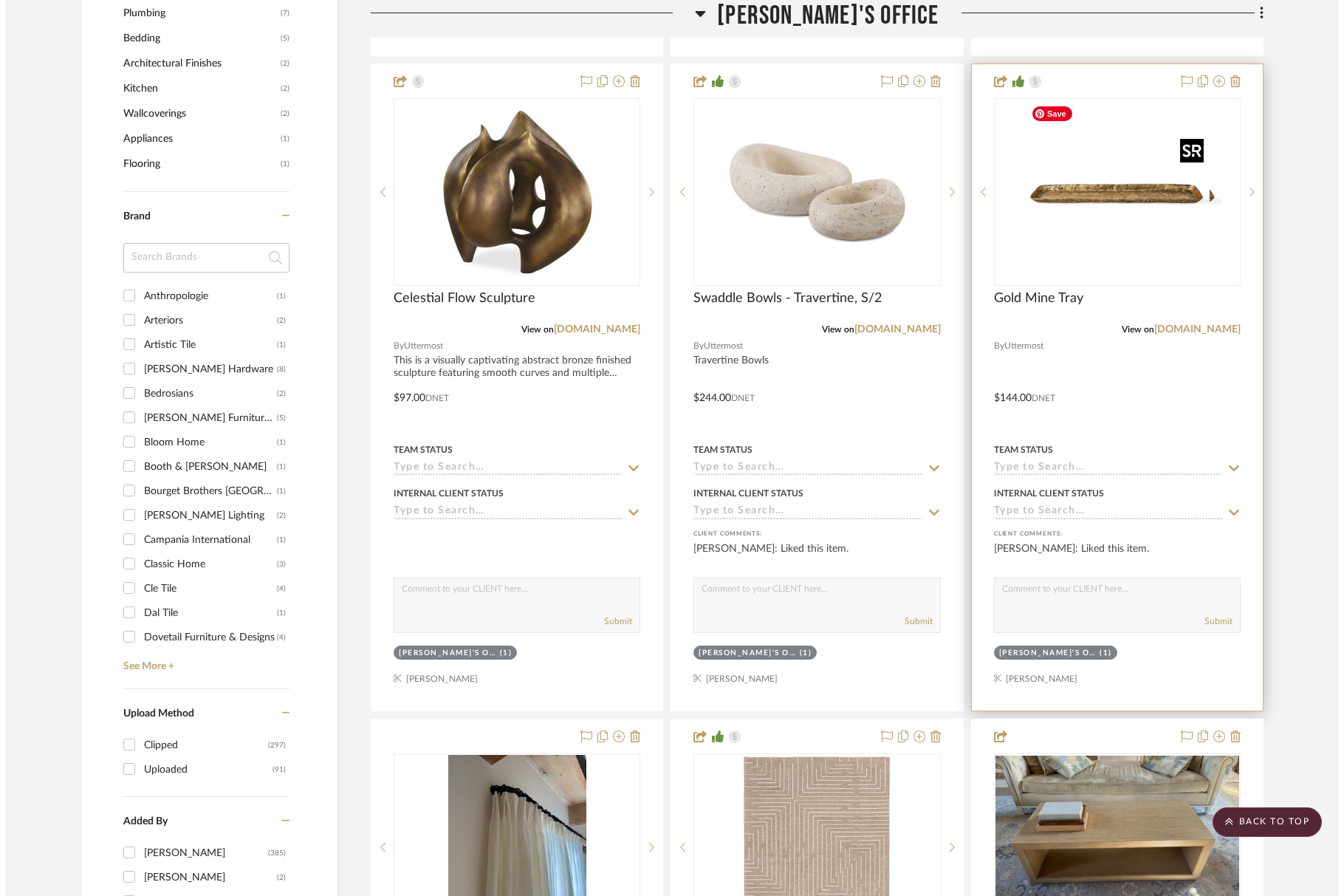
scroll to position [0, 0]
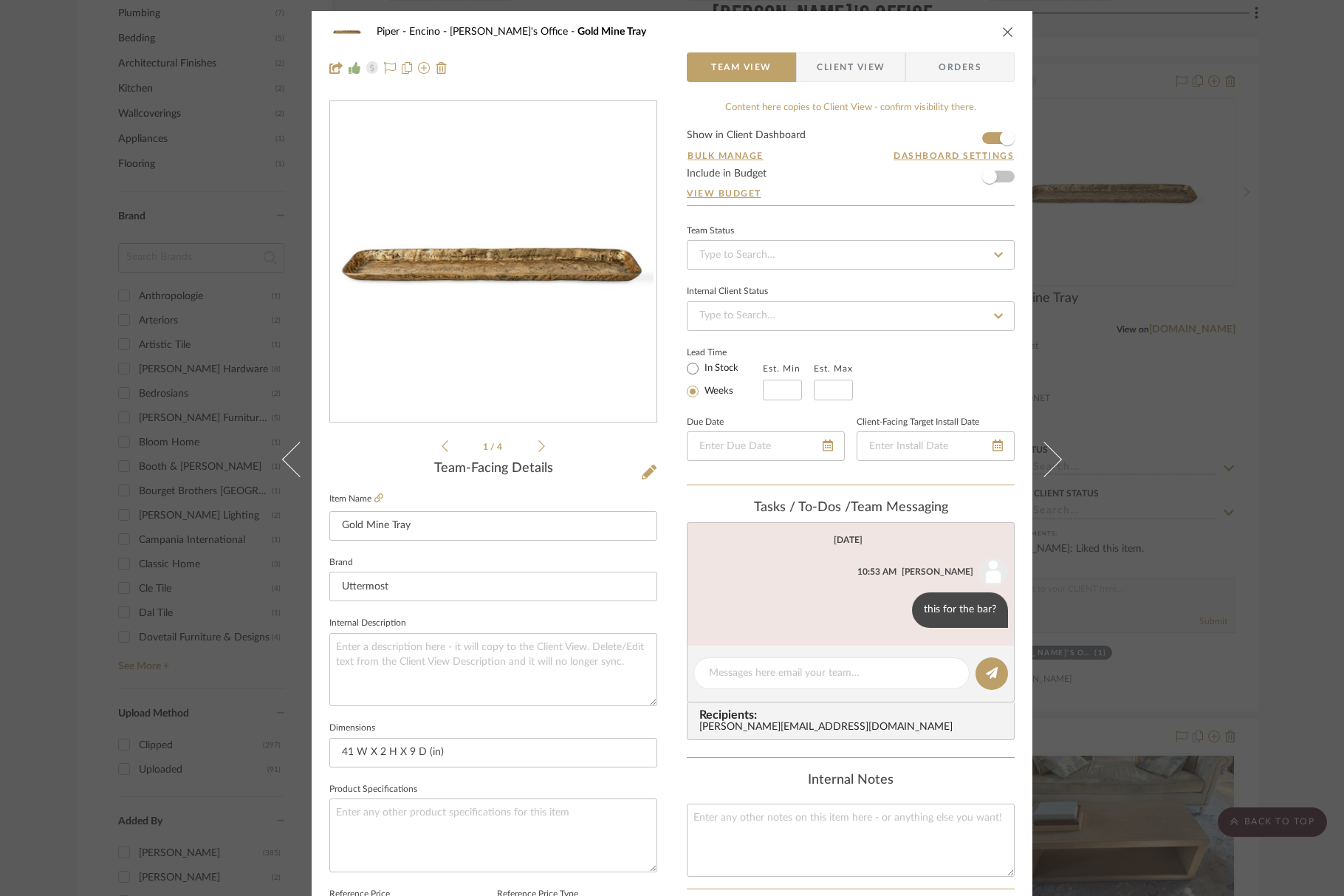
click at [538, 444] on icon at bounding box center [542, 446] width 7 height 12
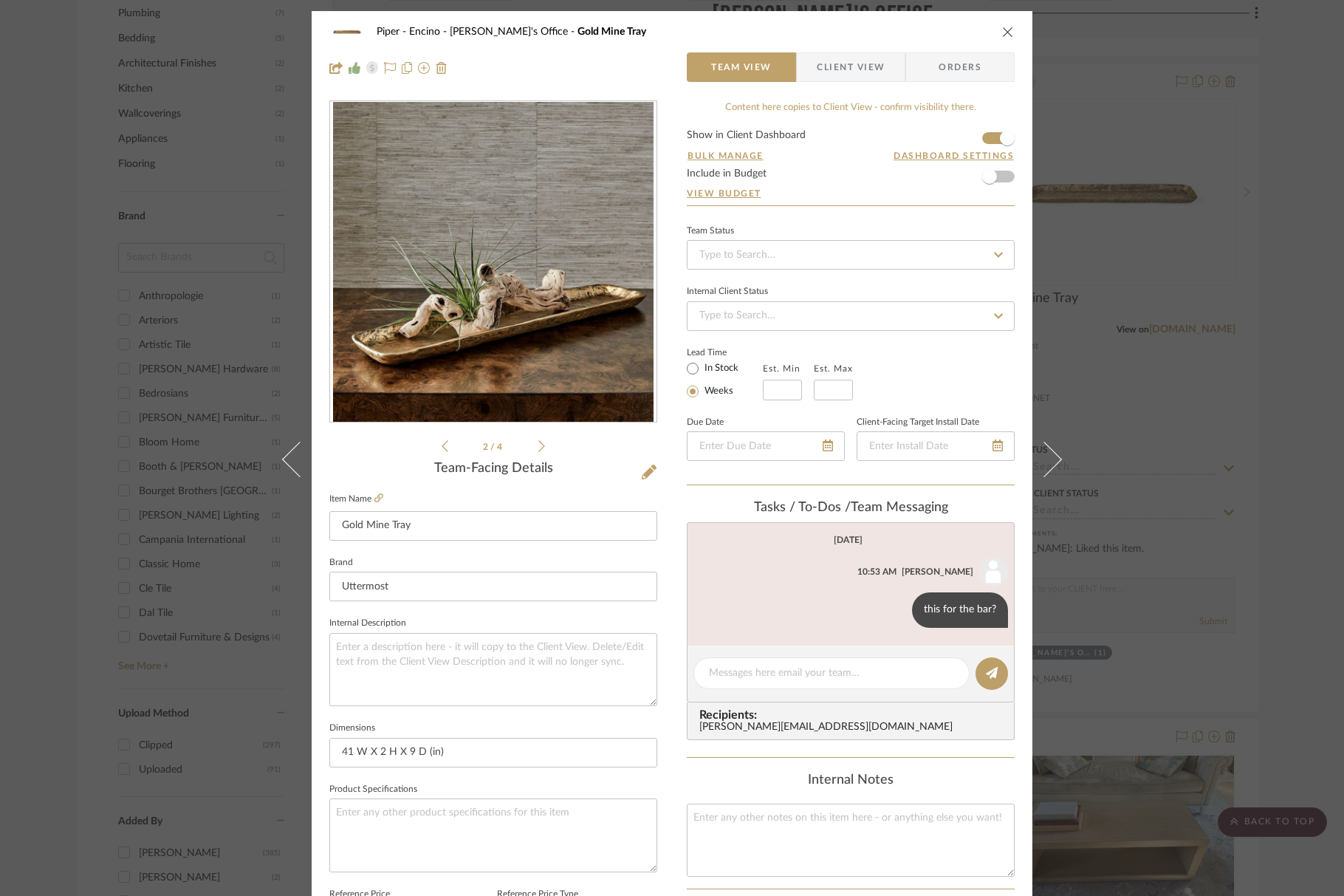
click at [538, 444] on icon at bounding box center [542, 446] width 7 height 12
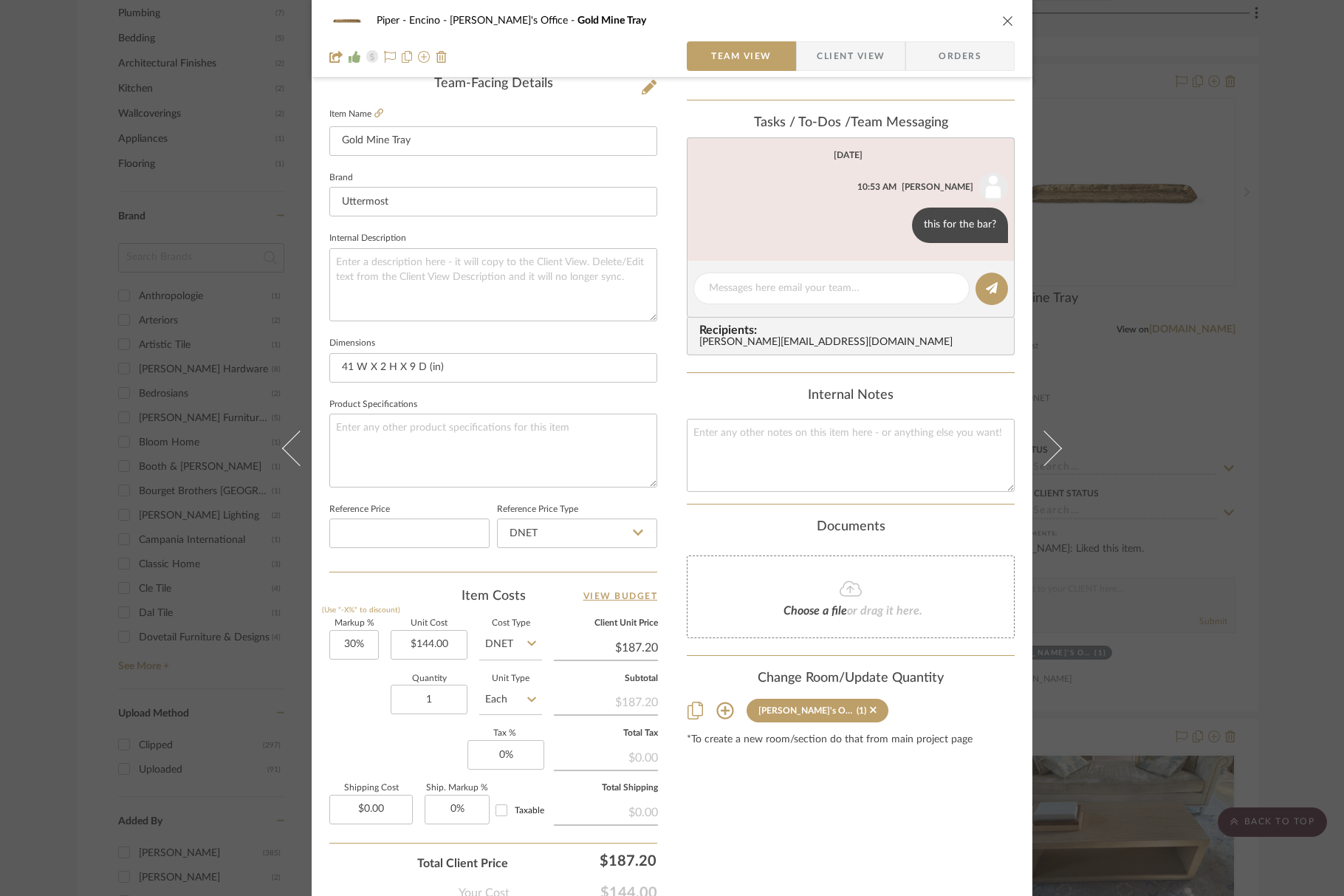
scroll to position [395, 0]
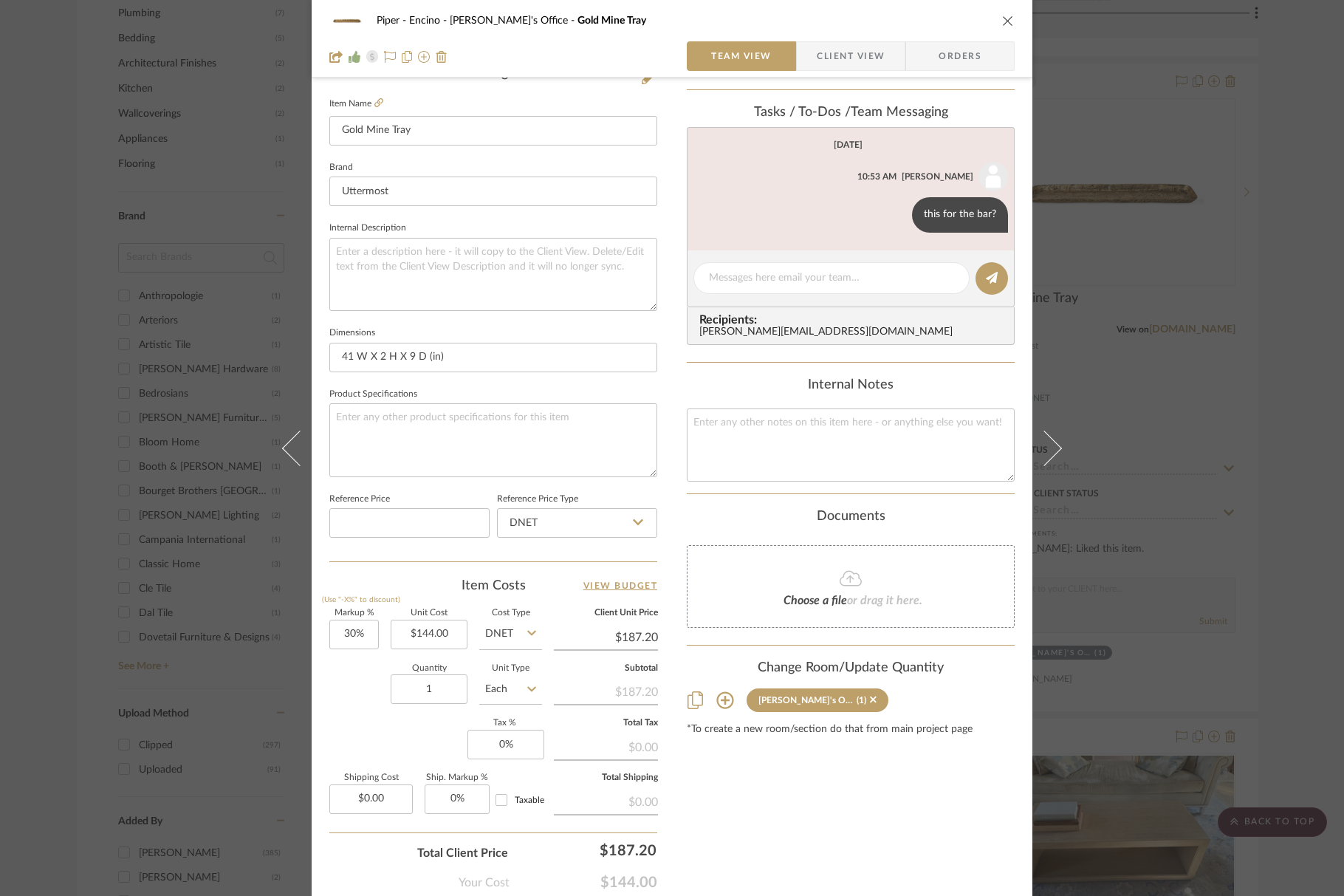
drag, startPoint x: 1002, startPoint y: 16, endPoint x: 998, endPoint y: 1, distance: 15.5
click at [1002, 10] on div "Piper - Encino Tara's Office Gold Mine Tray" at bounding box center [671, 21] width 685 height 30
drag, startPoint x: 999, startPoint y: 26, endPoint x: 990, endPoint y: 37, distance: 14.2
click at [999, 27] on div "Piper - Encino Tara's Office Gold Mine Tray" at bounding box center [671, 21] width 685 height 30
click at [1005, 17] on icon "close" at bounding box center [1008, 21] width 12 height 12
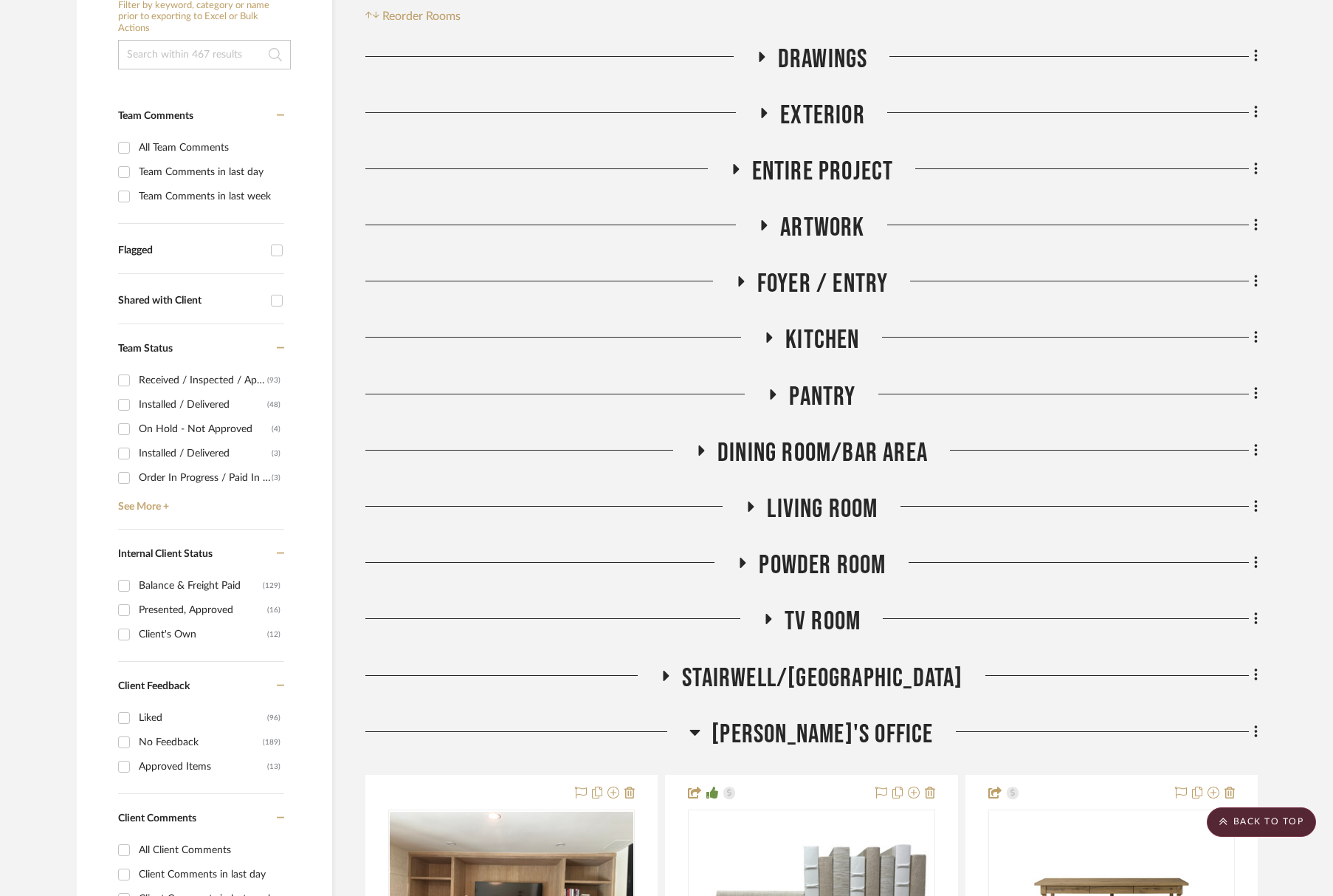
scroll to position [215, 0]
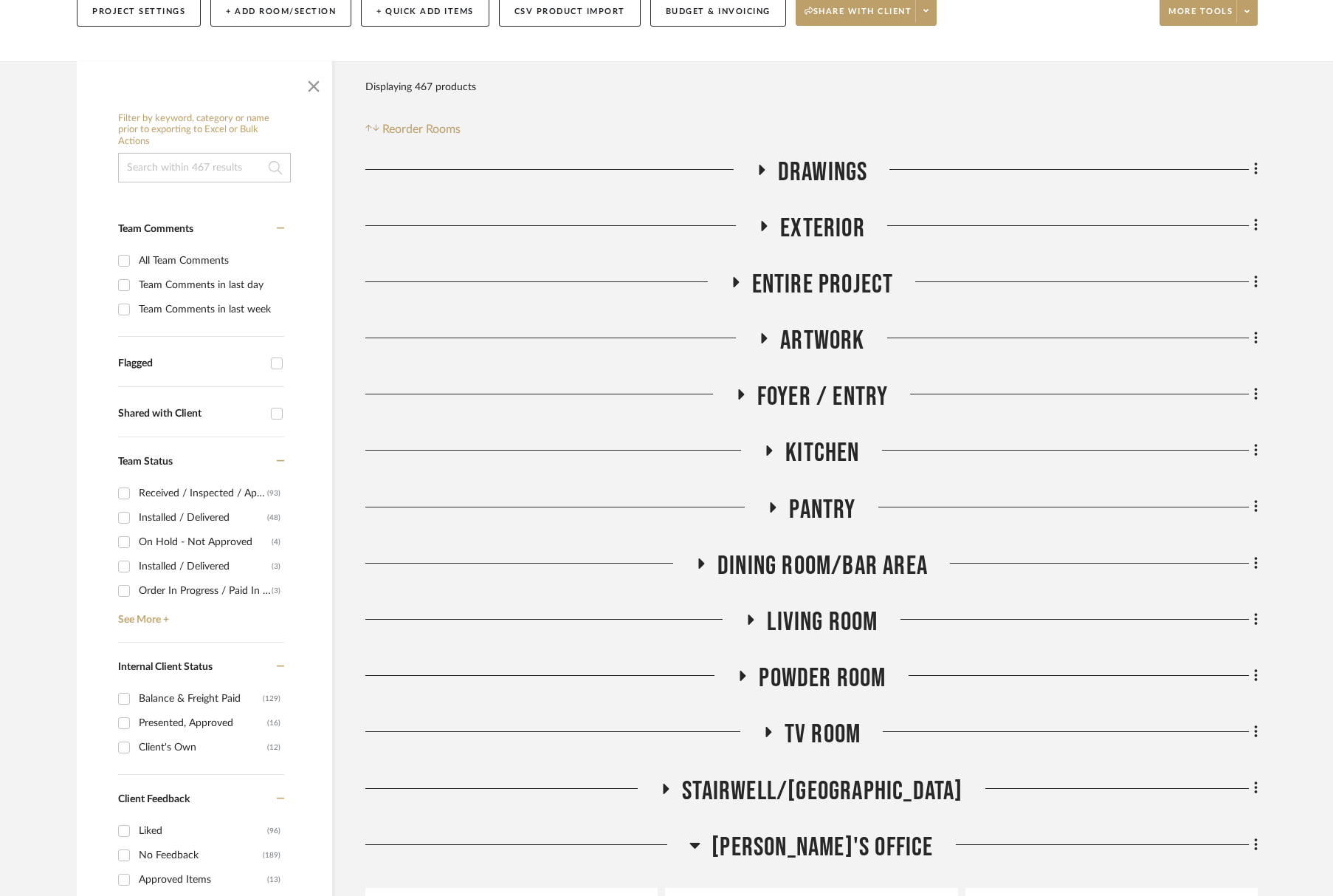
click at [143, 260] on div "All Team Comments" at bounding box center [209, 260] width 141 height 24
click at [136, 260] on input "All Team Comments" at bounding box center [124, 260] width 24 height 24
checkbox input "true"
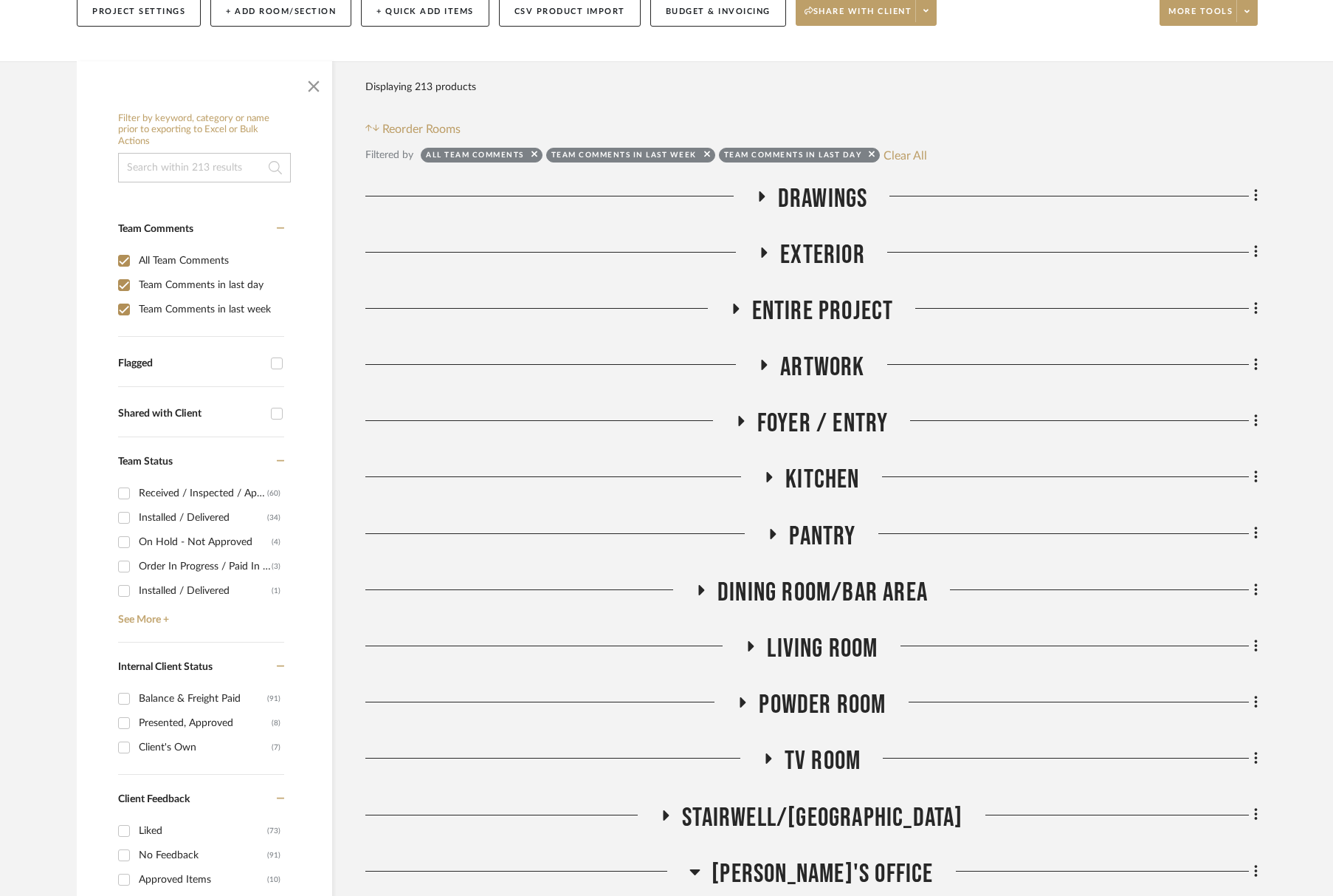
click at [853, 195] on span "Drawings" at bounding box center [823, 199] width 90 height 31
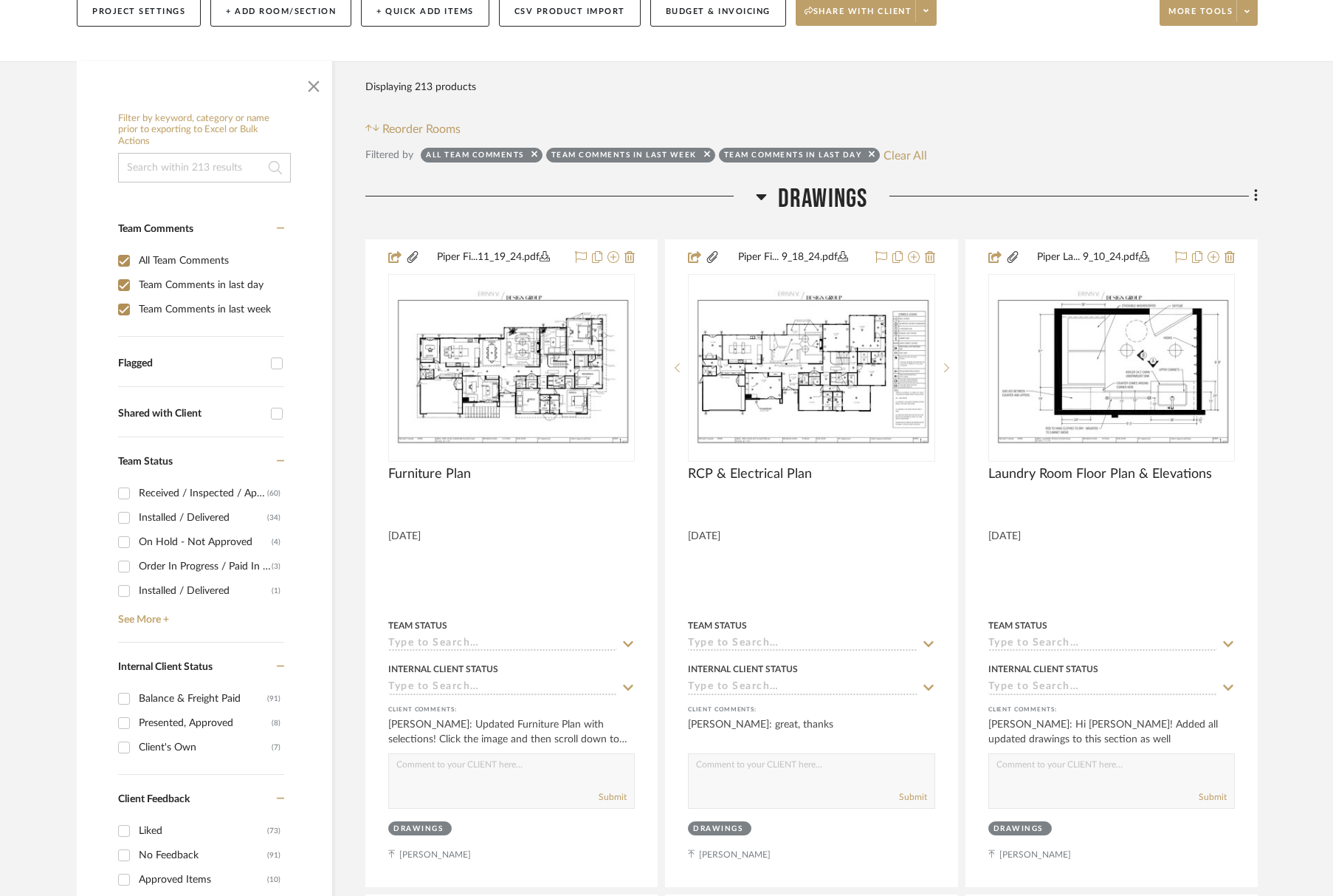
click at [853, 195] on span "Drawings" at bounding box center [823, 199] width 90 height 31
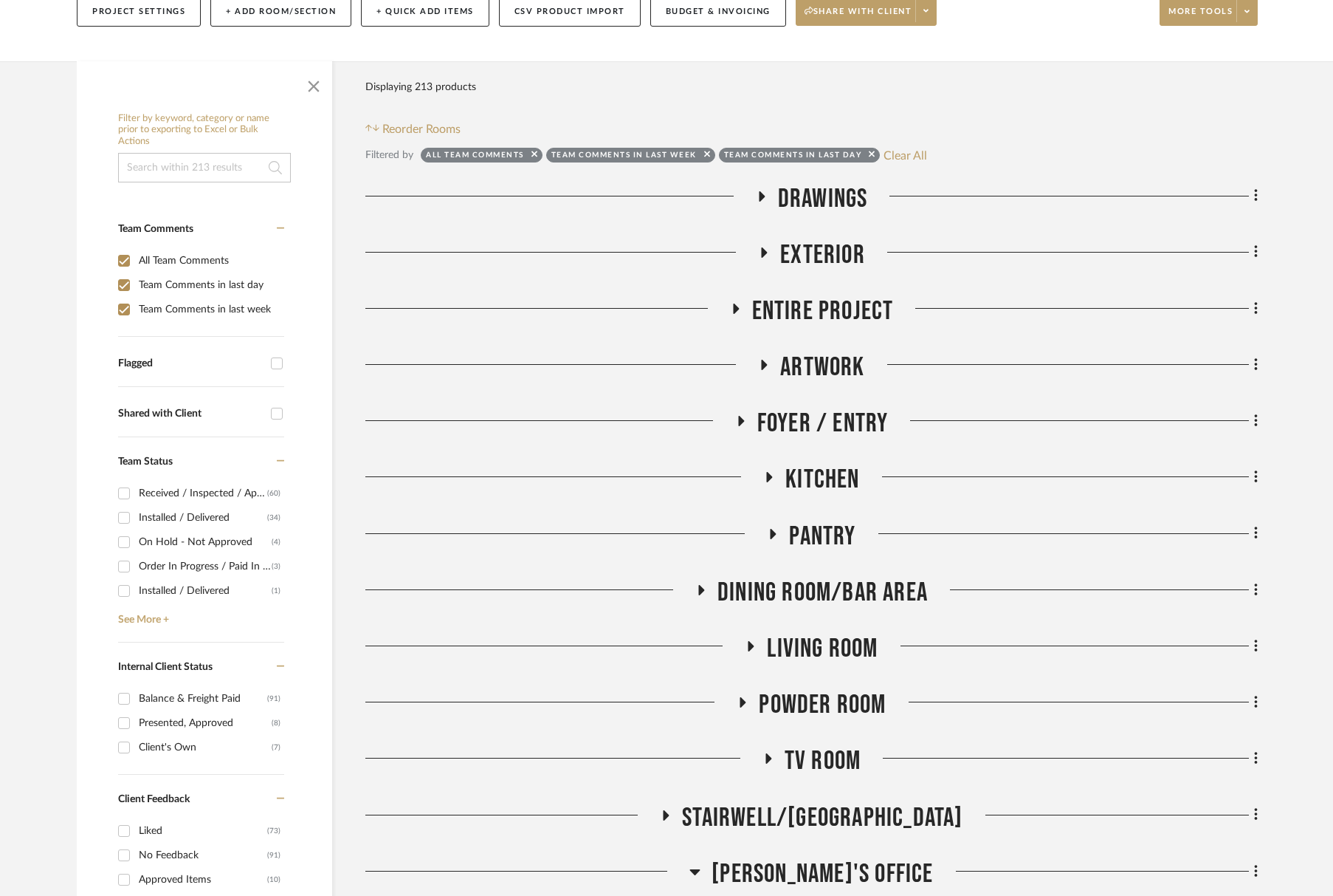
click at [844, 258] on span "Exterior" at bounding box center [823, 255] width 85 height 31
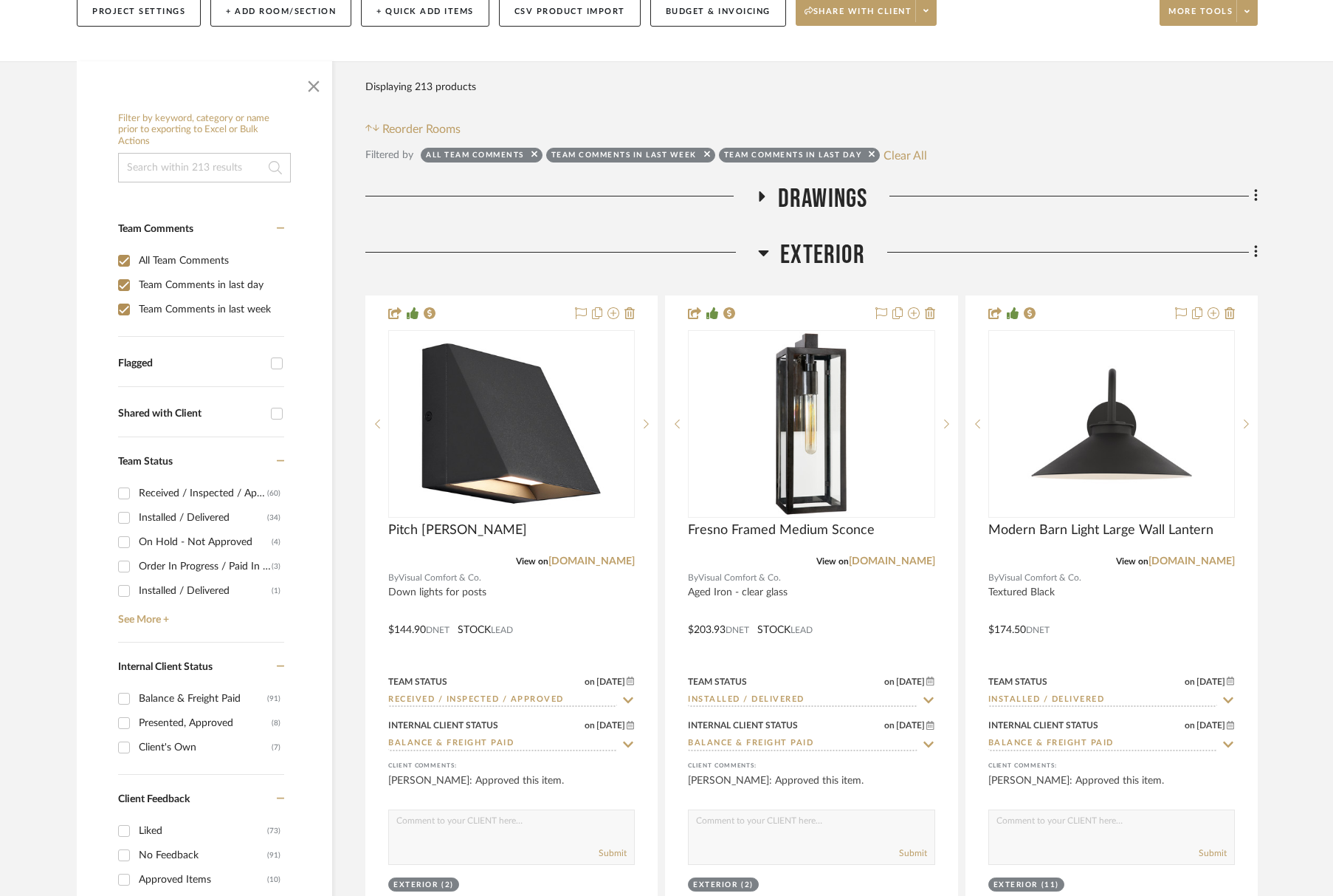
click at [844, 257] on span "Exterior" at bounding box center [823, 255] width 85 height 31
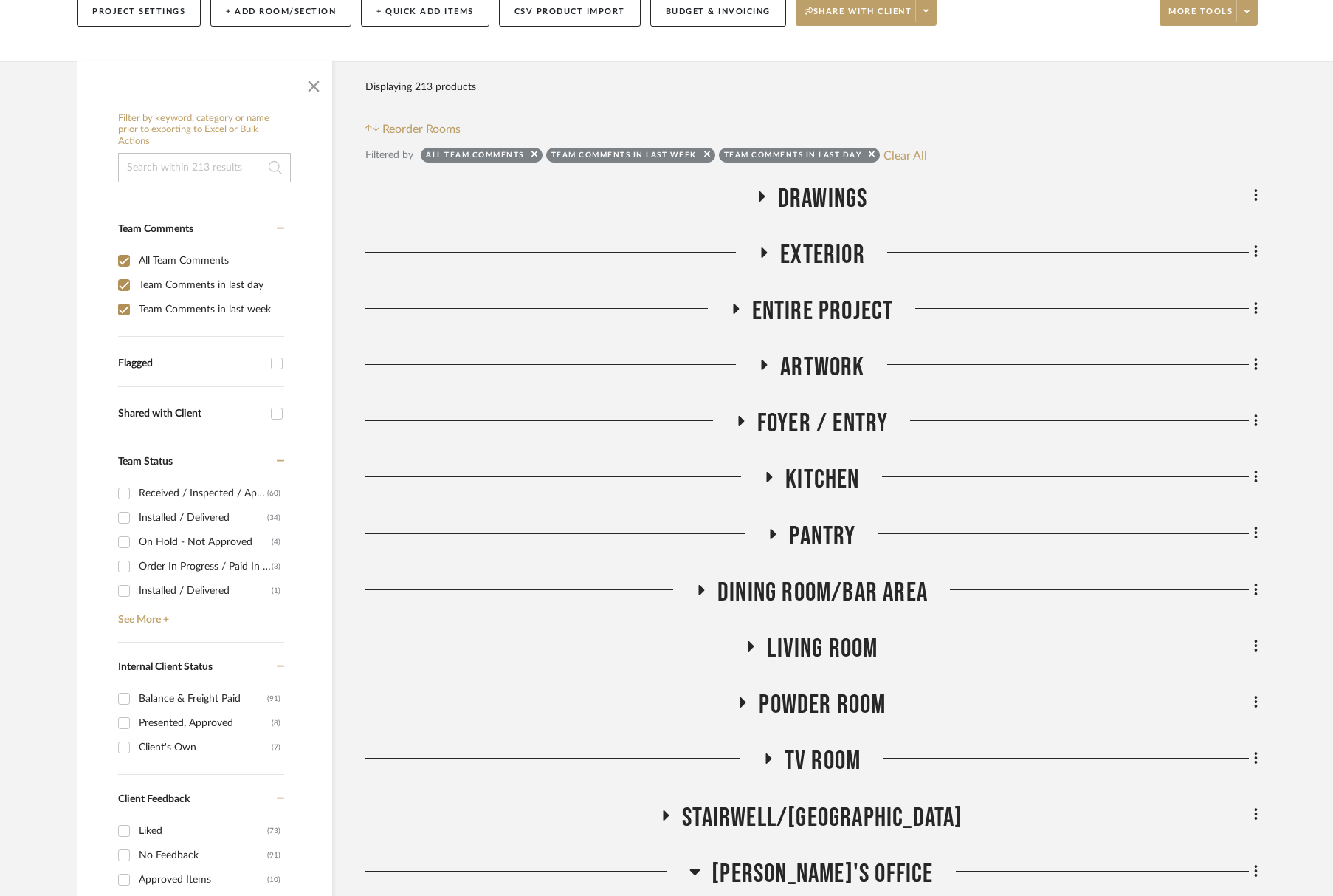
click at [849, 313] on span "Entire Project" at bounding box center [823, 311] width 141 height 31
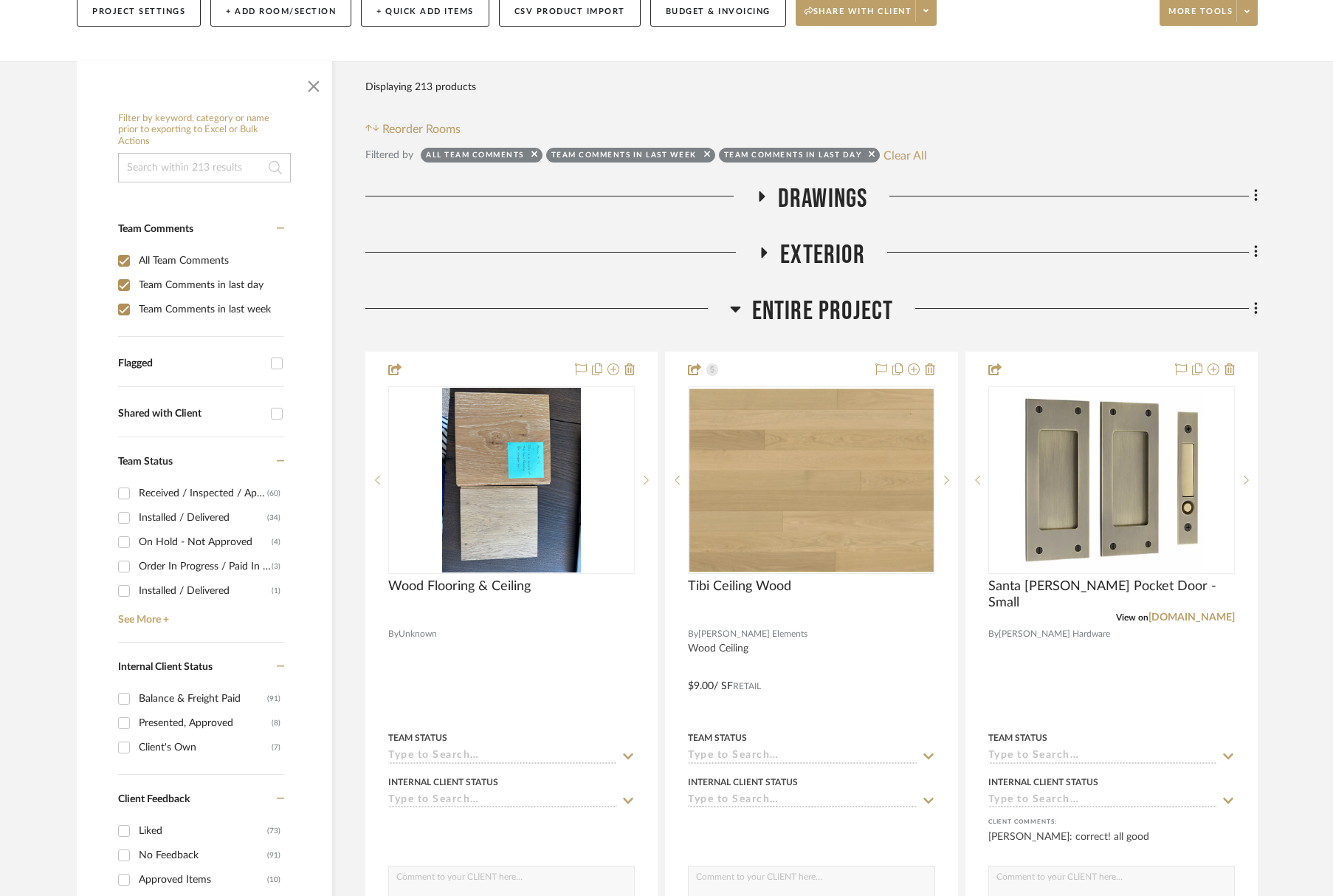
click at [850, 313] on span "Entire Project" at bounding box center [823, 311] width 141 height 31
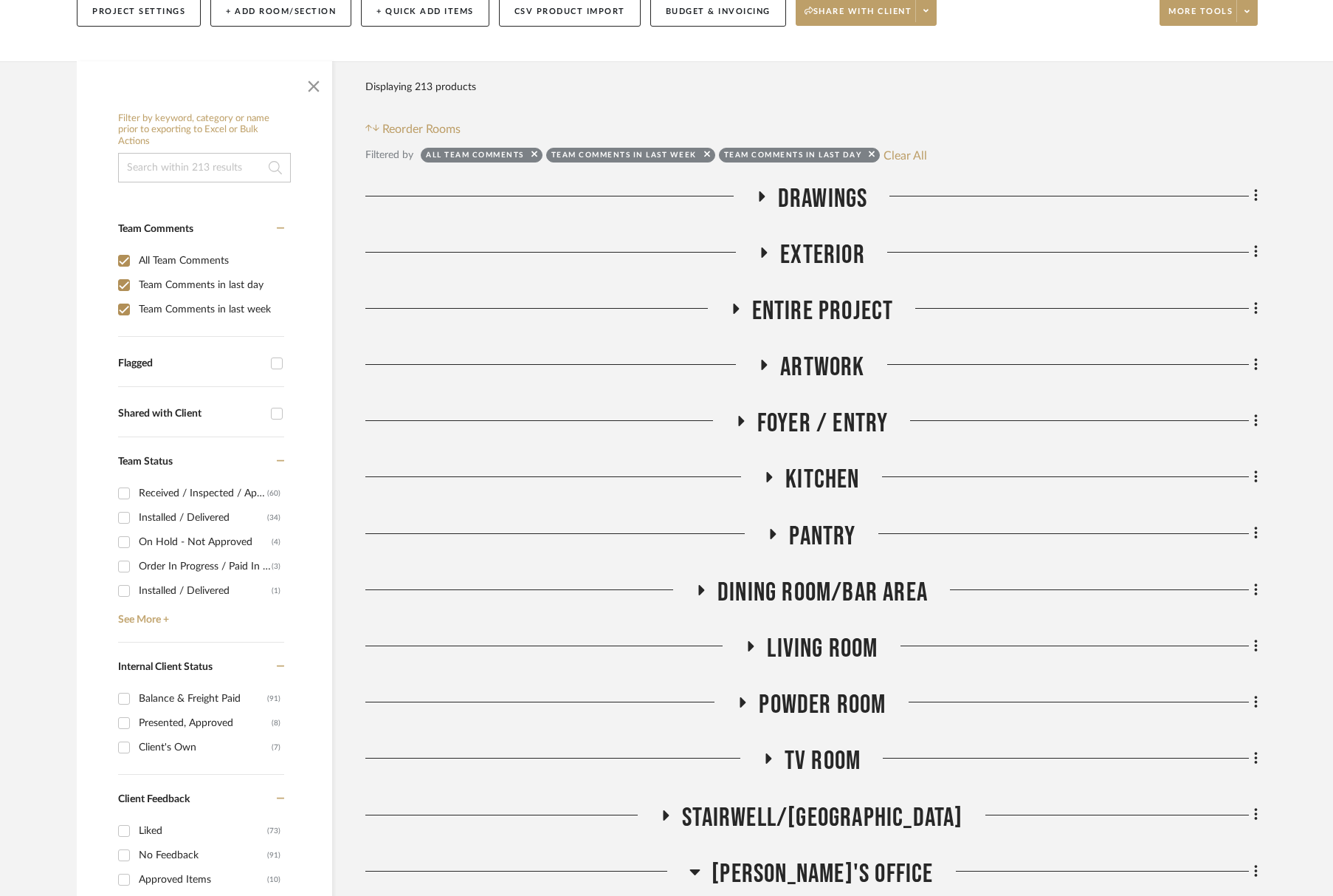
click at [852, 367] on span "Artwork" at bounding box center [823, 367] width 84 height 31
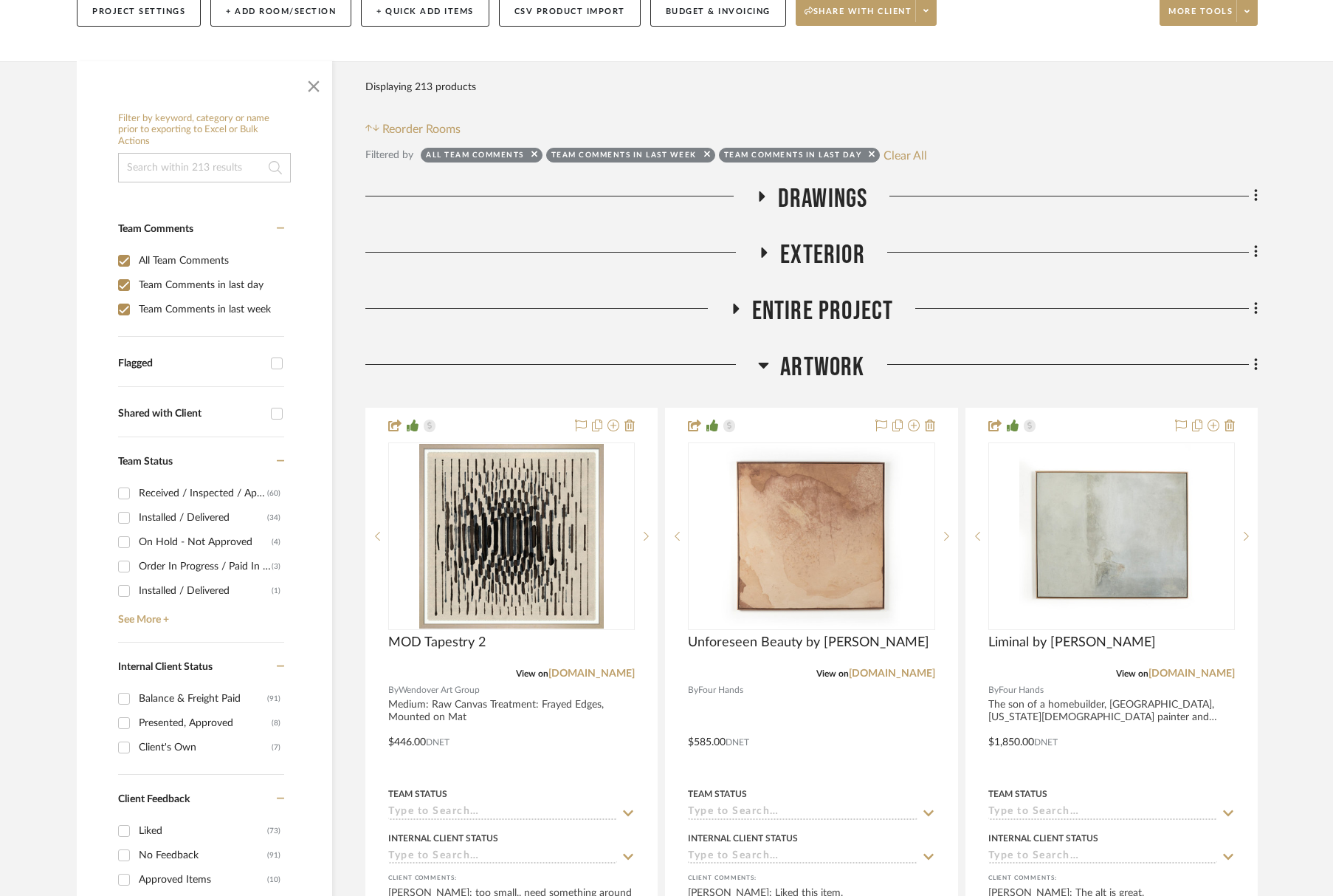
click at [852, 366] on span "Artwork" at bounding box center [823, 367] width 84 height 31
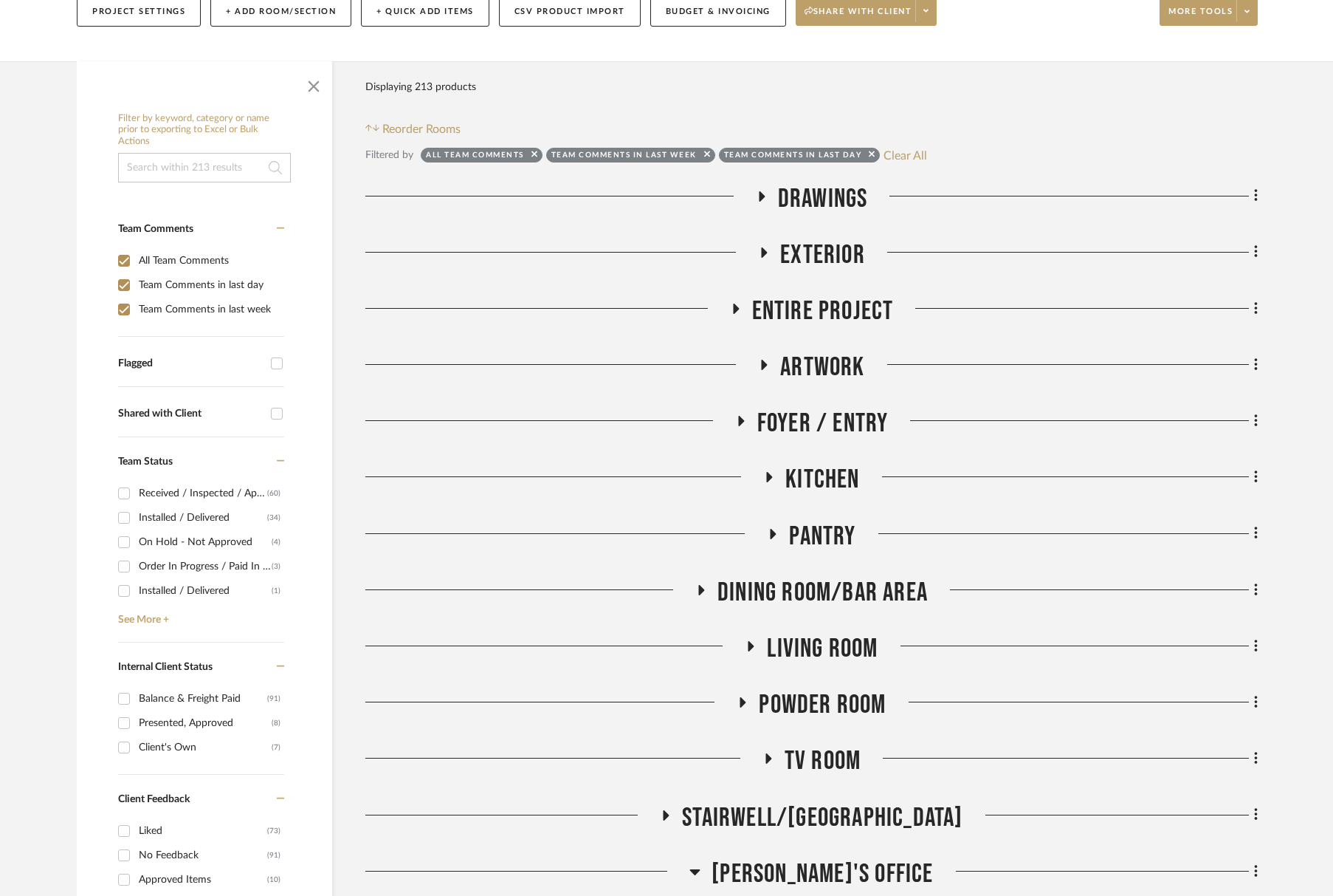
click at [855, 421] on span "Foyer / Entry" at bounding box center [823, 423] width 132 height 31
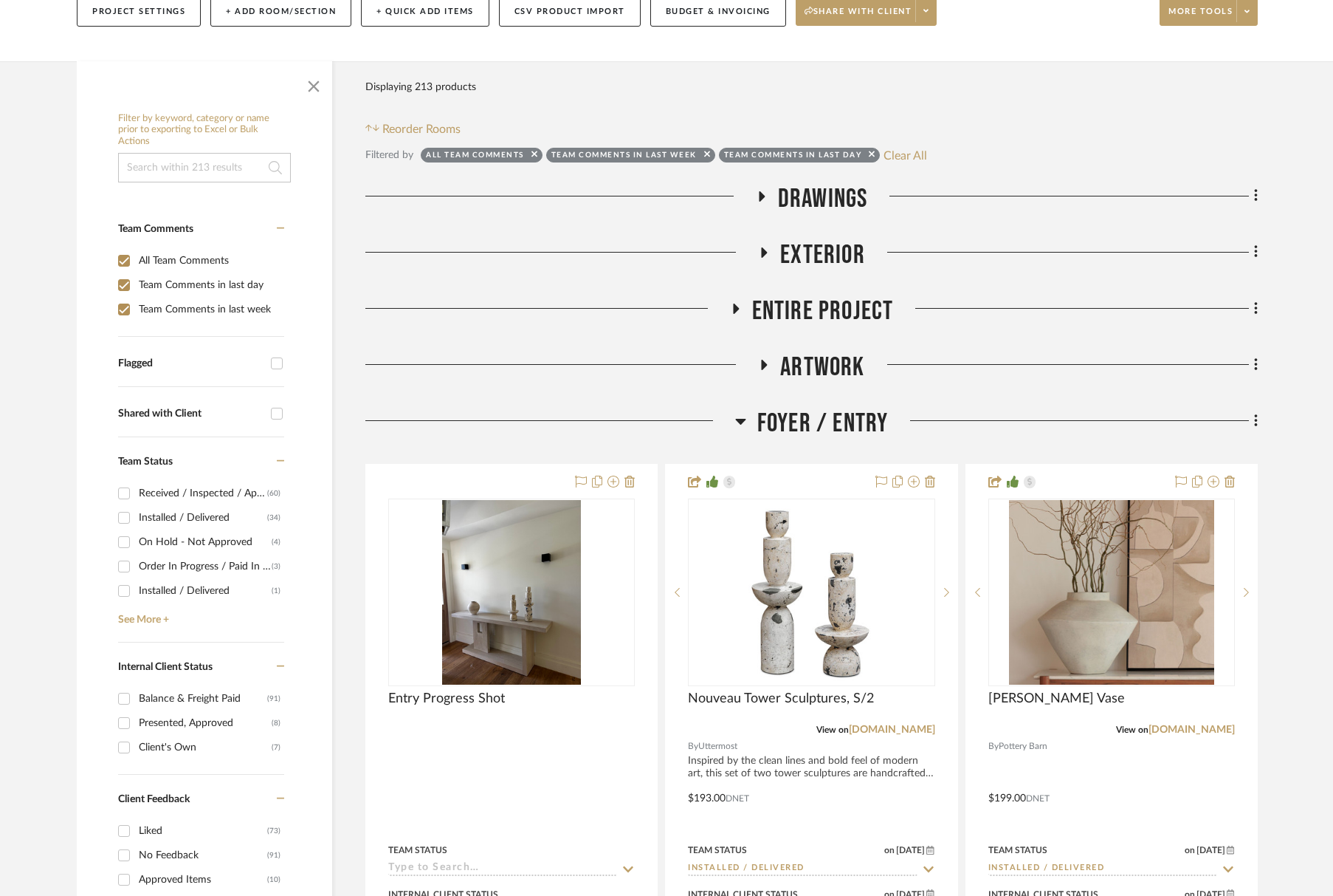
click at [854, 420] on span "Foyer / Entry" at bounding box center [823, 423] width 132 height 31
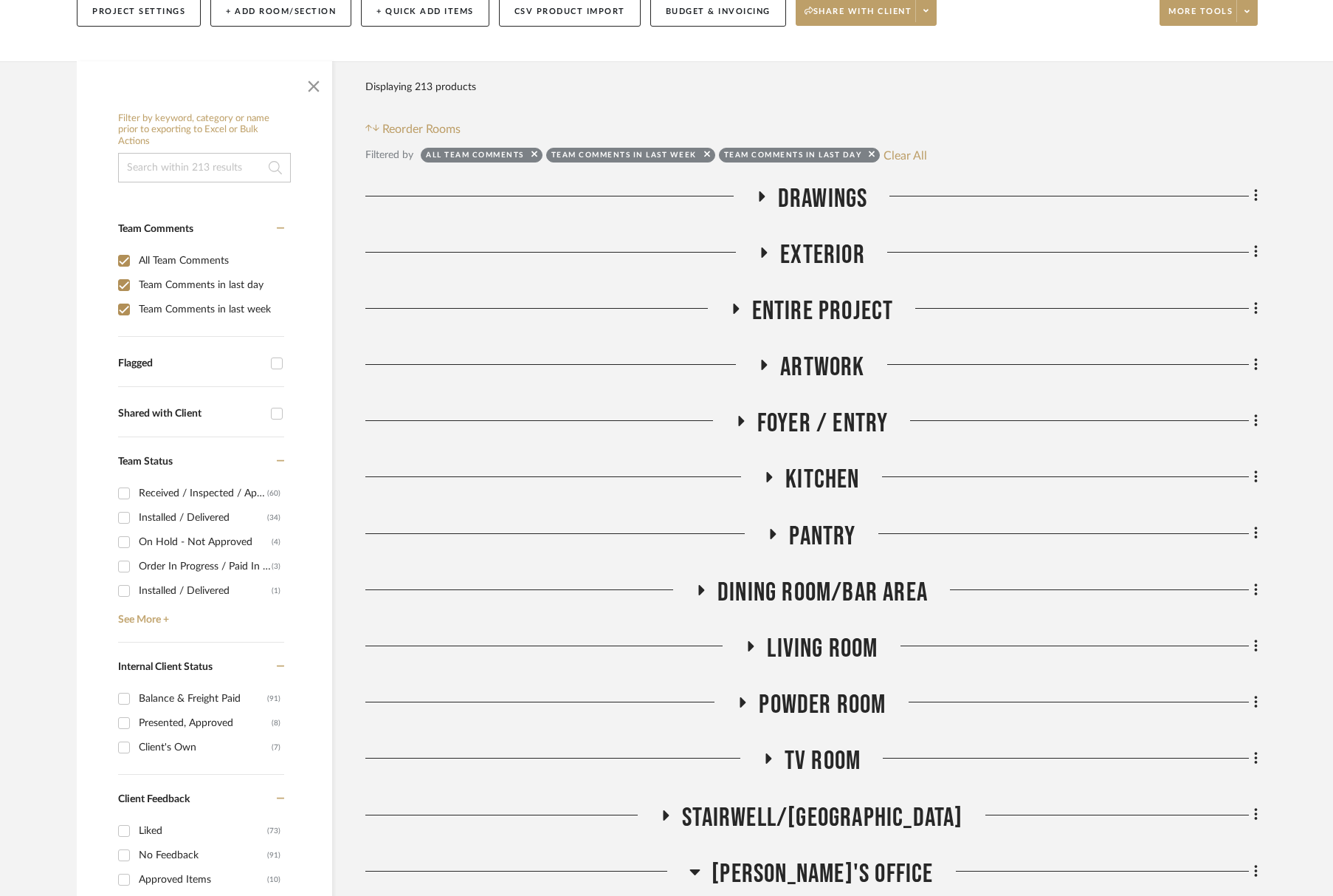
click at [854, 418] on span "Foyer / Entry" at bounding box center [823, 423] width 132 height 31
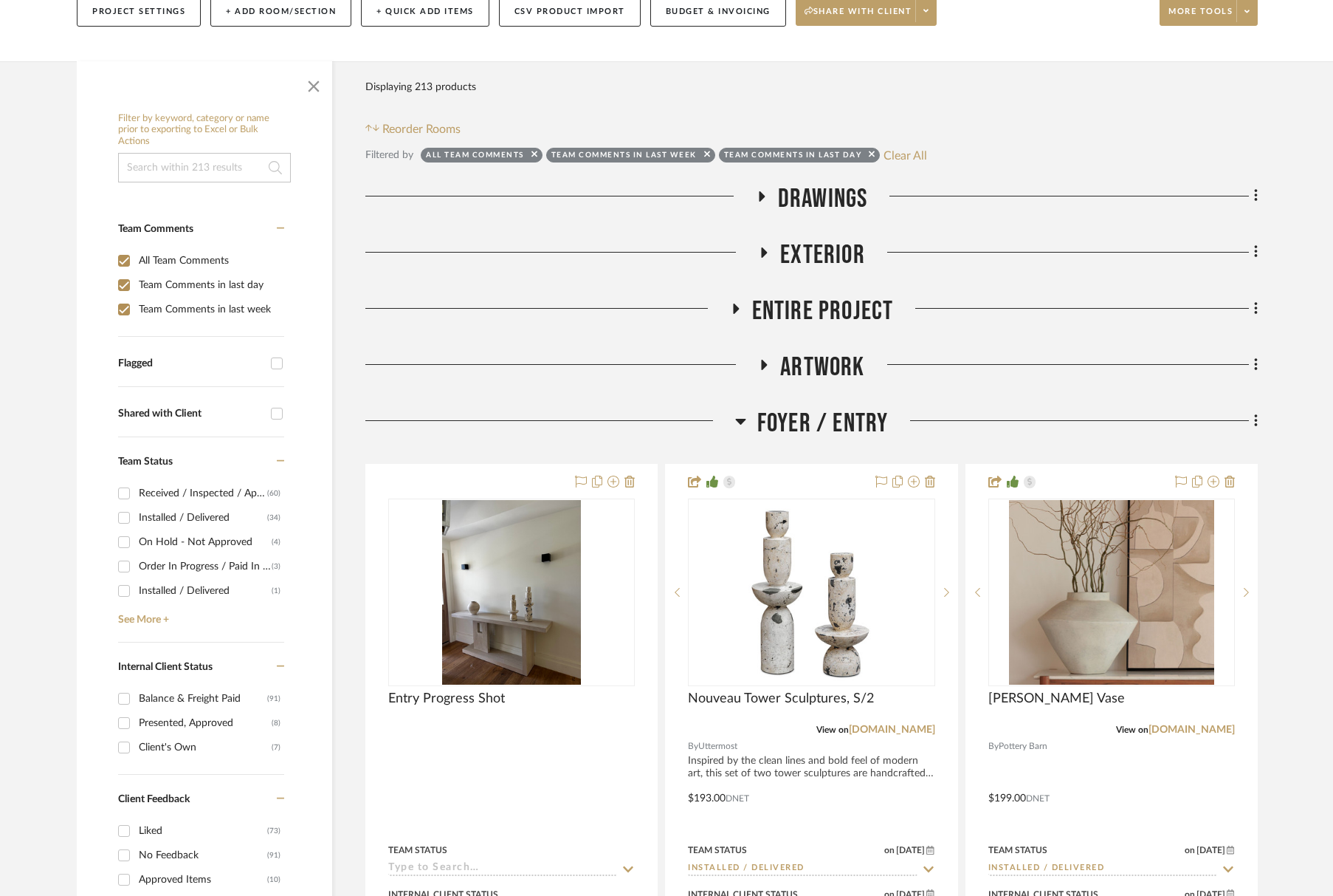
scroll to position [219, 0]
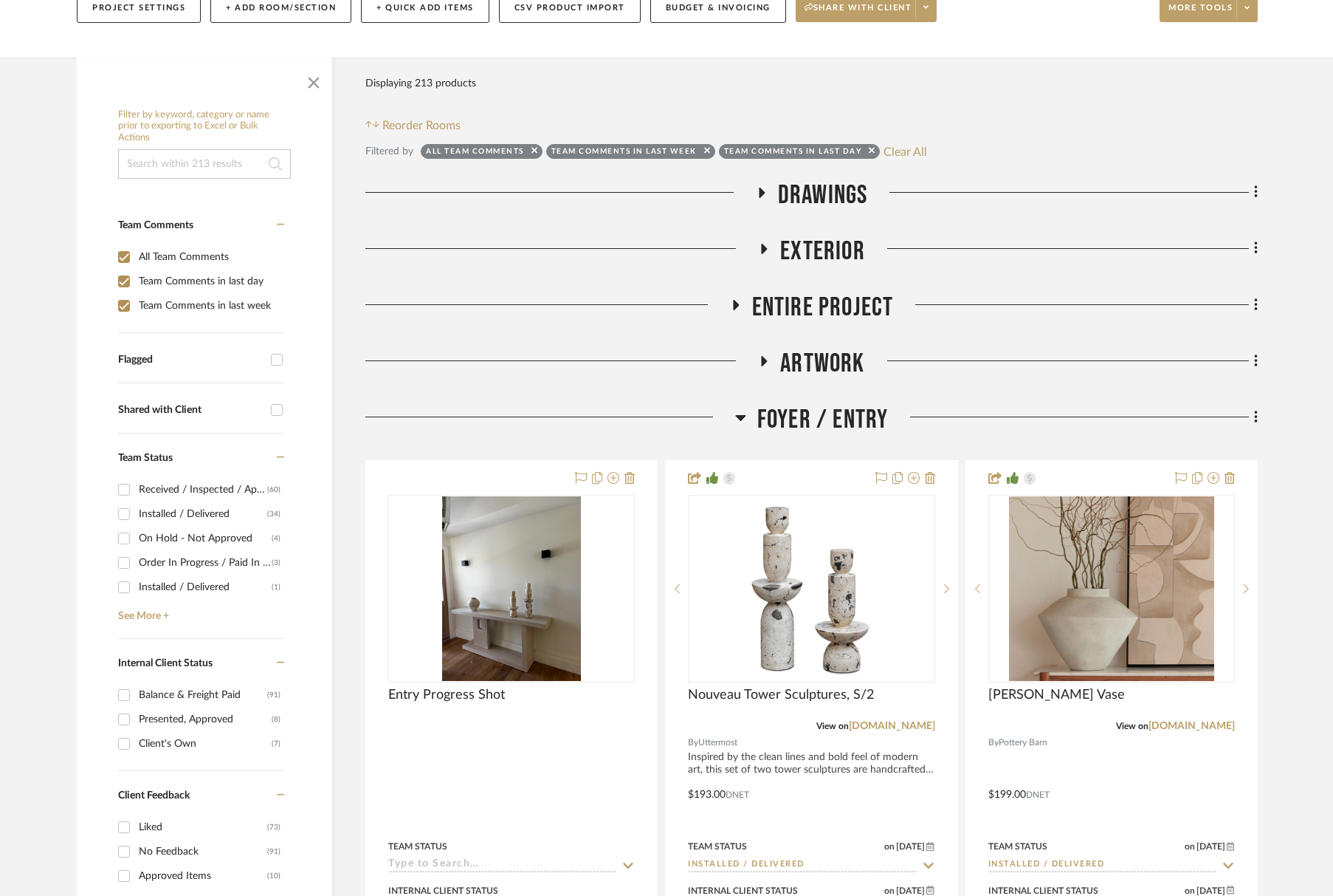
click at [857, 417] on span "Foyer / Entry" at bounding box center [823, 420] width 132 height 31
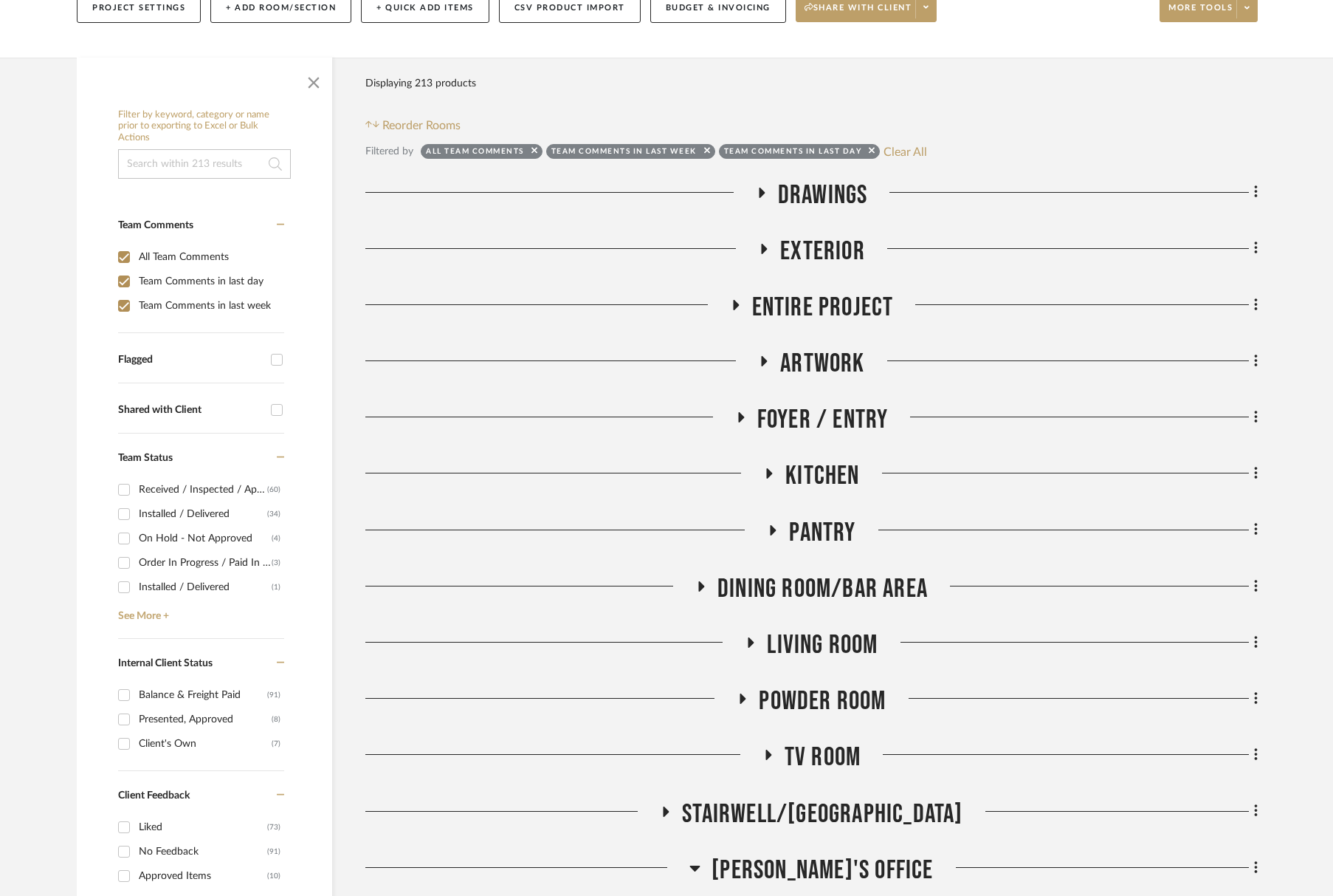
click at [825, 473] on span "Kitchen" at bounding box center [822, 475] width 74 height 31
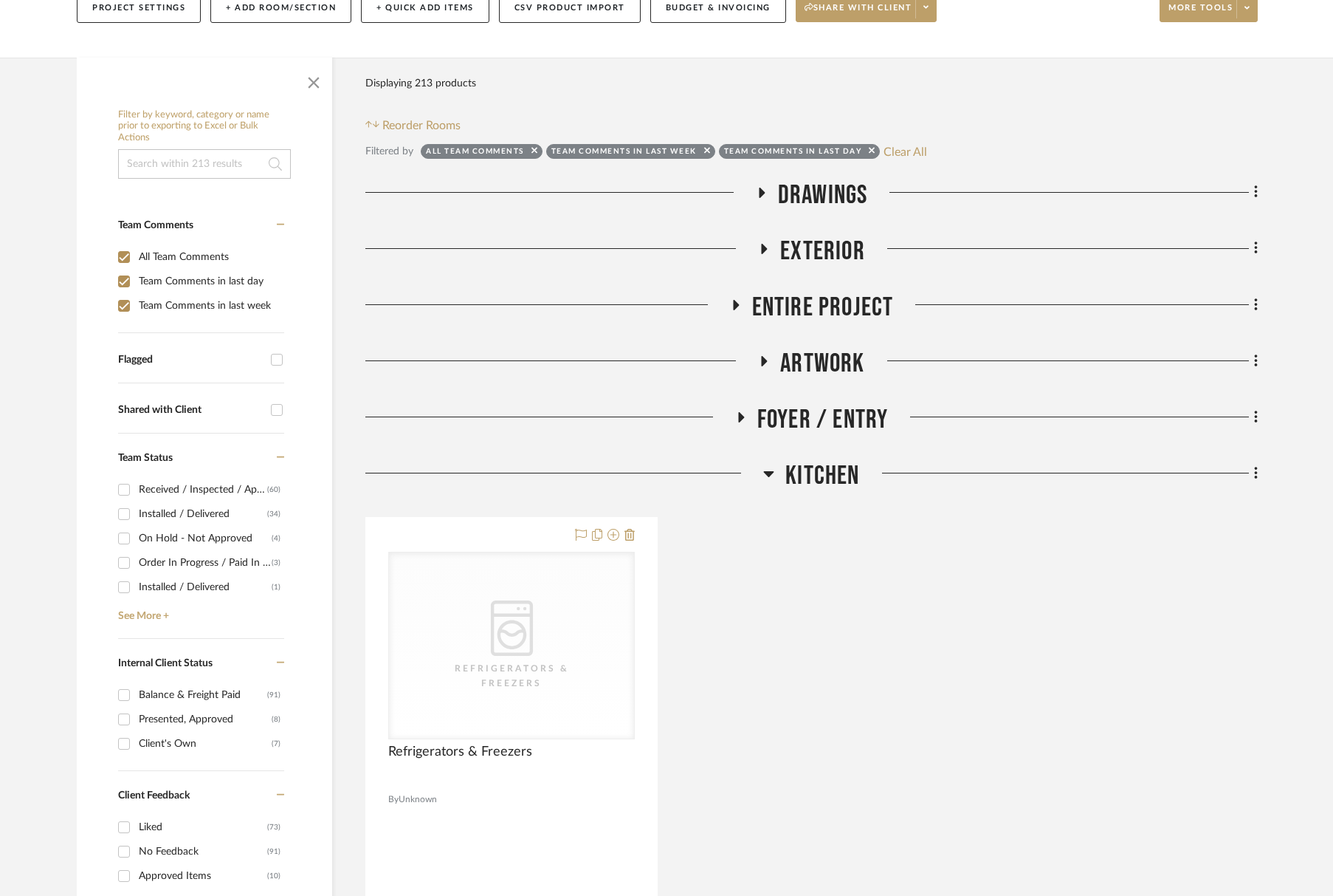
click at [825, 473] on span "Kitchen" at bounding box center [822, 475] width 74 height 31
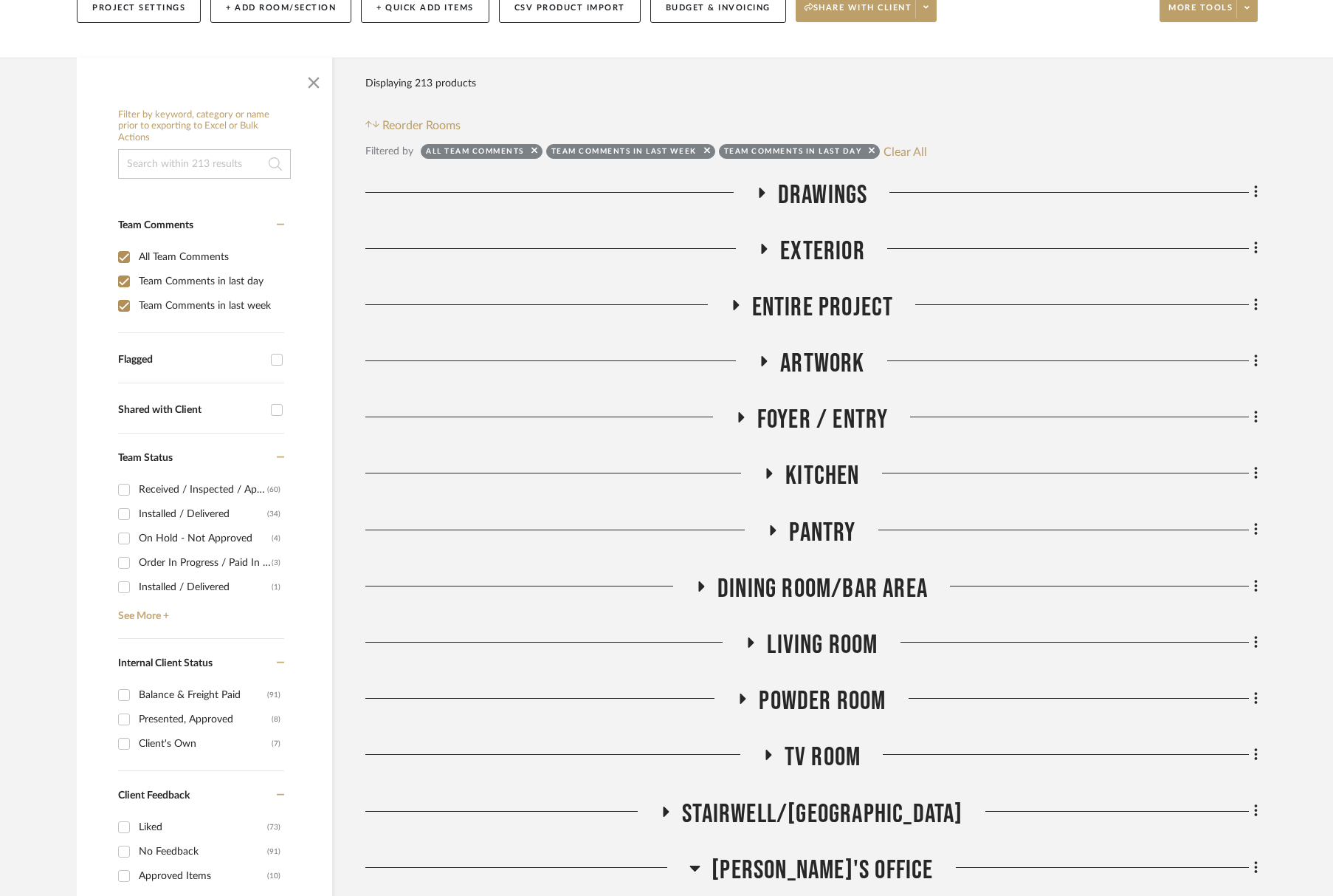
click at [856, 536] on span "Pantry" at bounding box center [823, 532] width 66 height 31
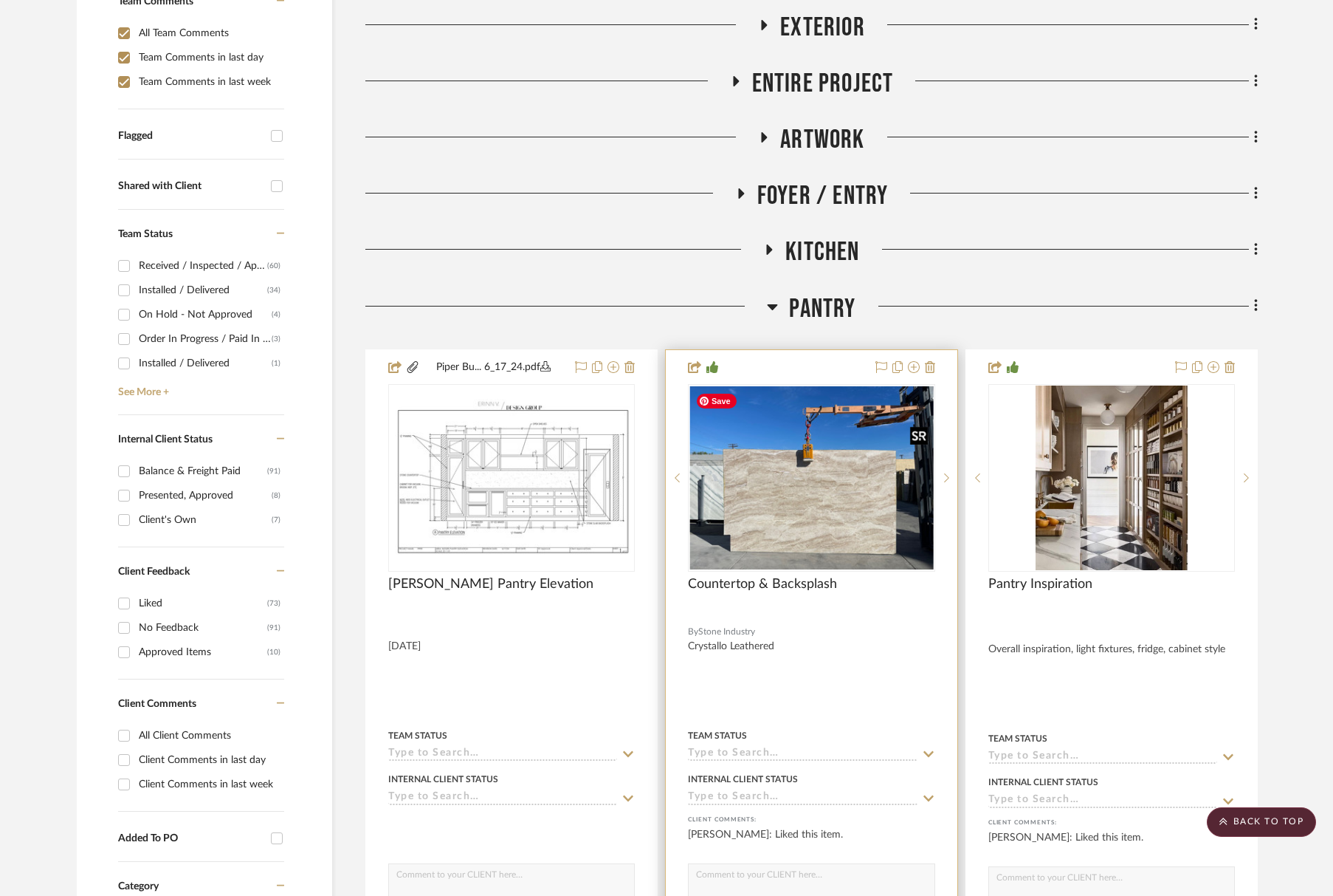
scroll to position [366, 0]
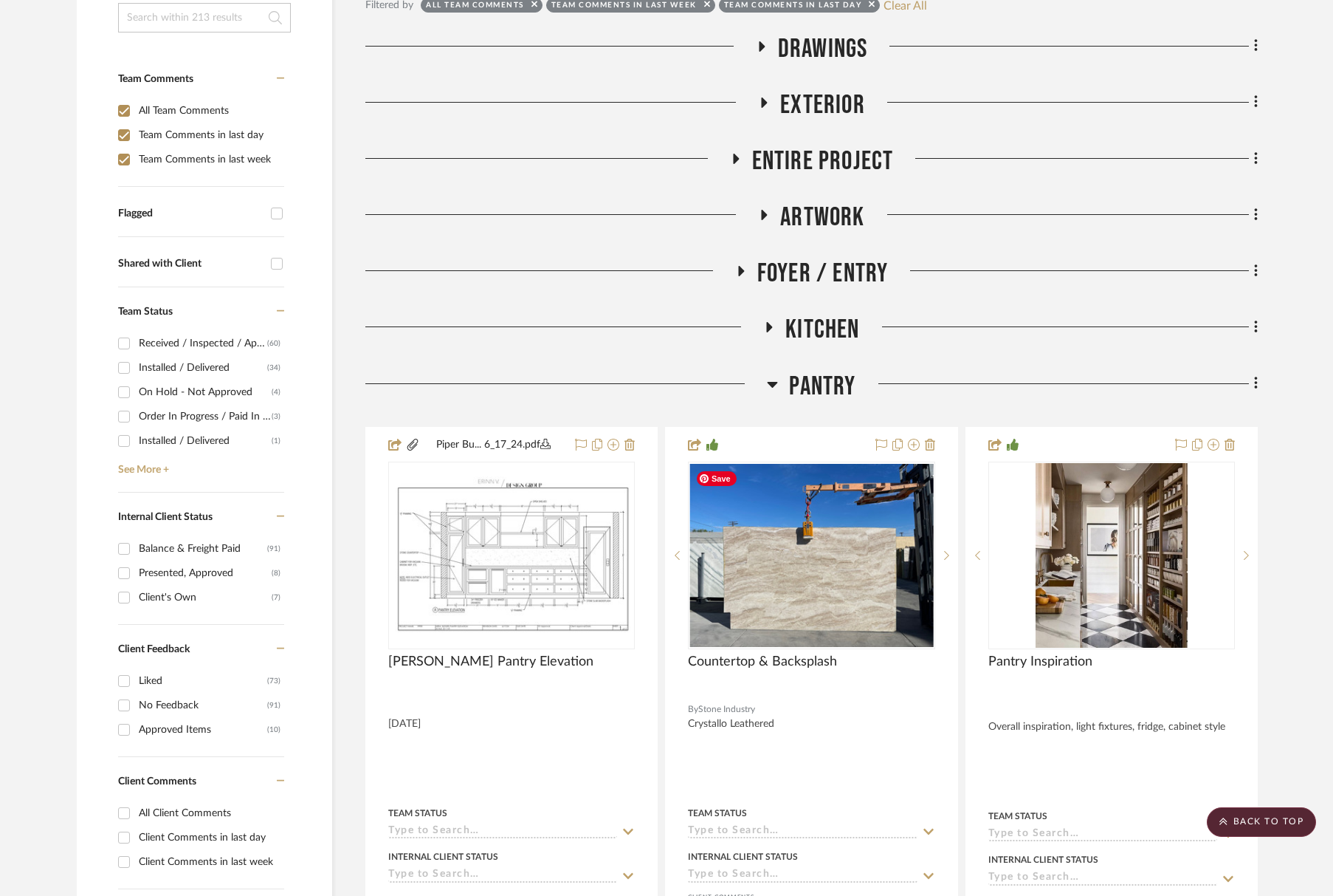
click at [817, 376] on span "Pantry" at bounding box center [823, 386] width 66 height 31
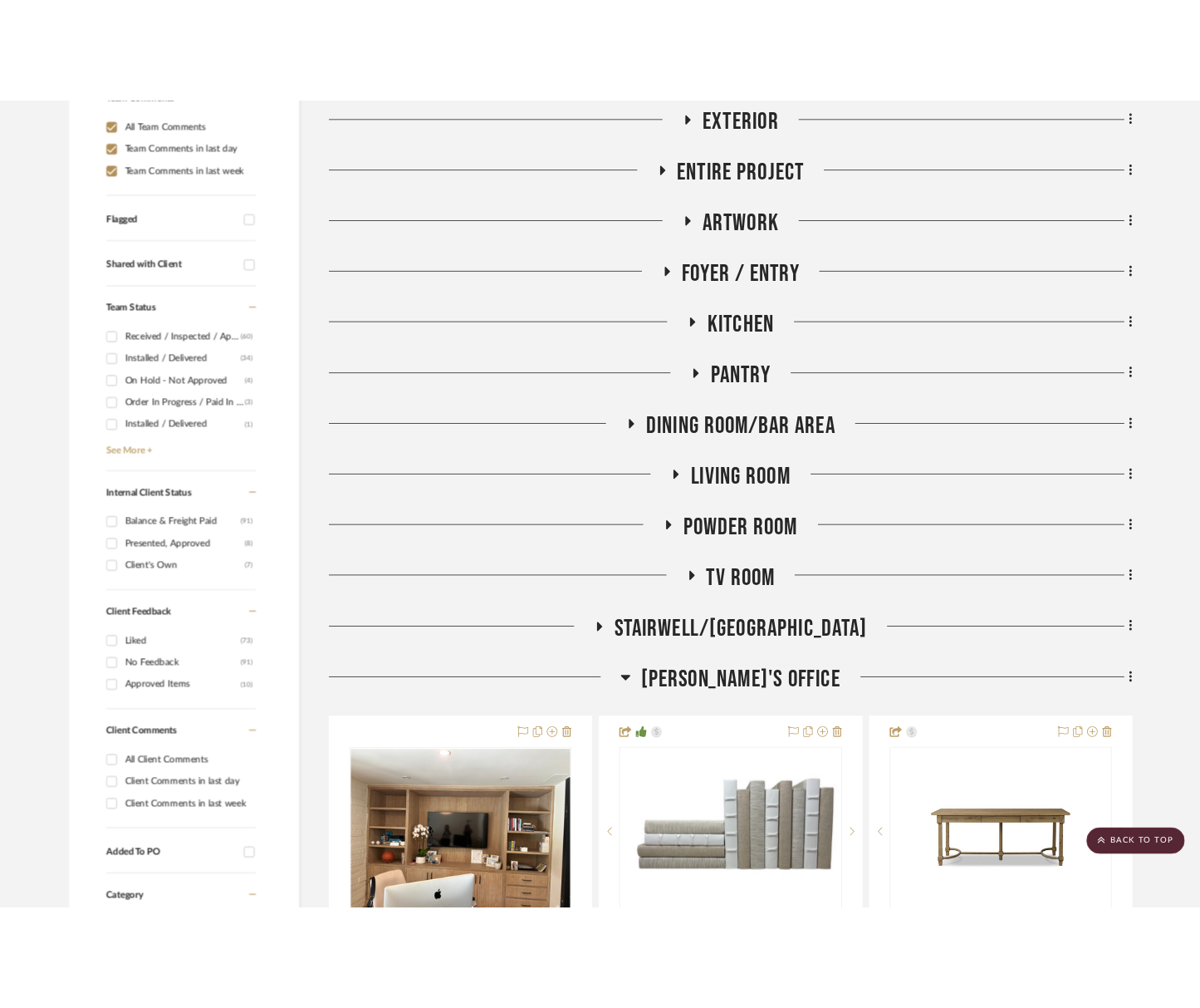
scroll to position [582, 0]
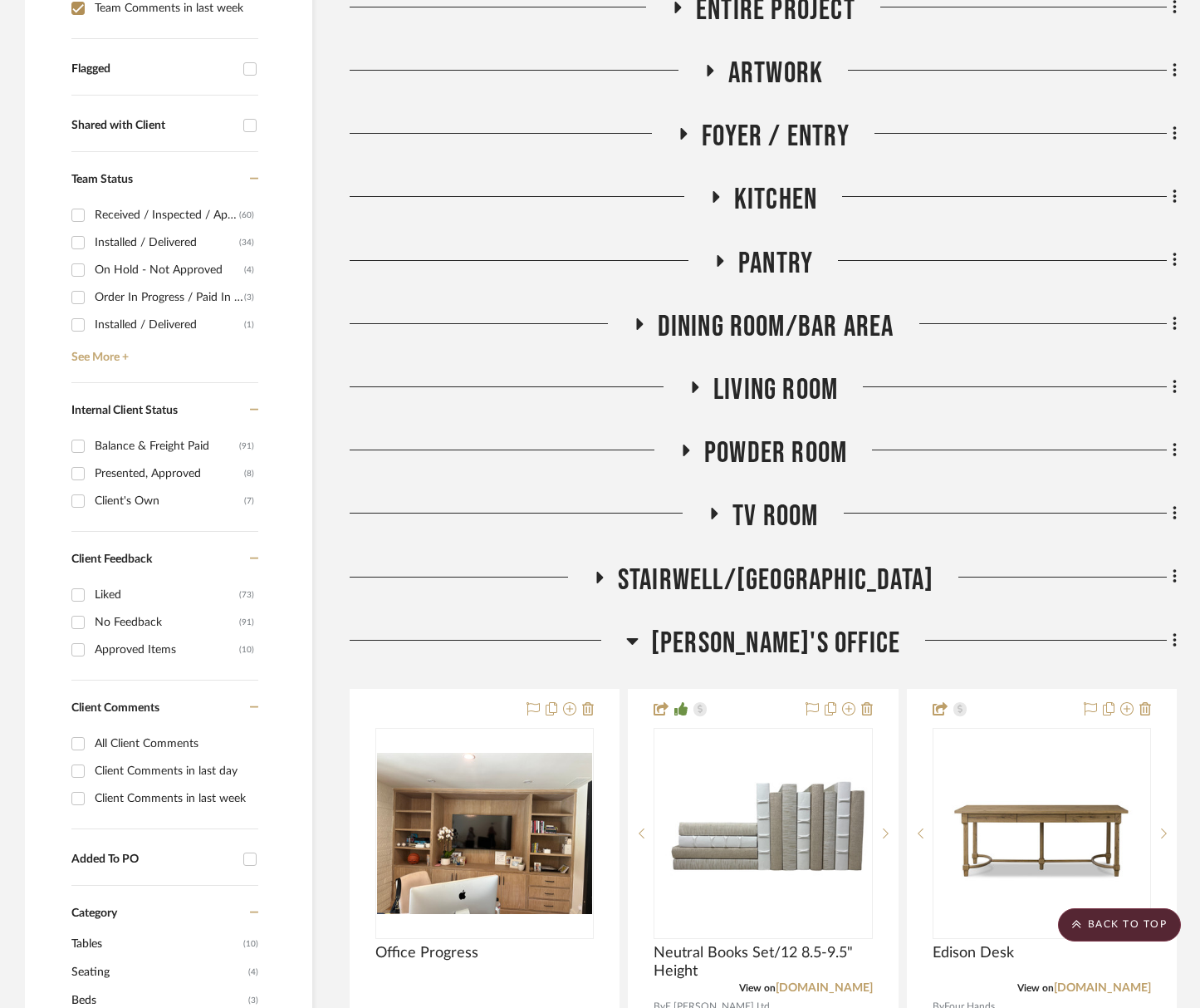
drag, startPoint x: 738, startPoint y: 646, endPoint x: 745, endPoint y: 656, distance: 12.2
click at [738, 646] on span "Tara's Office" at bounding box center [776, 643] width 249 height 35
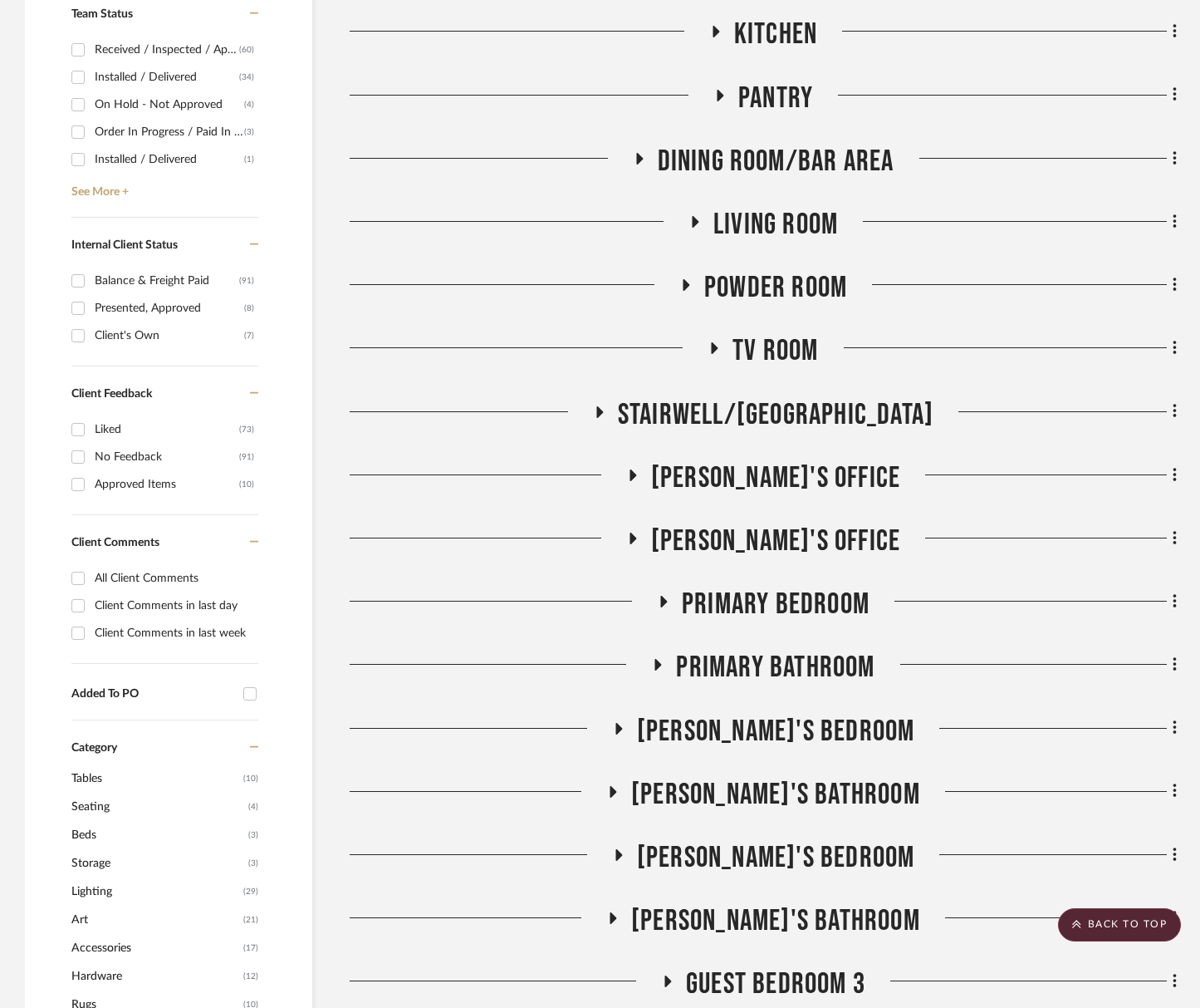
click at [771, 608] on span "Primary Bedroom" at bounding box center [775, 605] width 187 height 35
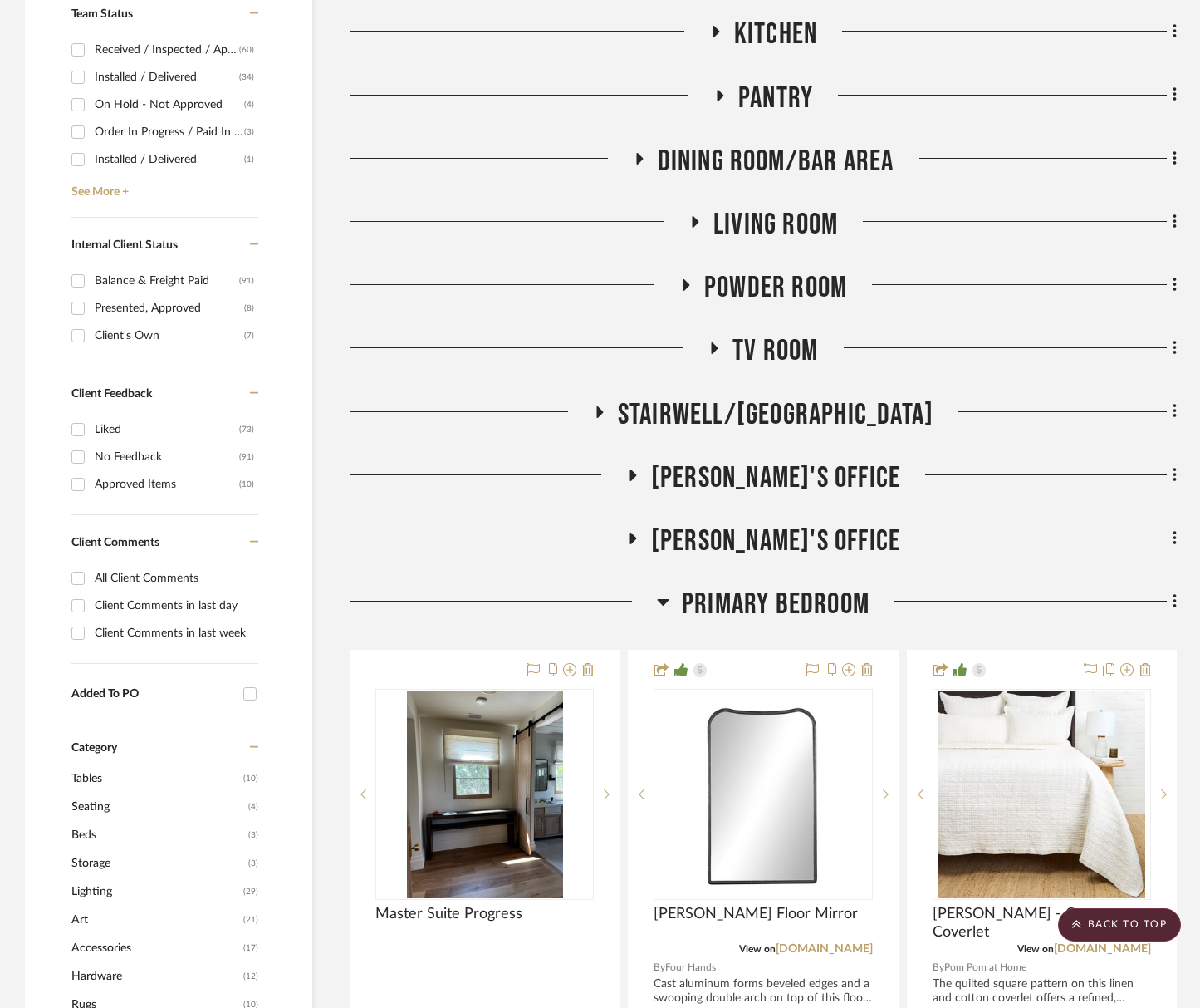
scroll to position [836, 0]
